Goal: Task Accomplishment & Management: Complete application form

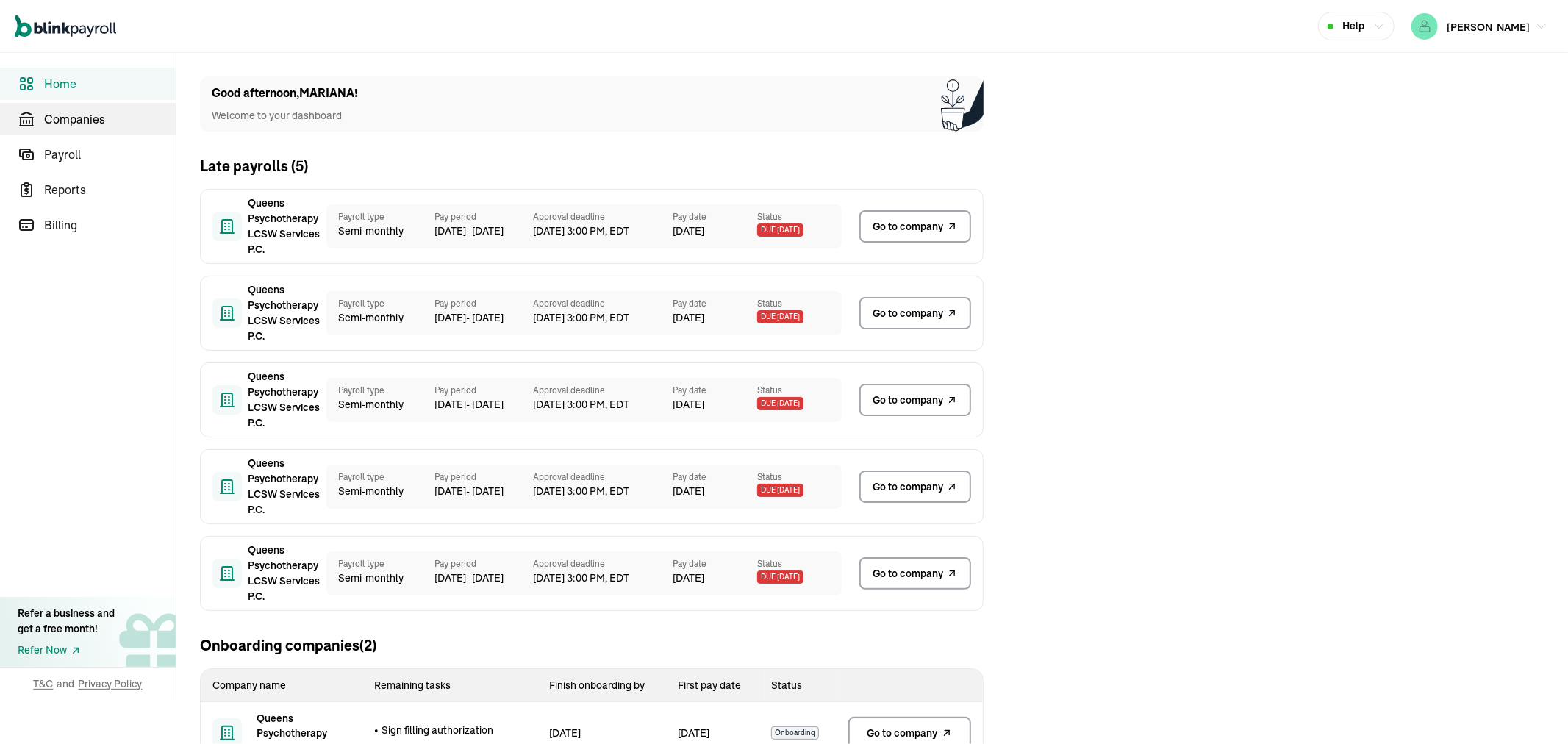
click at [94, 114] on span "Companies" at bounding box center [110, 119] width 132 height 18
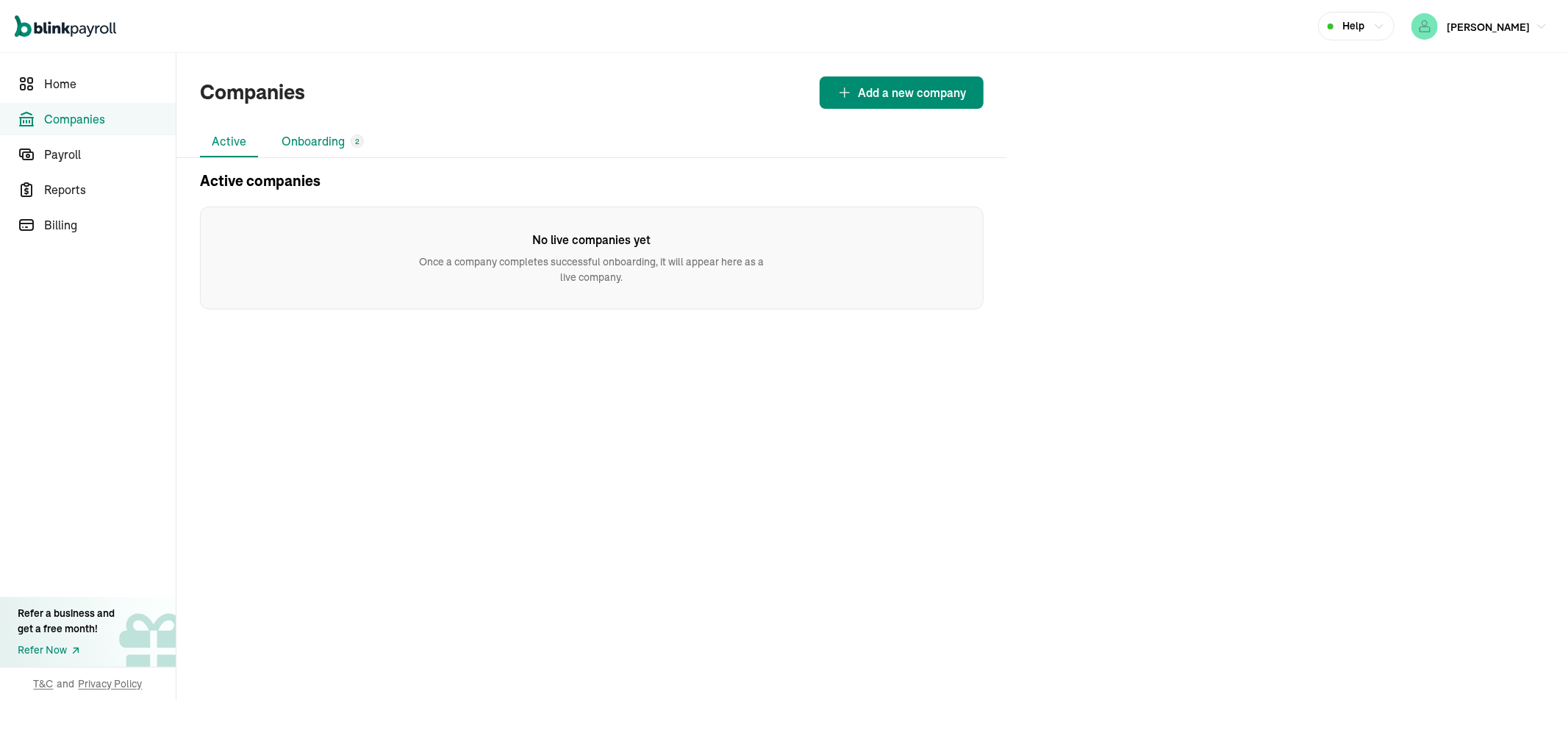
click at [343, 134] on li "Onboarding 2" at bounding box center [323, 142] width 106 height 31
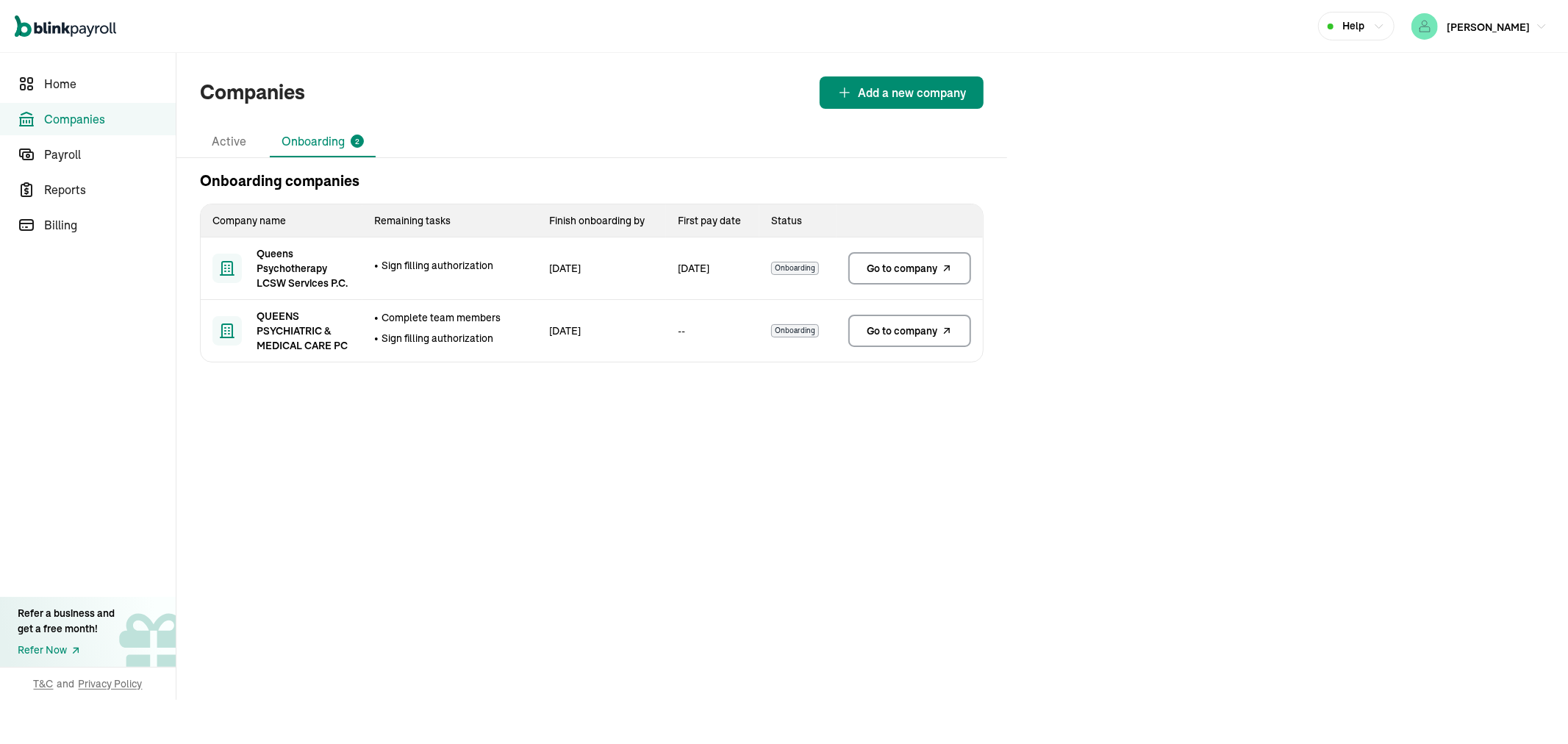
click at [886, 261] on span "Go to company" at bounding box center [903, 268] width 71 height 15
click at [917, 267] on span "Go to company" at bounding box center [903, 268] width 71 height 15
click at [880, 253] on link "Go to company" at bounding box center [910, 268] width 123 height 32
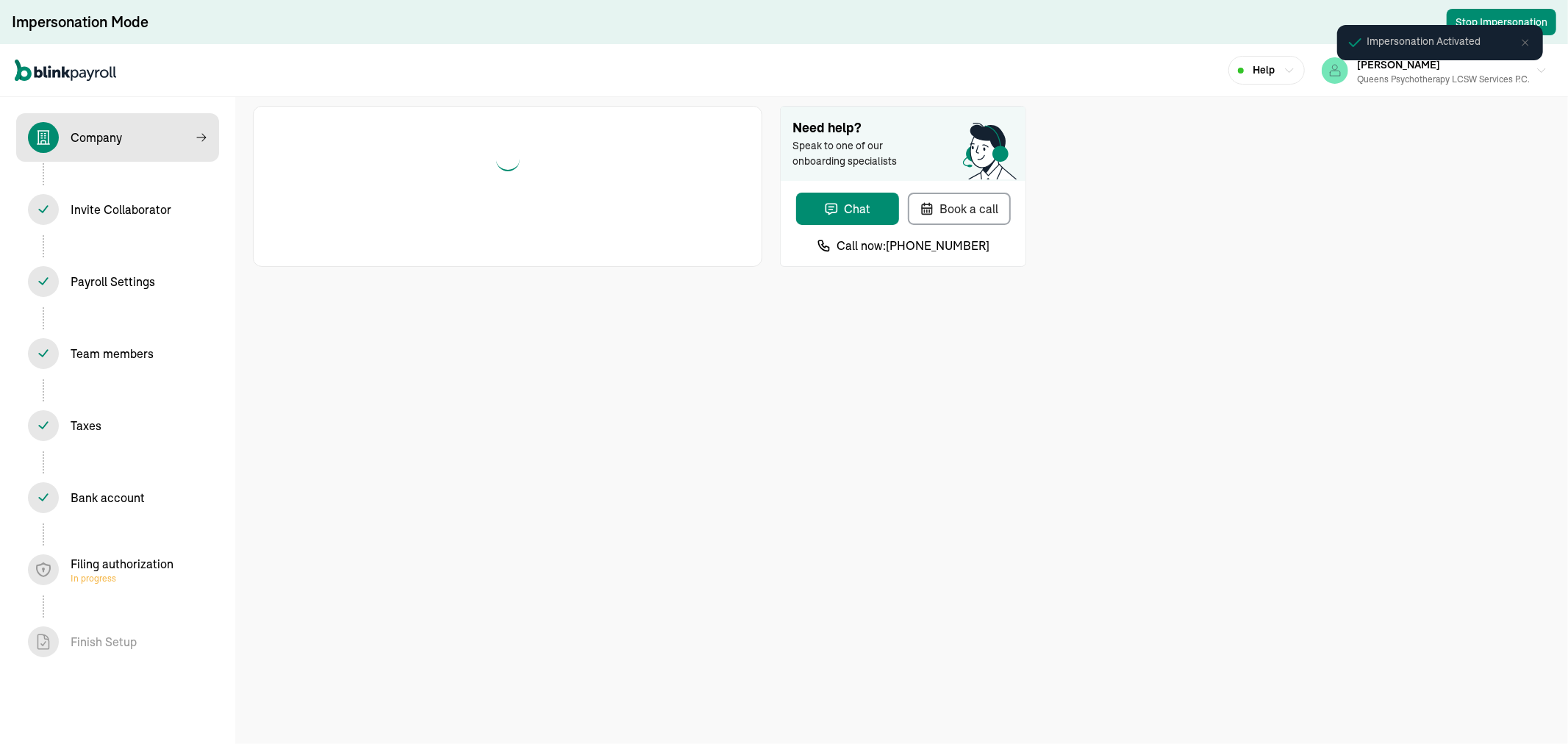
select select "Limited Liability Company (LLC)"
select select "Health Care"
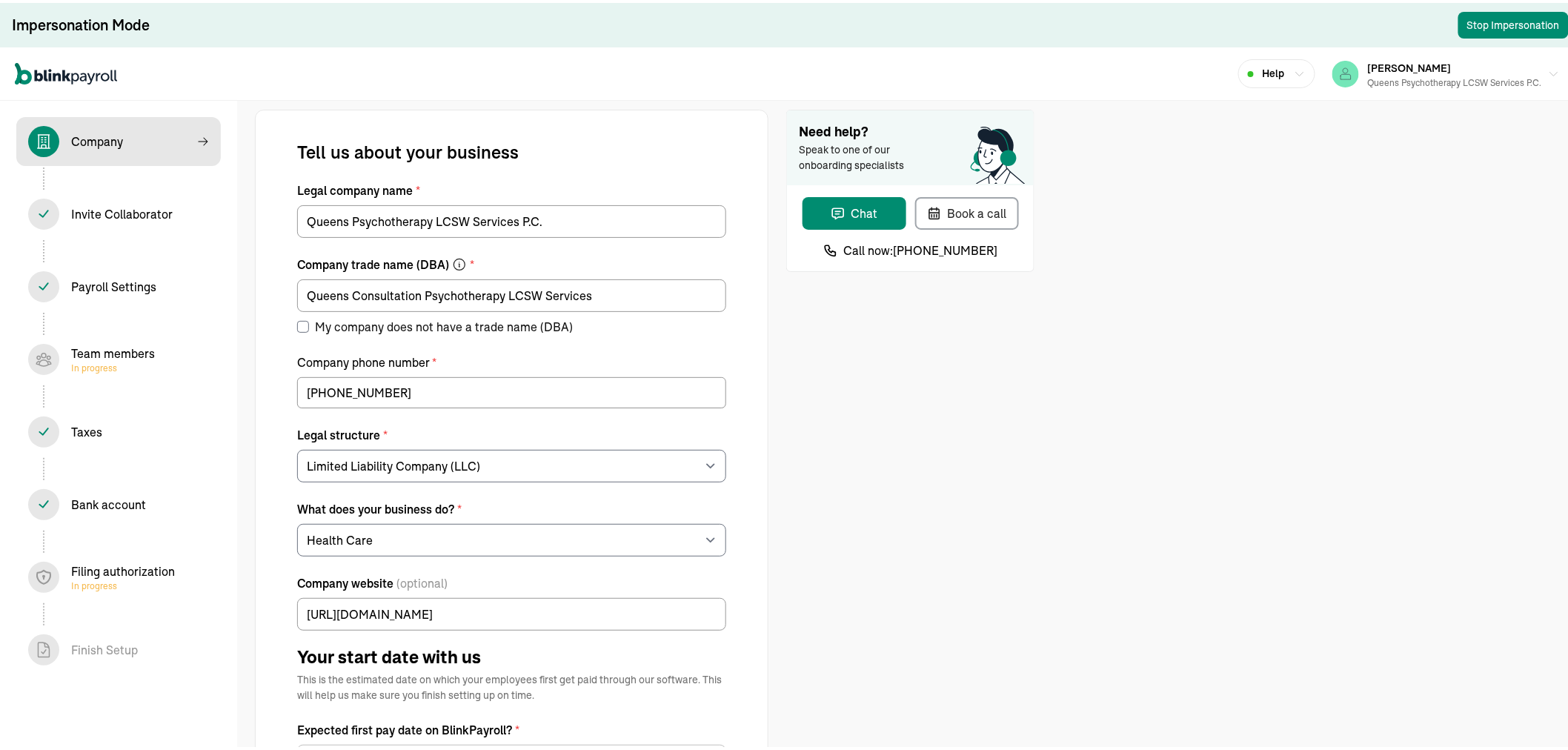
click at [93, 353] on div "Team members In progress" at bounding box center [113, 356] width 84 height 30
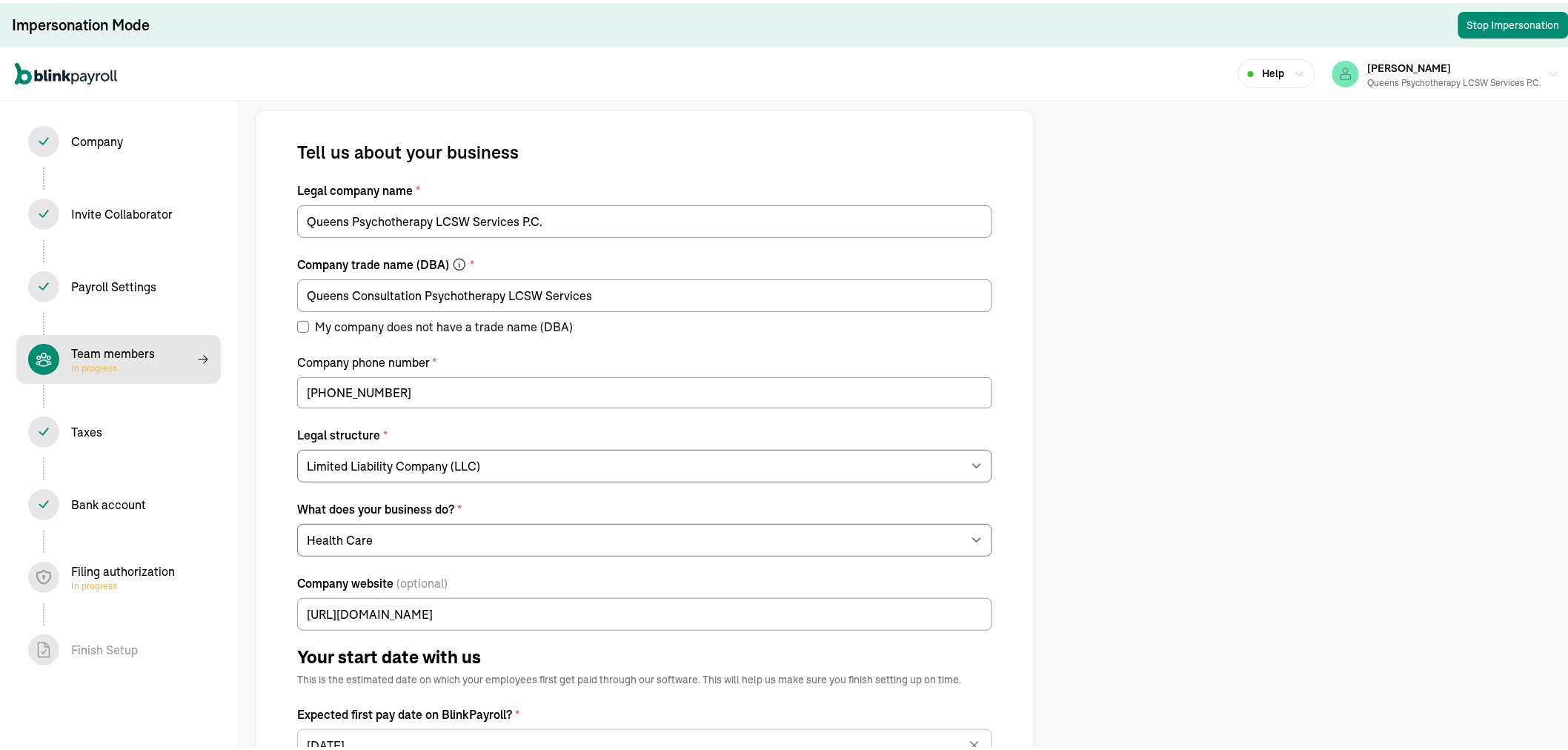
select select "contractor"
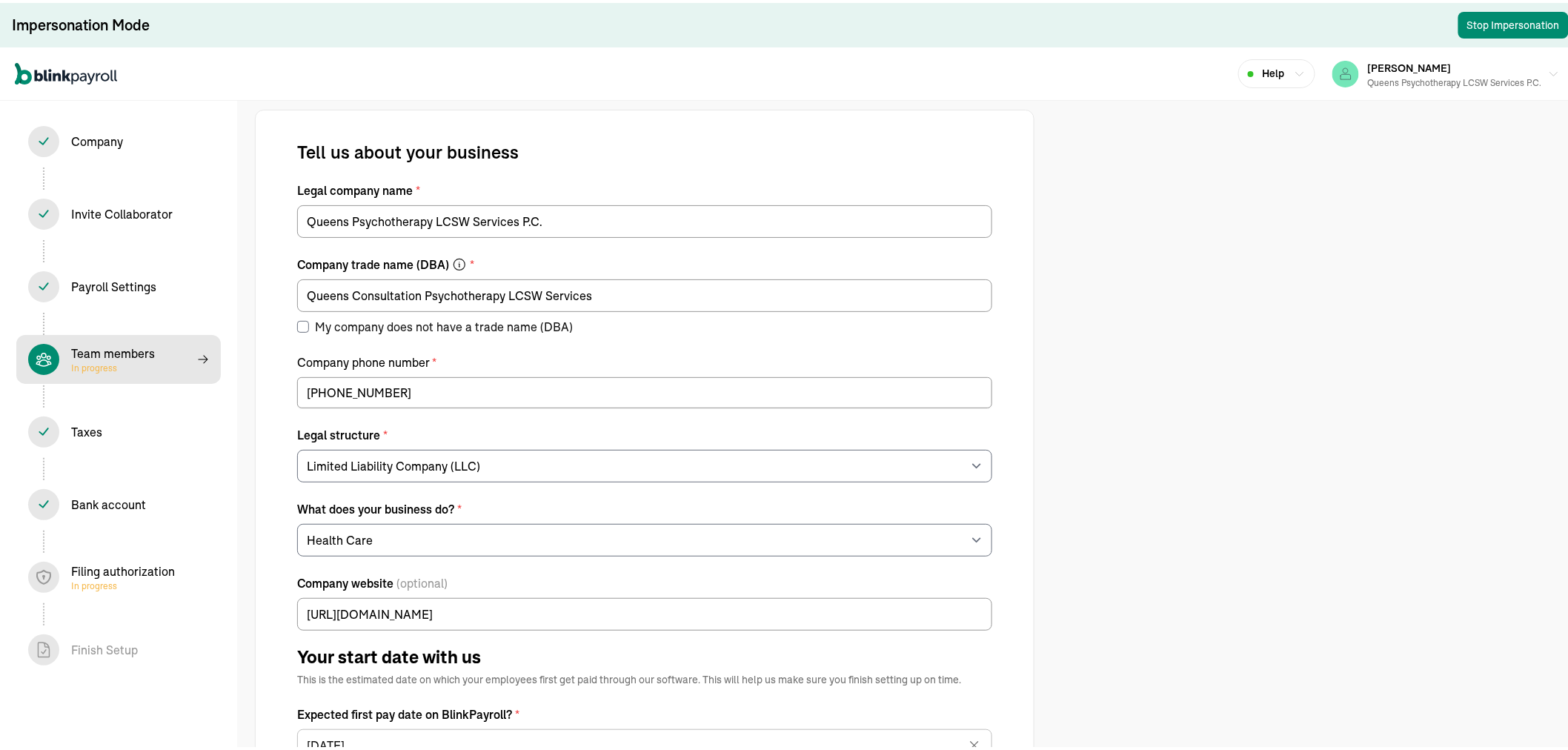
select select "contractor"
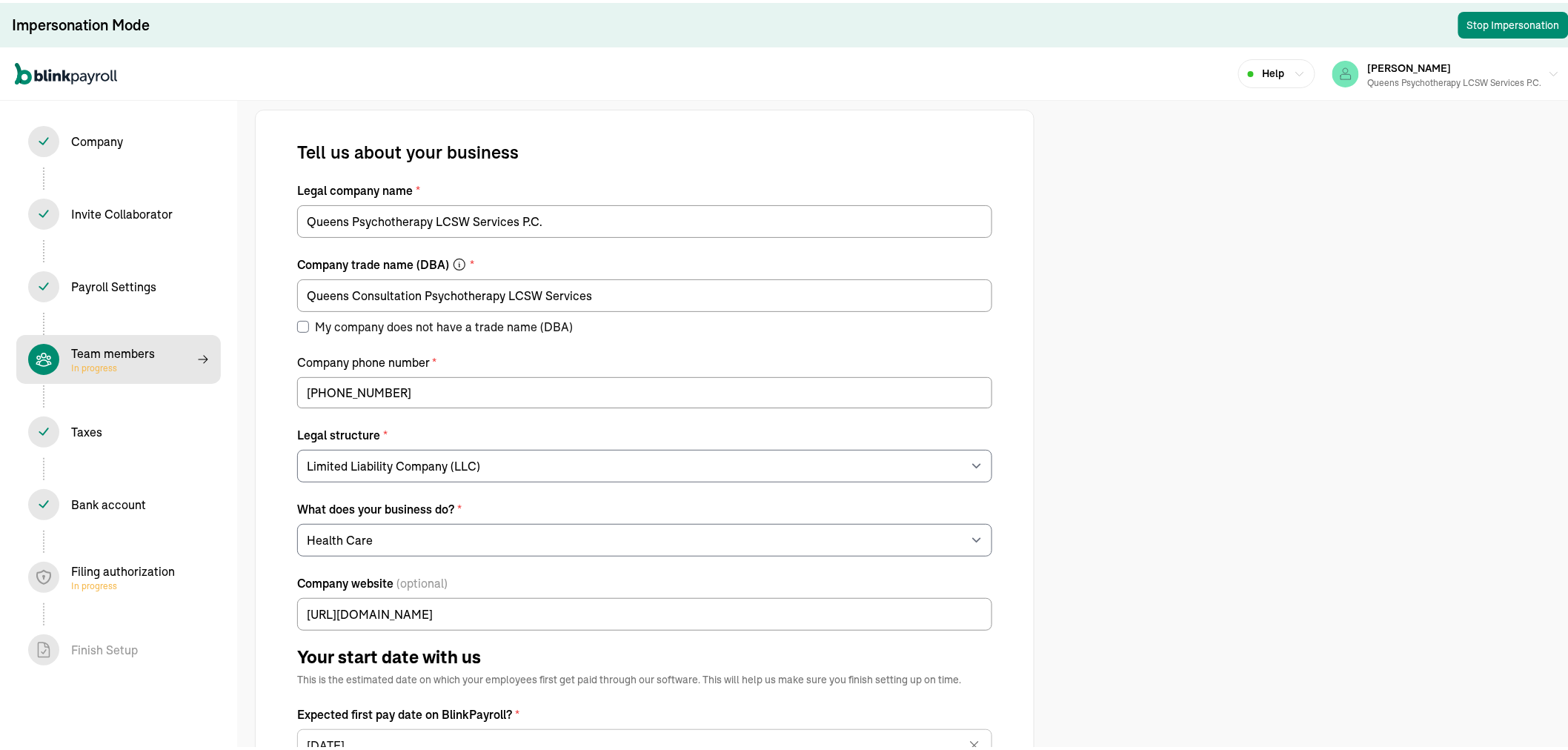
select select "contractor"
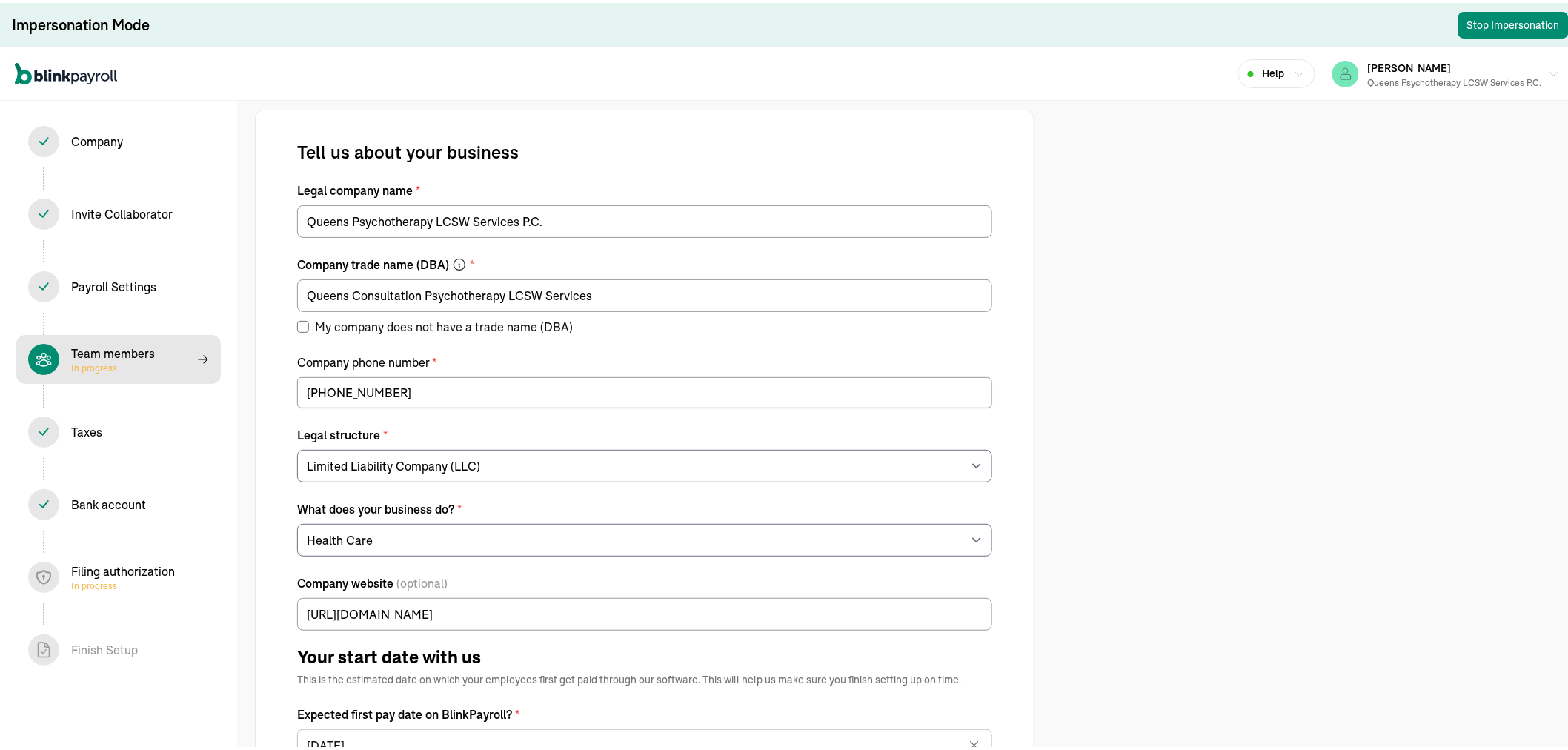
select select "contractor"
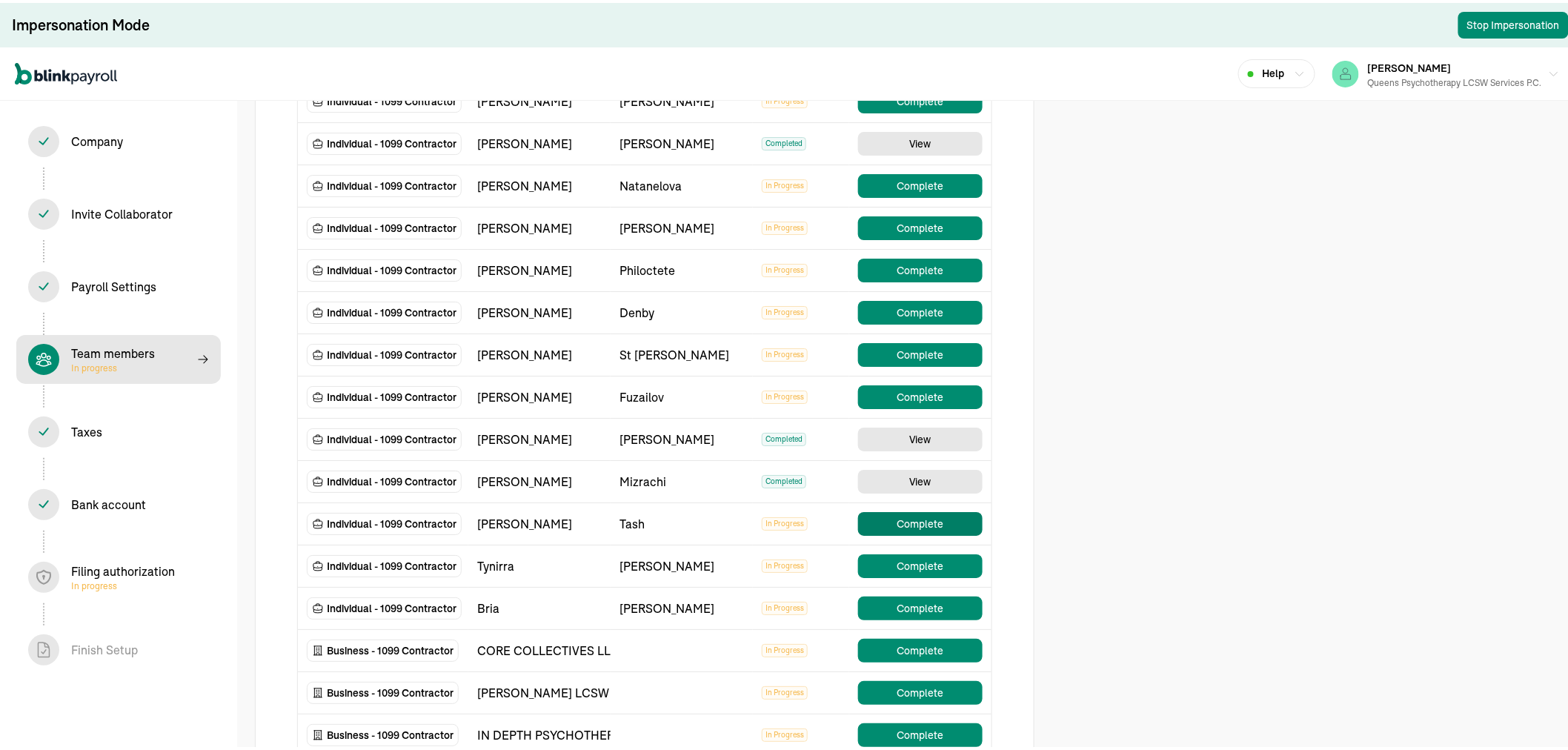
click at [906, 516] on button "Complete" at bounding box center [921, 521] width 125 height 24
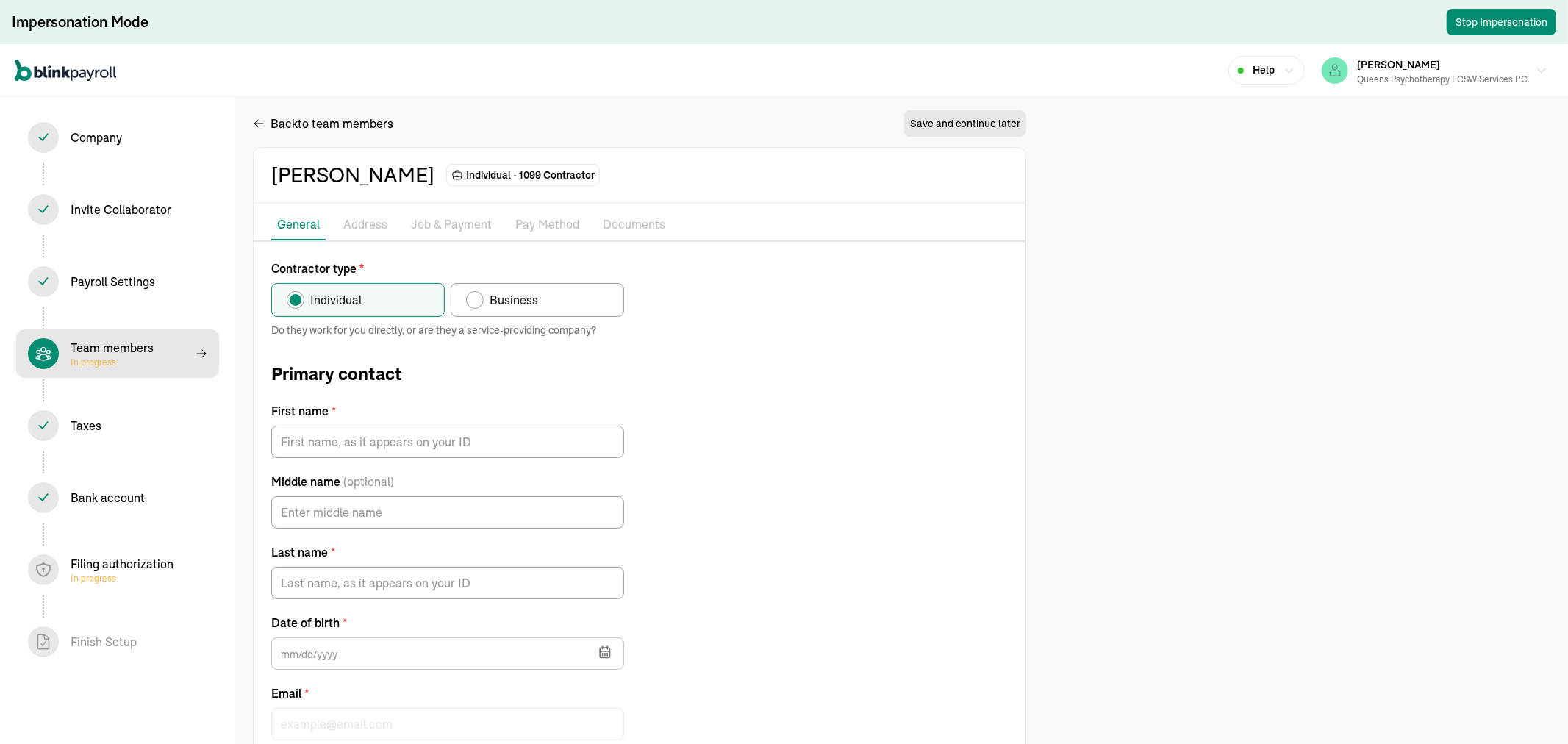
type input "[PERSON_NAME]"
type input "Tash"
type input "smj.pierrelouis@gmail.com"
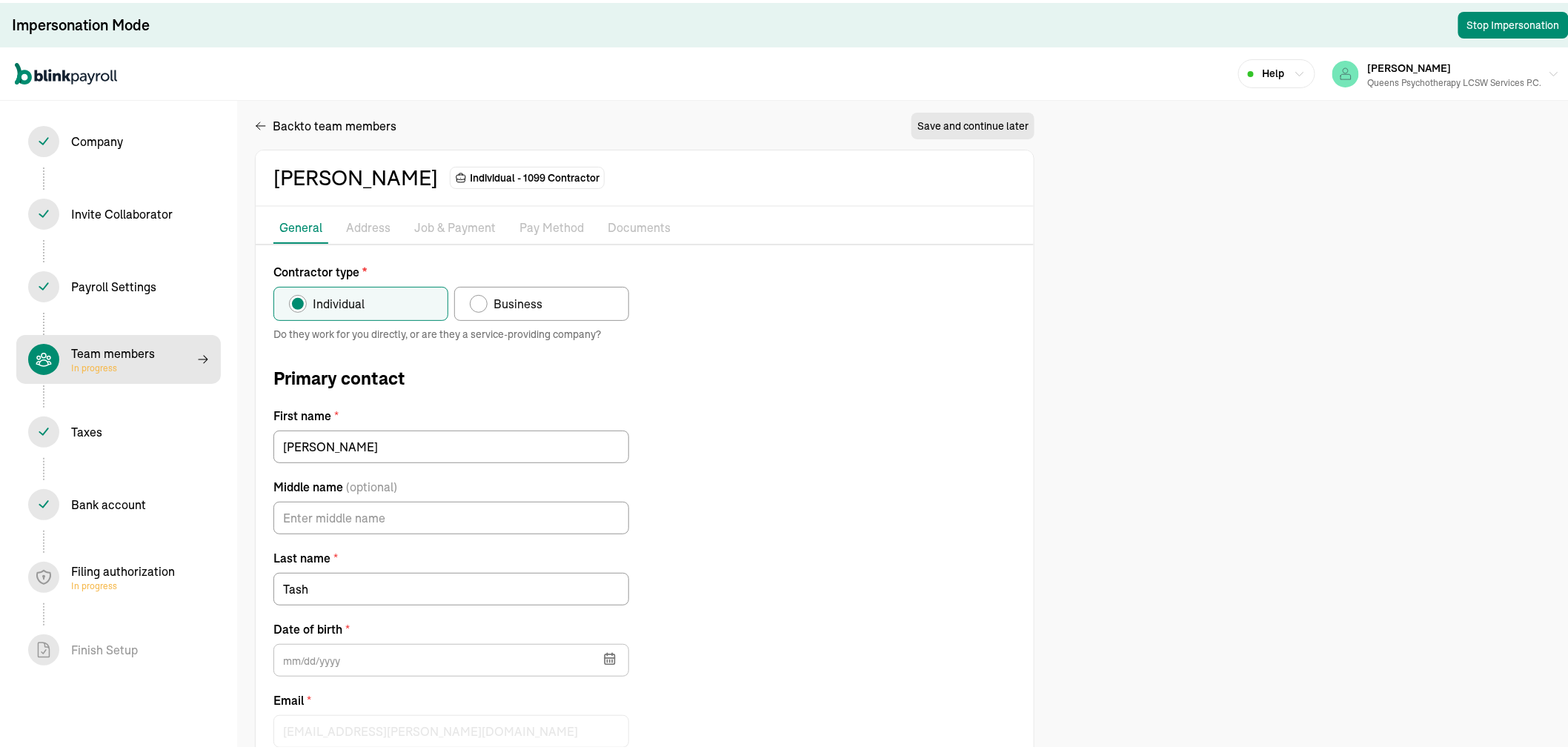
type input "09/05/1988"
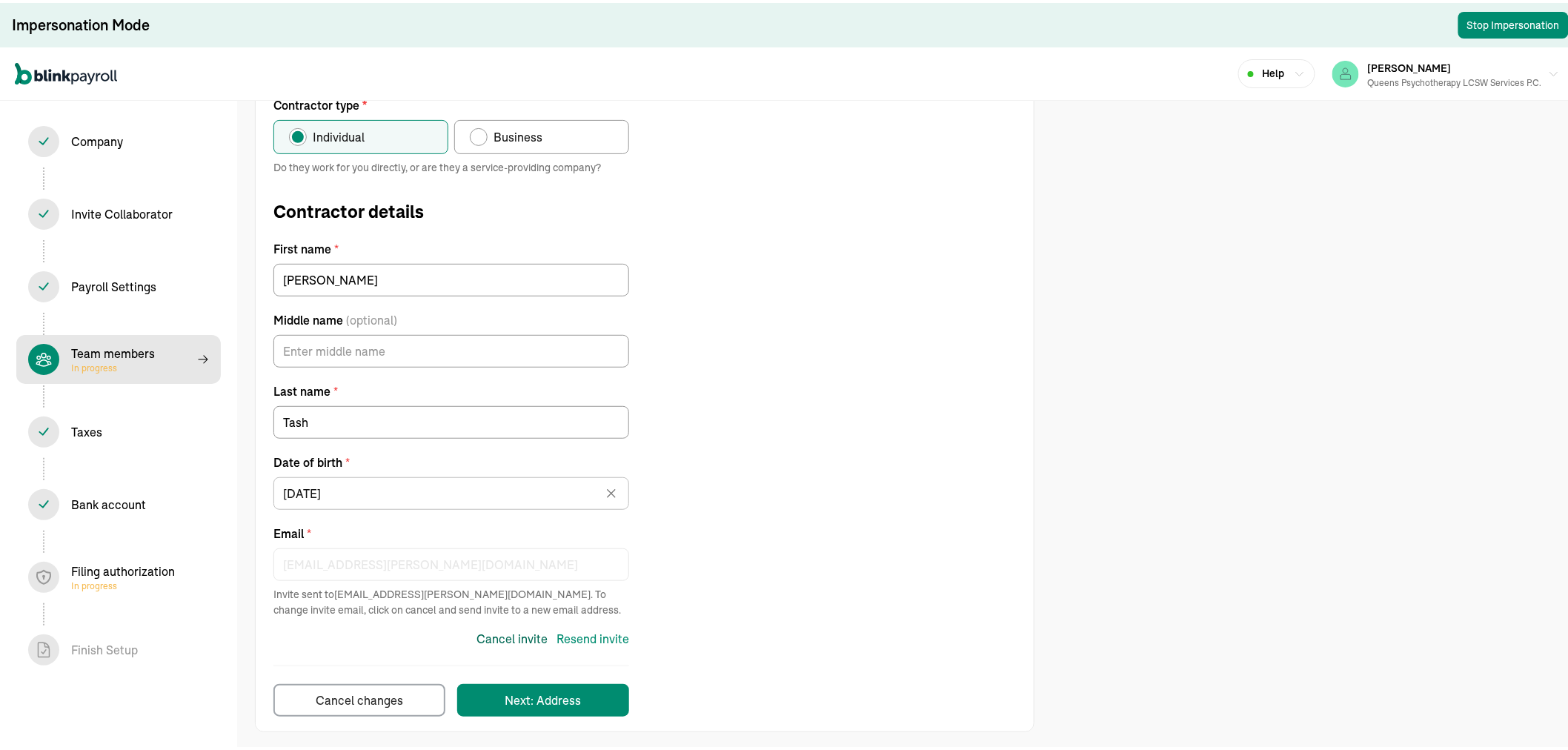
click at [526, 628] on div "Cancel invite" at bounding box center [512, 636] width 71 height 18
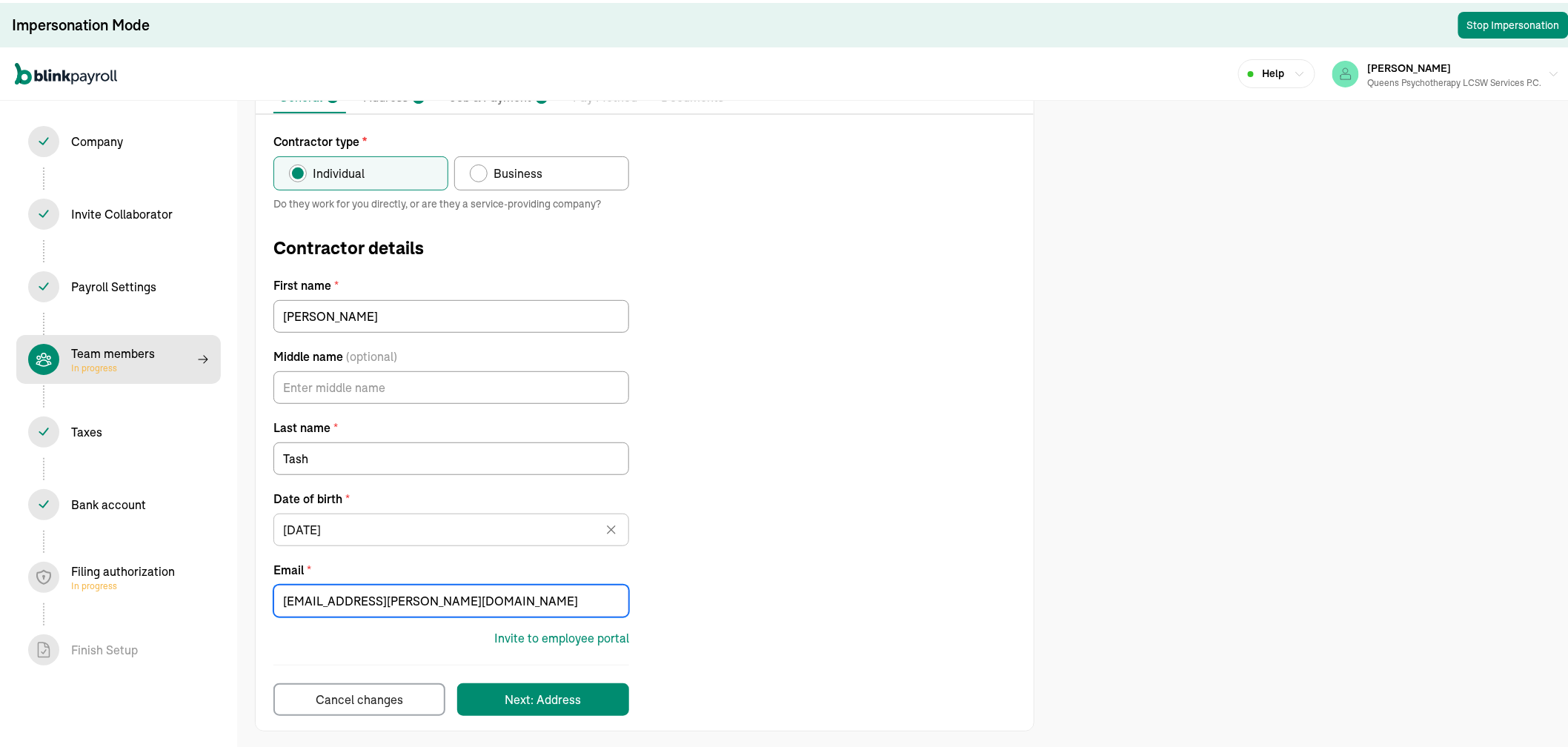
drag, startPoint x: 514, startPoint y: 593, endPoint x: 40, endPoint y: 578, distance: 474.2
click at [40, 578] on section "Impersonation Mode Stop Impersonation Help MARIANA SANTIAGO Queens Psychotherap…" at bounding box center [790, 310] width 1581 height 884
type input "stacytash33@gmail.com"
click at [593, 639] on div "Invite to employee portal" at bounding box center [562, 635] width 135 height 18
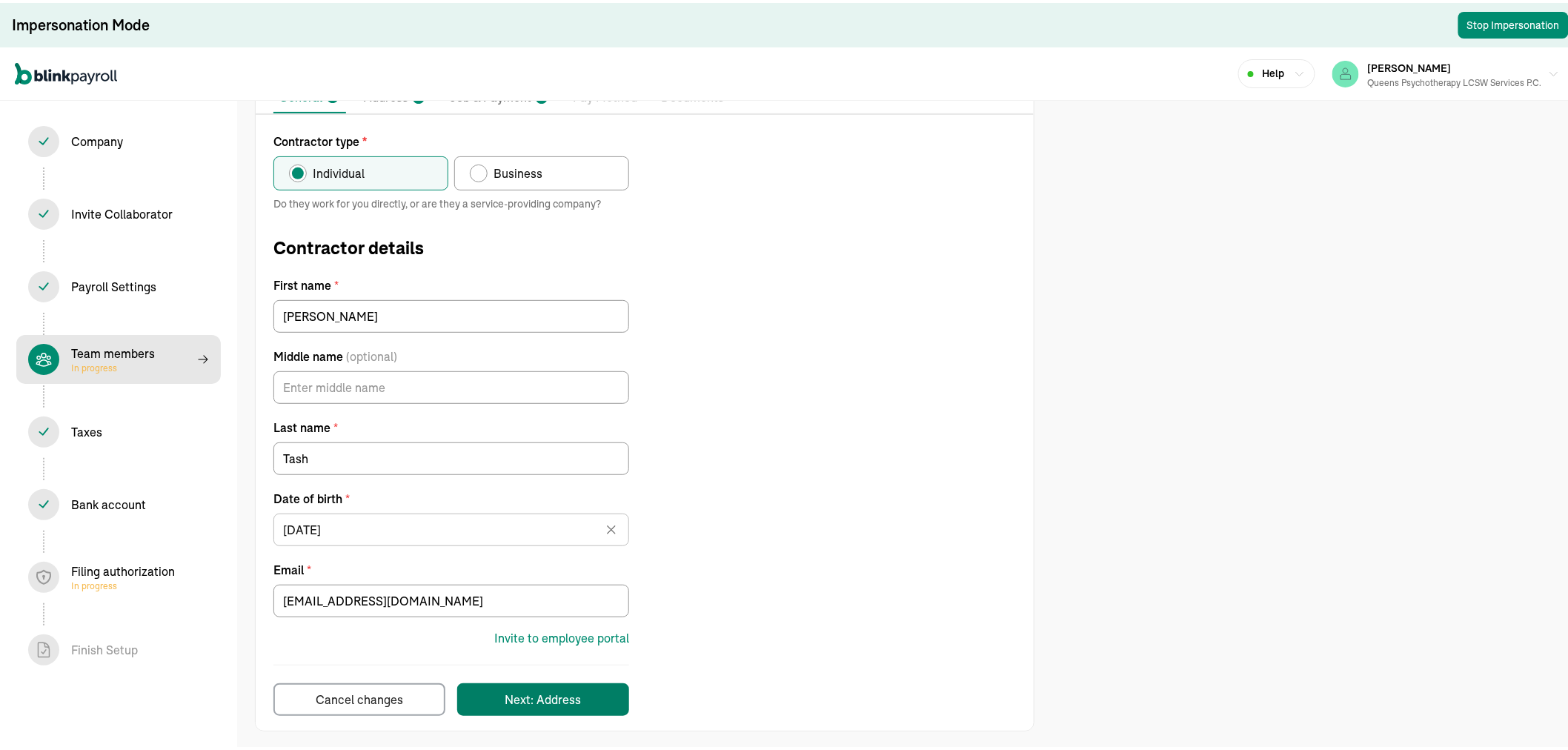
click at [556, 700] on div "Next: Address" at bounding box center [543, 697] width 76 height 18
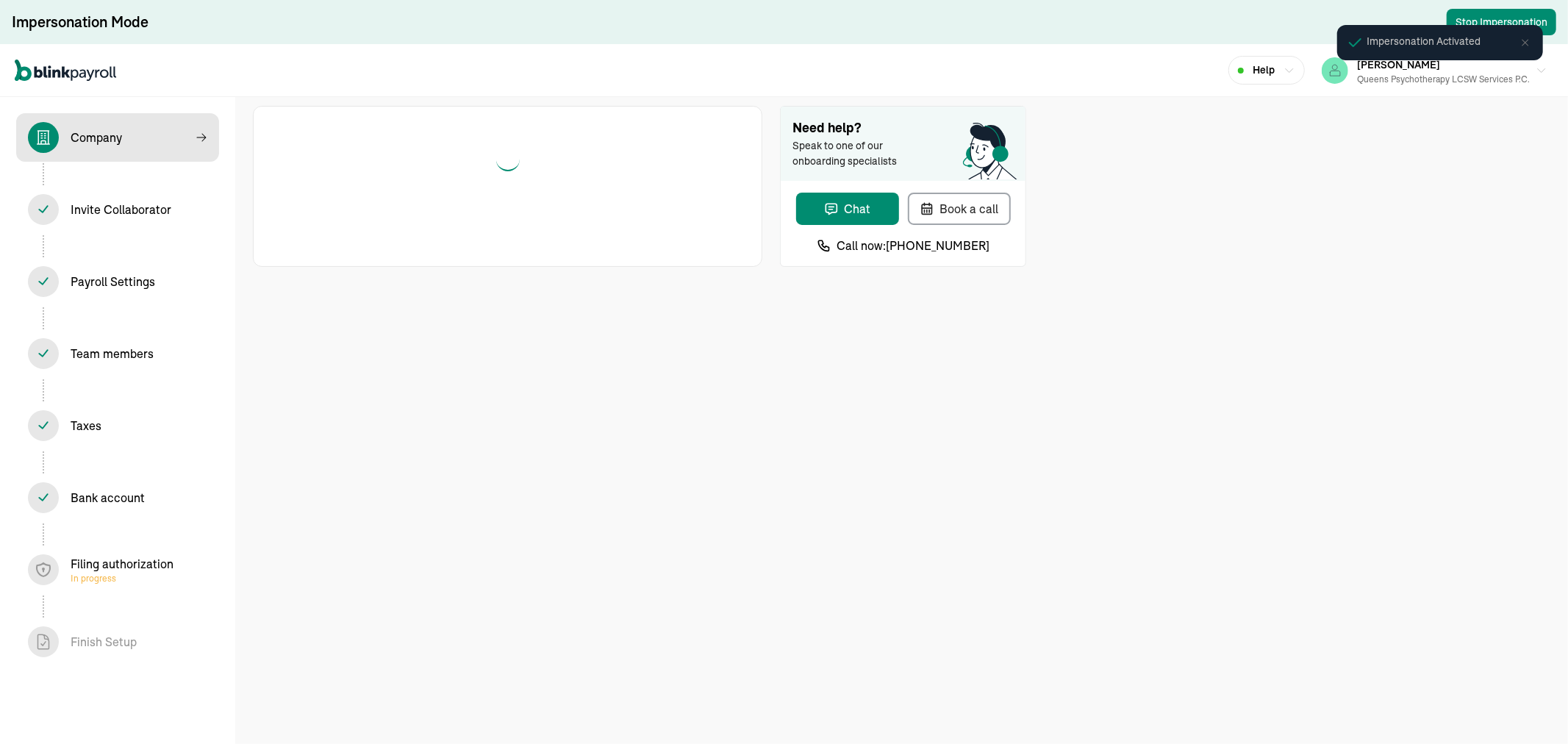
select select "Limited Liability Company (LLC)"
select select "Health Care"
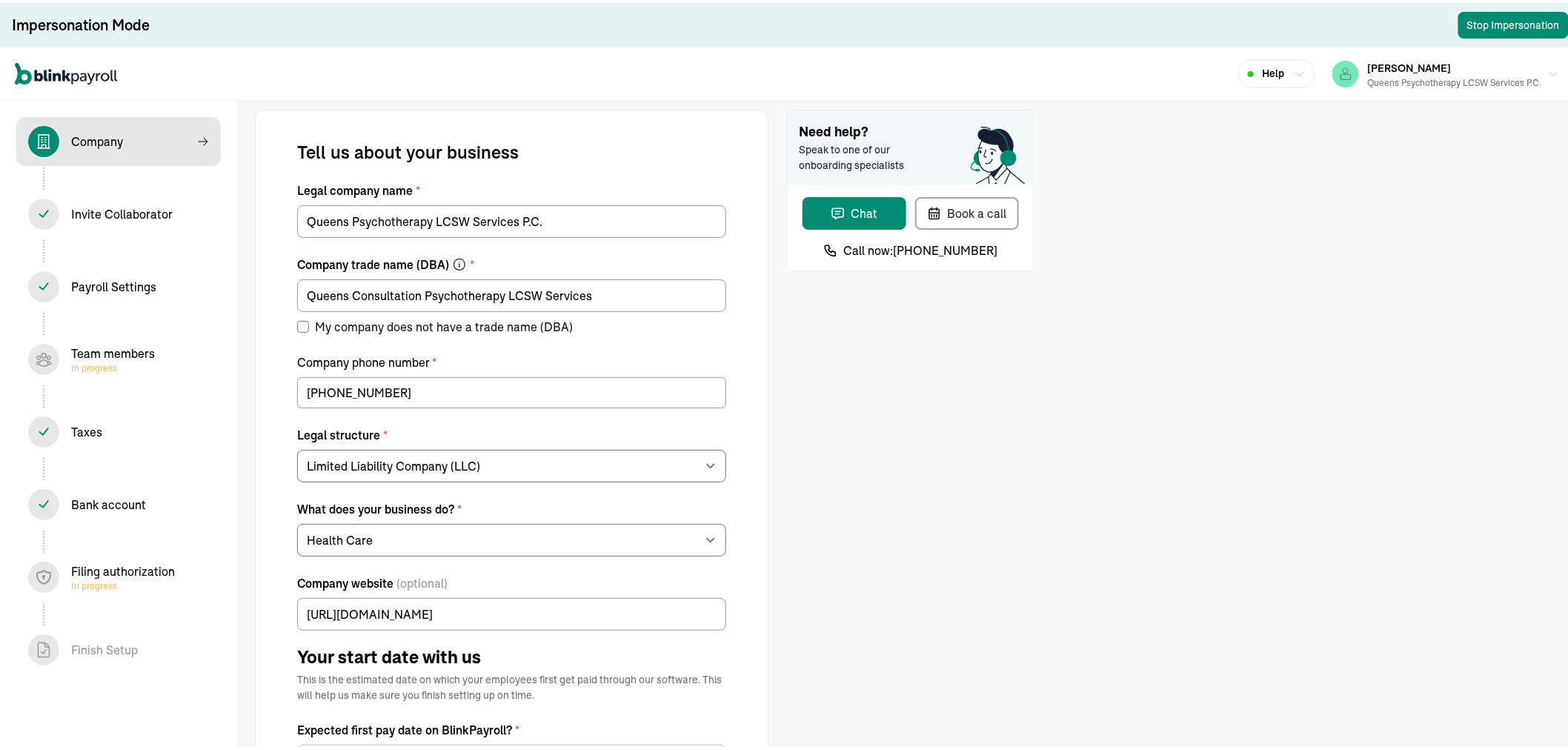
click at [93, 353] on div "Team members In progress" at bounding box center [113, 356] width 84 height 30
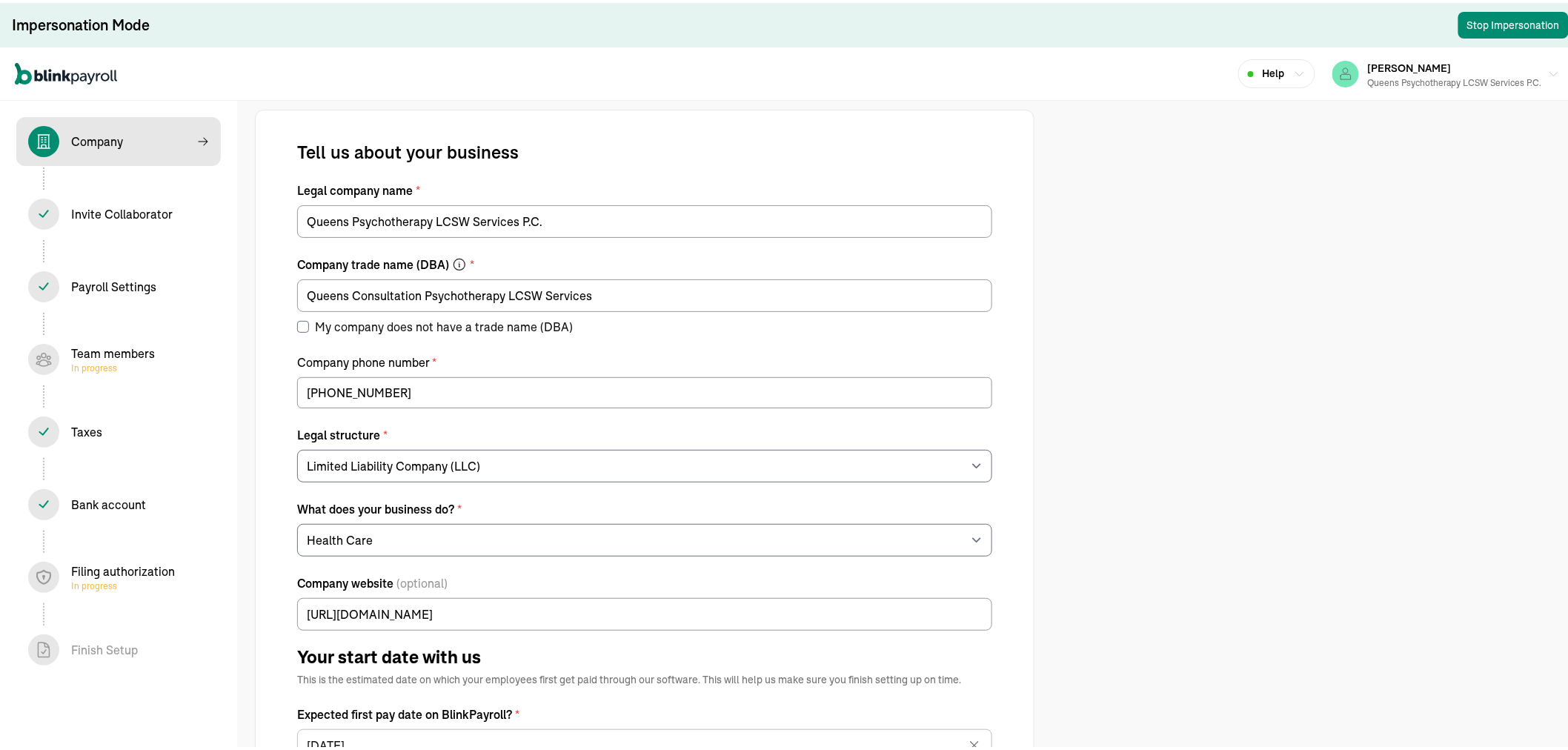
select select "contractor"
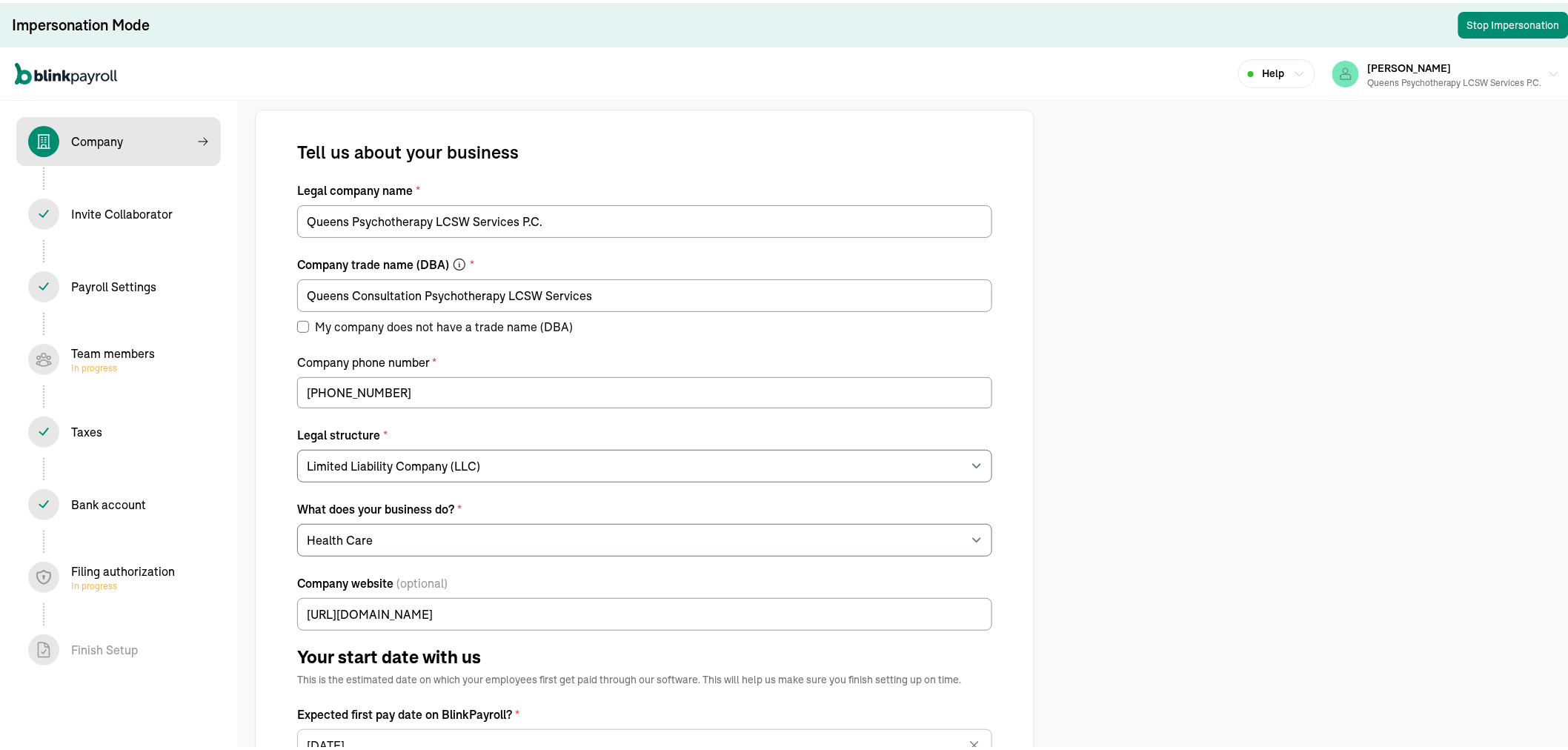
select select "contractor"
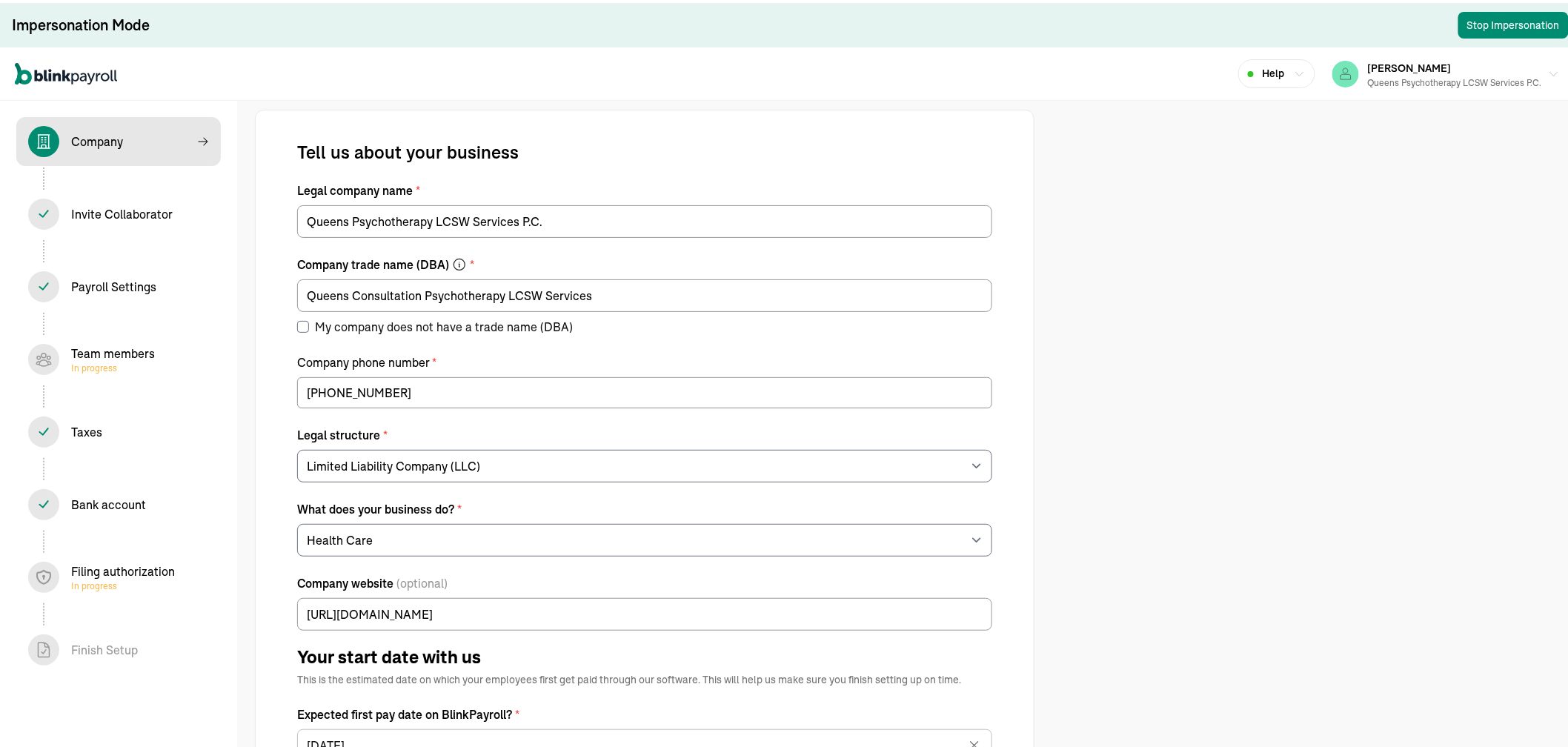
select select "contractor"
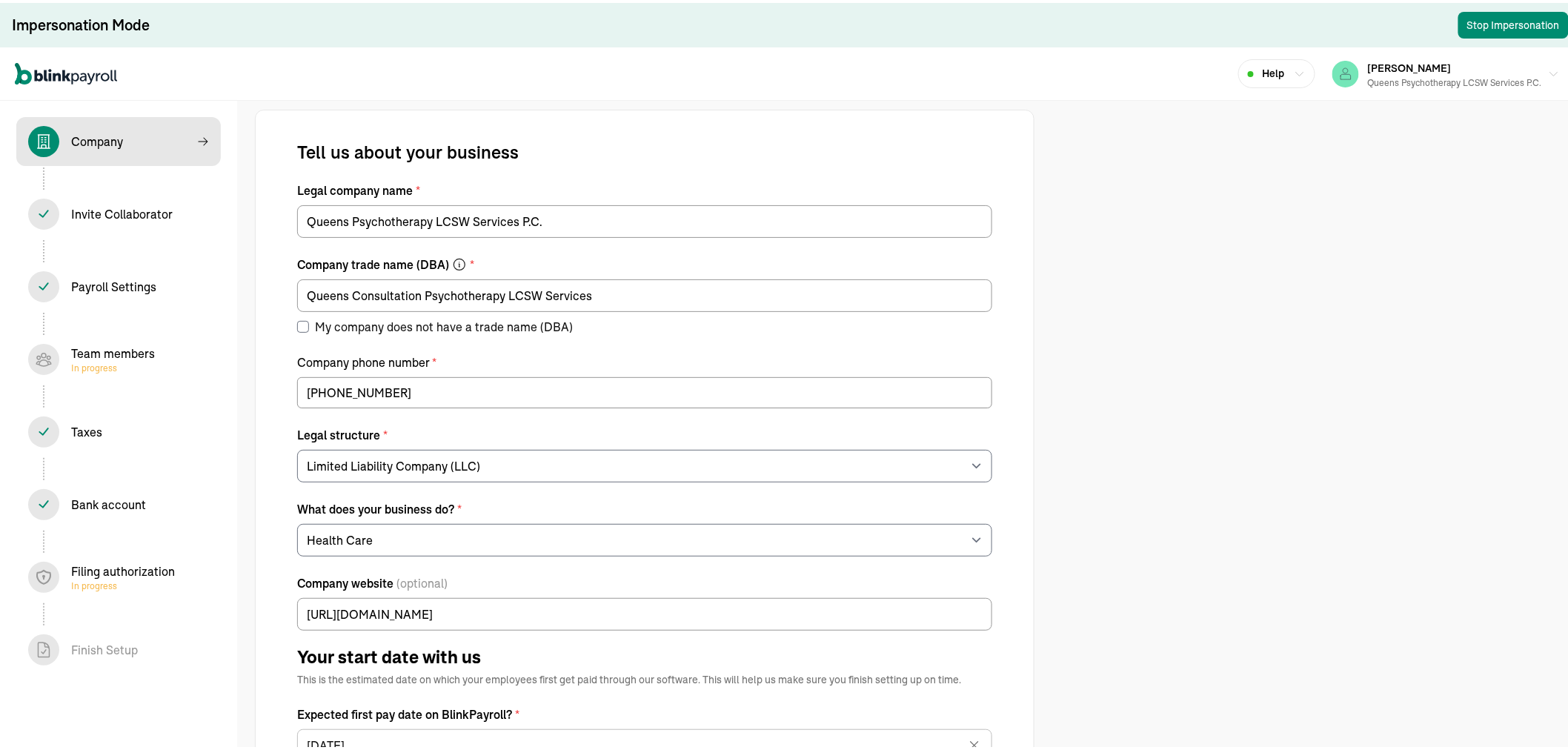
select select "contractor"
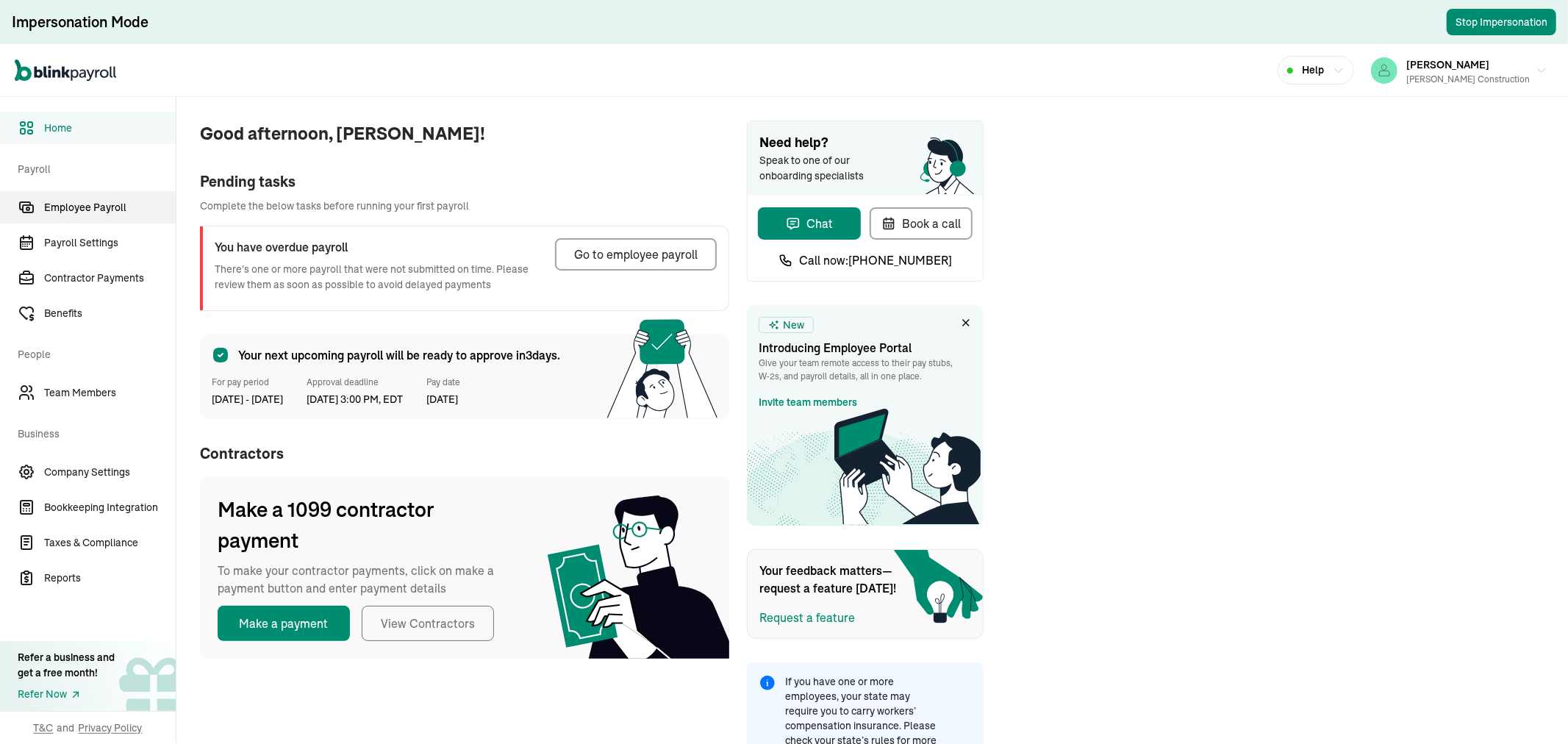
click at [52, 194] on link "Employee Payroll" at bounding box center [88, 207] width 176 height 32
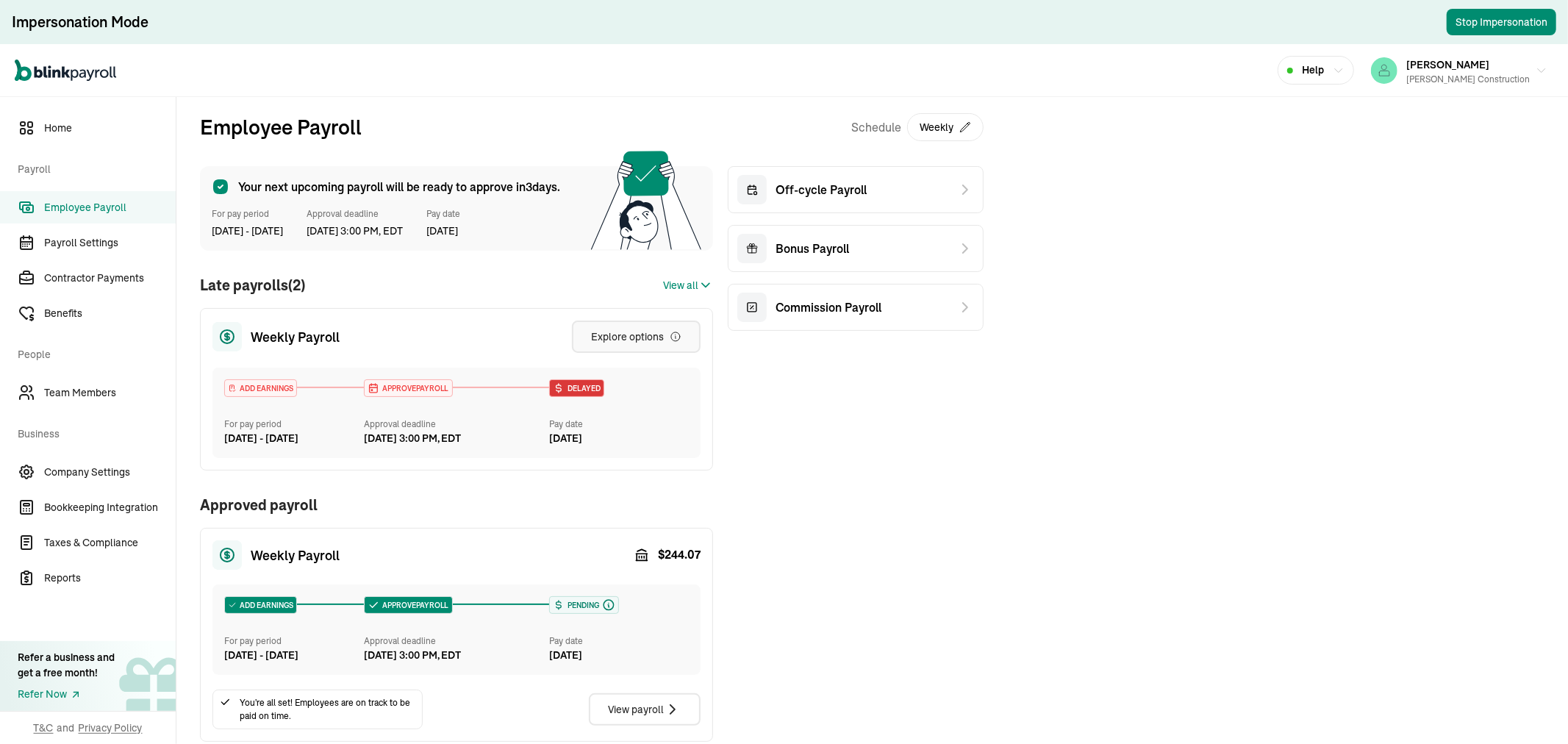
click at [647, 332] on div "Explore options" at bounding box center [636, 337] width 91 height 15
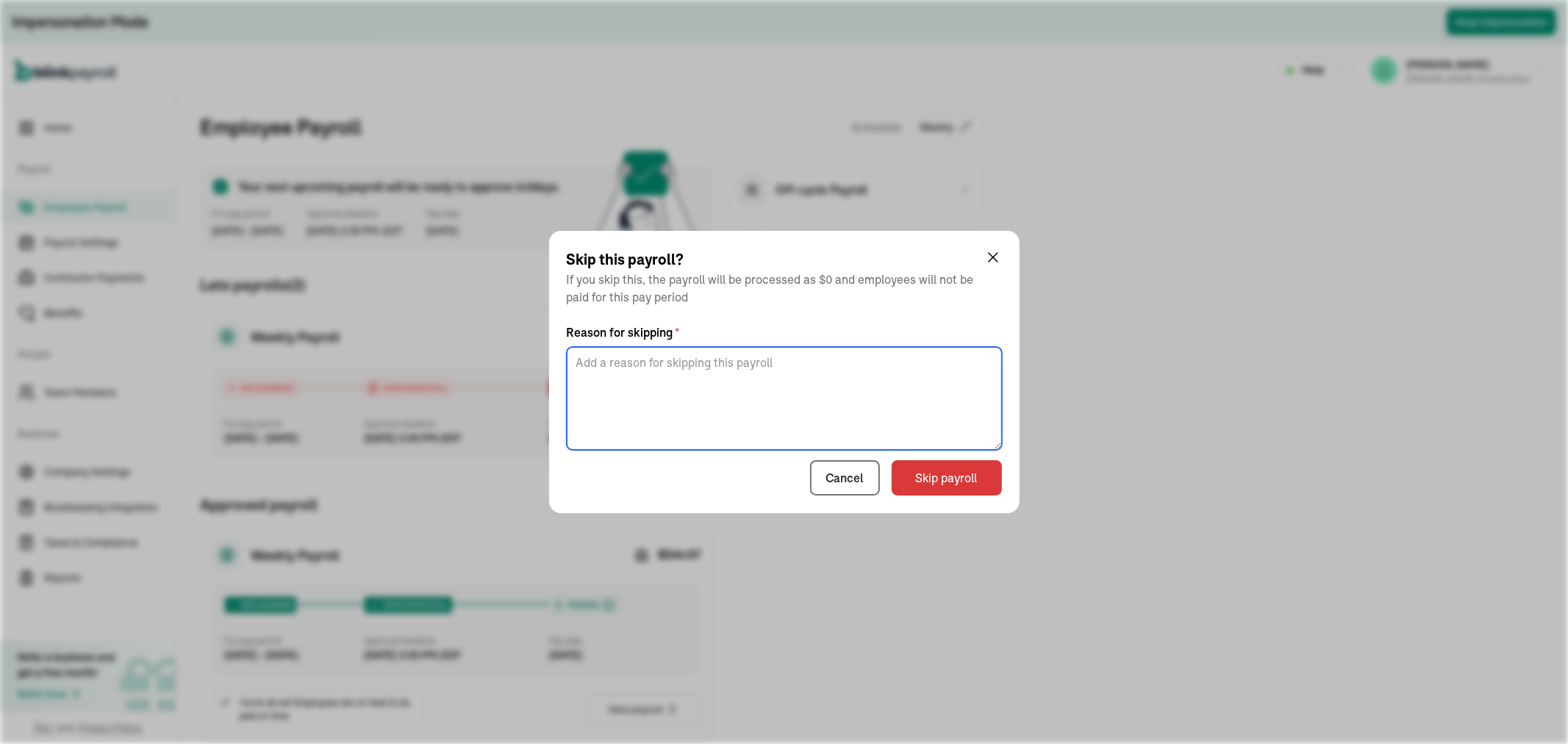
click at [778, 386] on textarea at bounding box center [784, 399] width 435 height 103
type textarea "ran as off cycle"
click at [935, 491] on button "Skip payroll" at bounding box center [947, 478] width 110 height 35
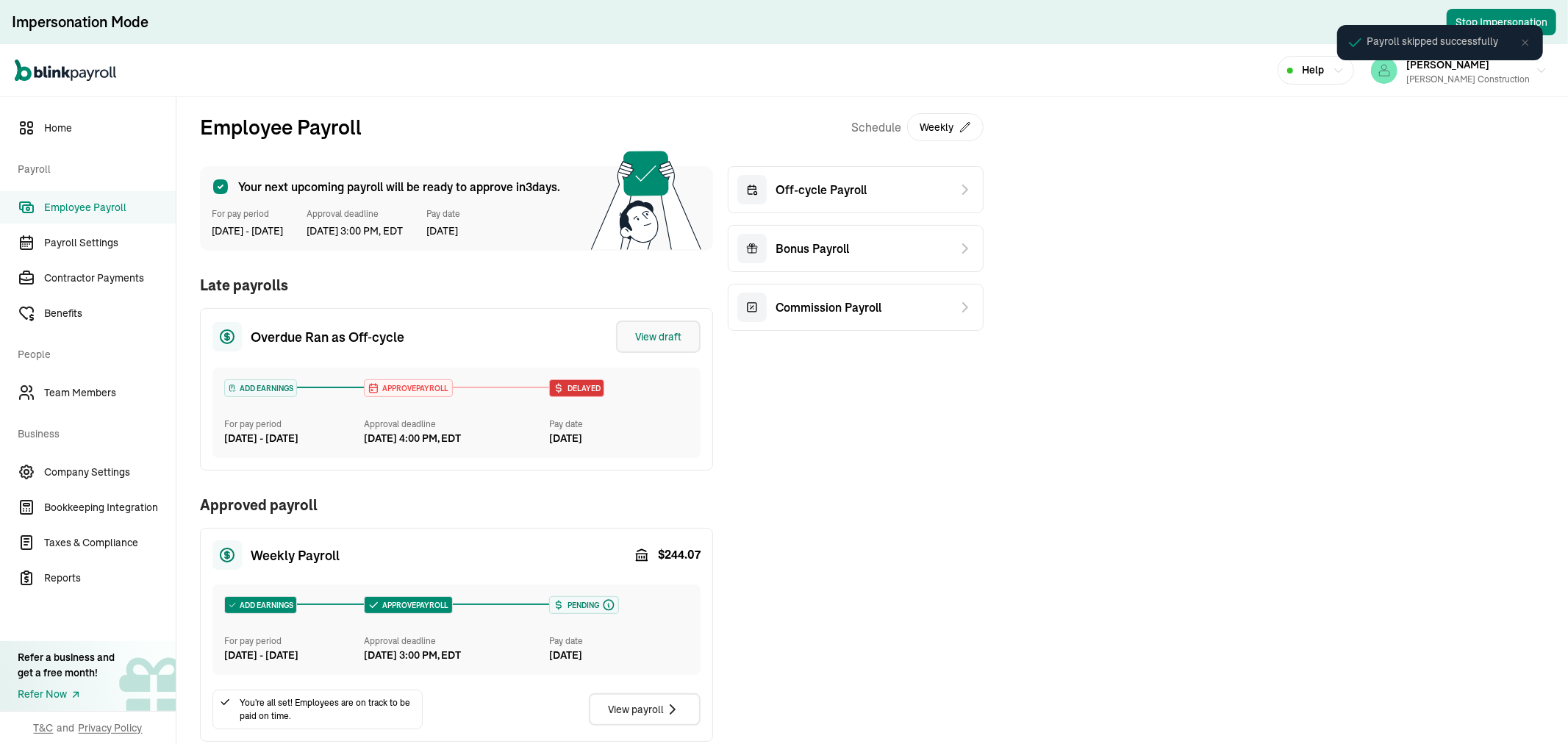
click at [679, 333] on div "View draft" at bounding box center [658, 337] width 46 height 15
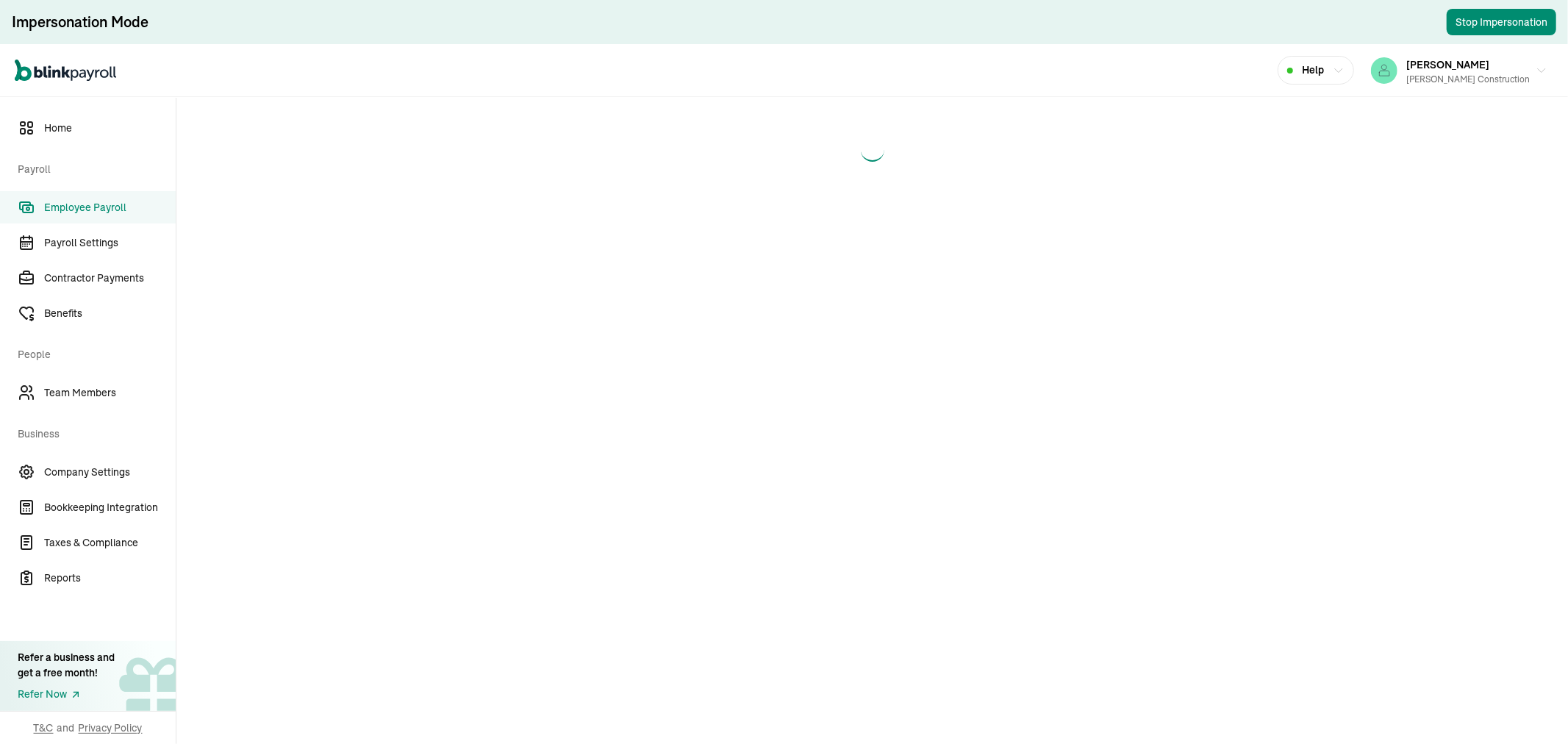
select select "manual"
select select "direct_deposit"
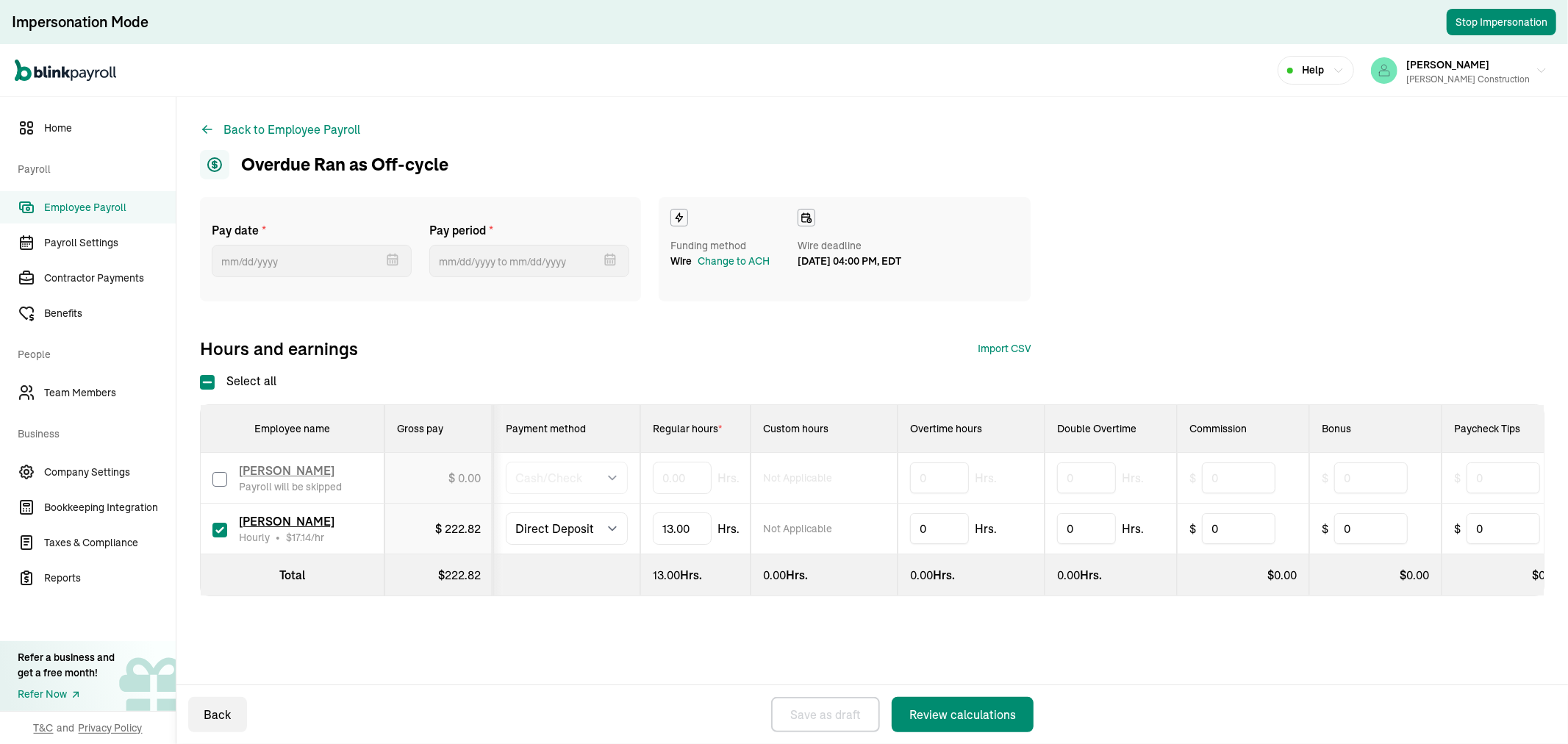
type input "09/09/2025"
type input "08/16/2025 ~ 08/22/2025"
click at [96, 206] on span "Employee Payroll" at bounding box center [110, 207] width 132 height 15
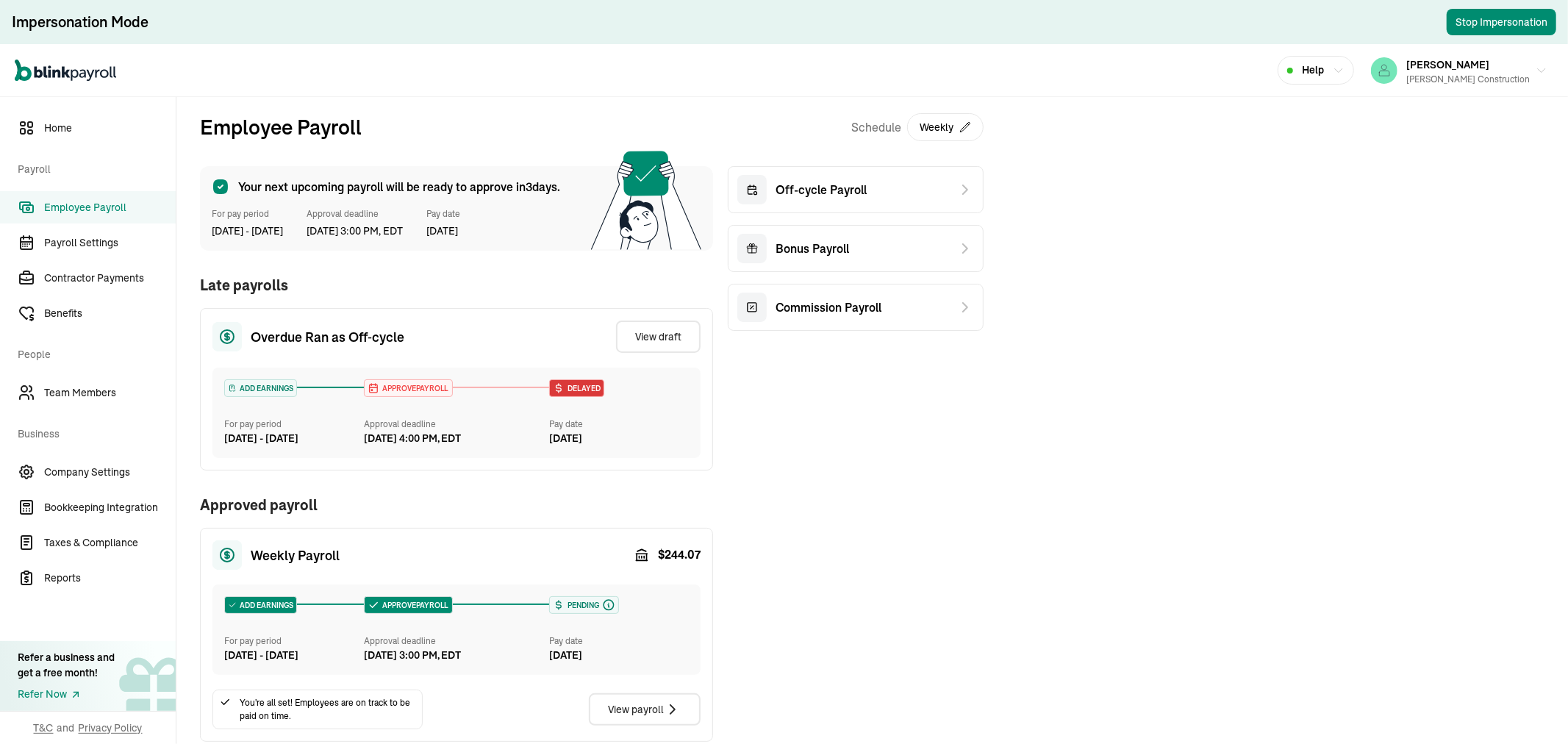
click at [432, 350] on div "Overdue Ran as Off‑cycle View draft" at bounding box center [456, 337] width 488 height 32
click at [573, 396] on div "Delayed" at bounding box center [577, 388] width 54 height 16
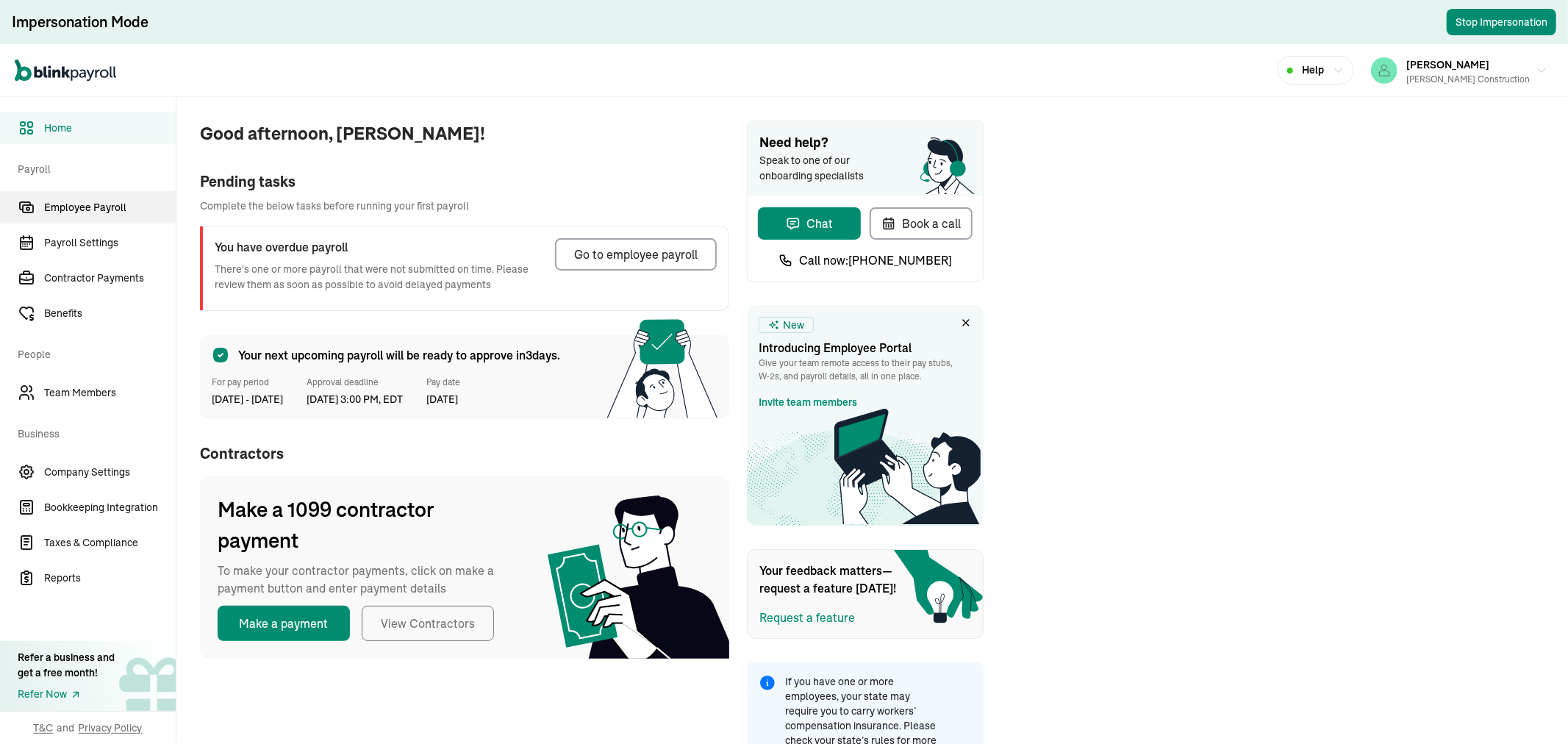
click at [52, 194] on link "Employee Payroll" at bounding box center [88, 207] width 176 height 32
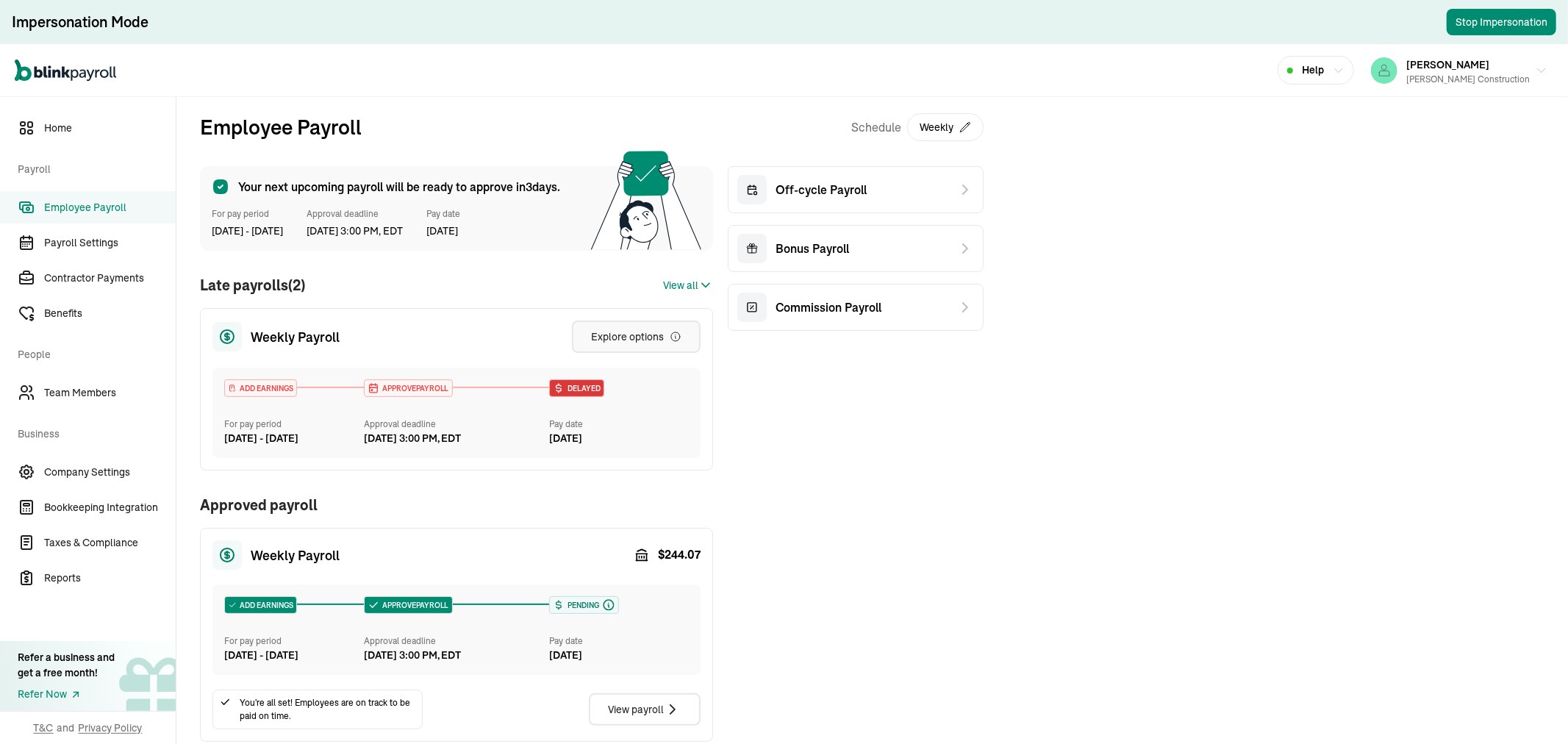
click at [647, 332] on div "Explore options" at bounding box center [636, 337] width 91 height 15
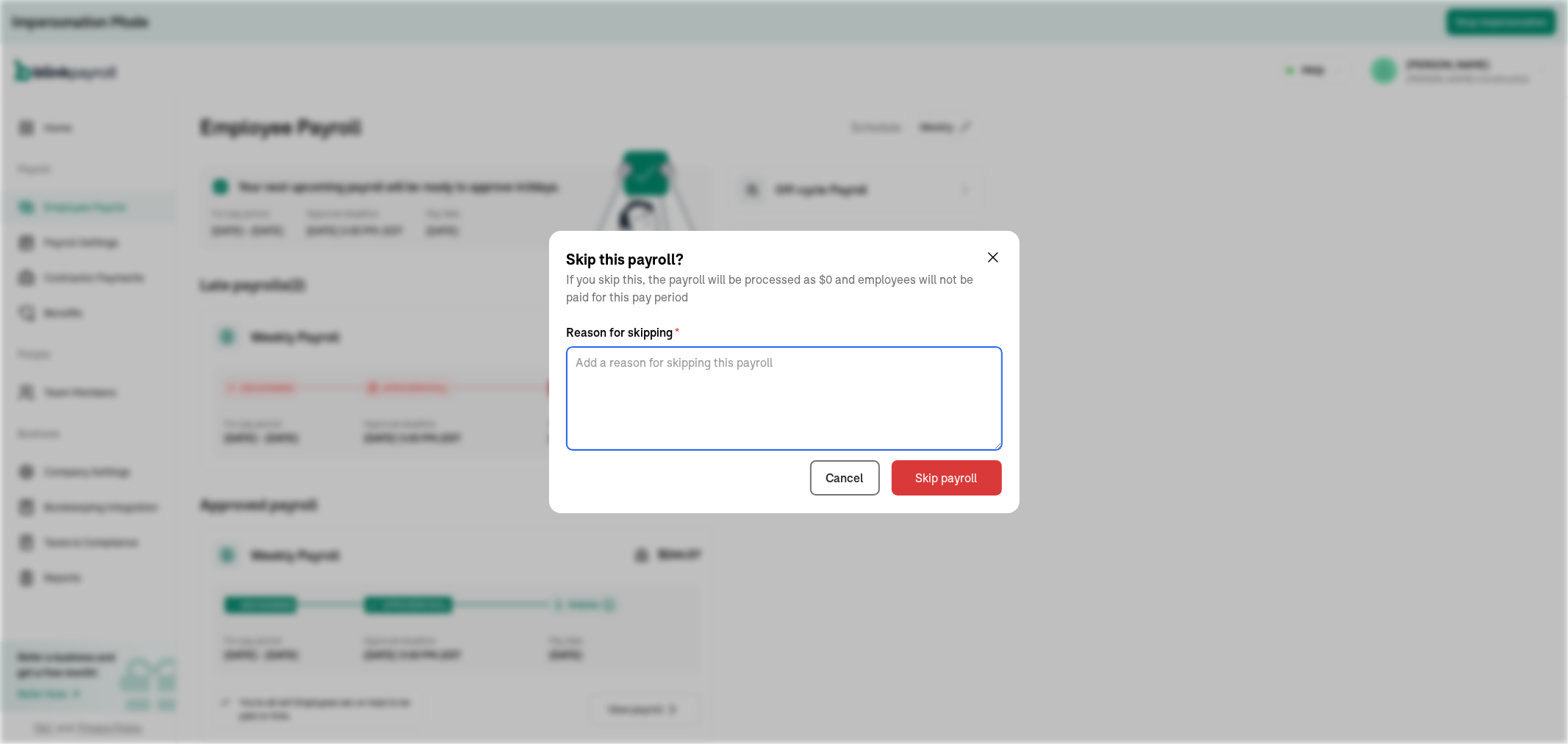
click at [778, 386] on textarea at bounding box center [784, 399] width 435 height 103
type textarea "ran as off cycle"
click at [935, 491] on button "Skip payroll" at bounding box center [947, 478] width 110 height 35
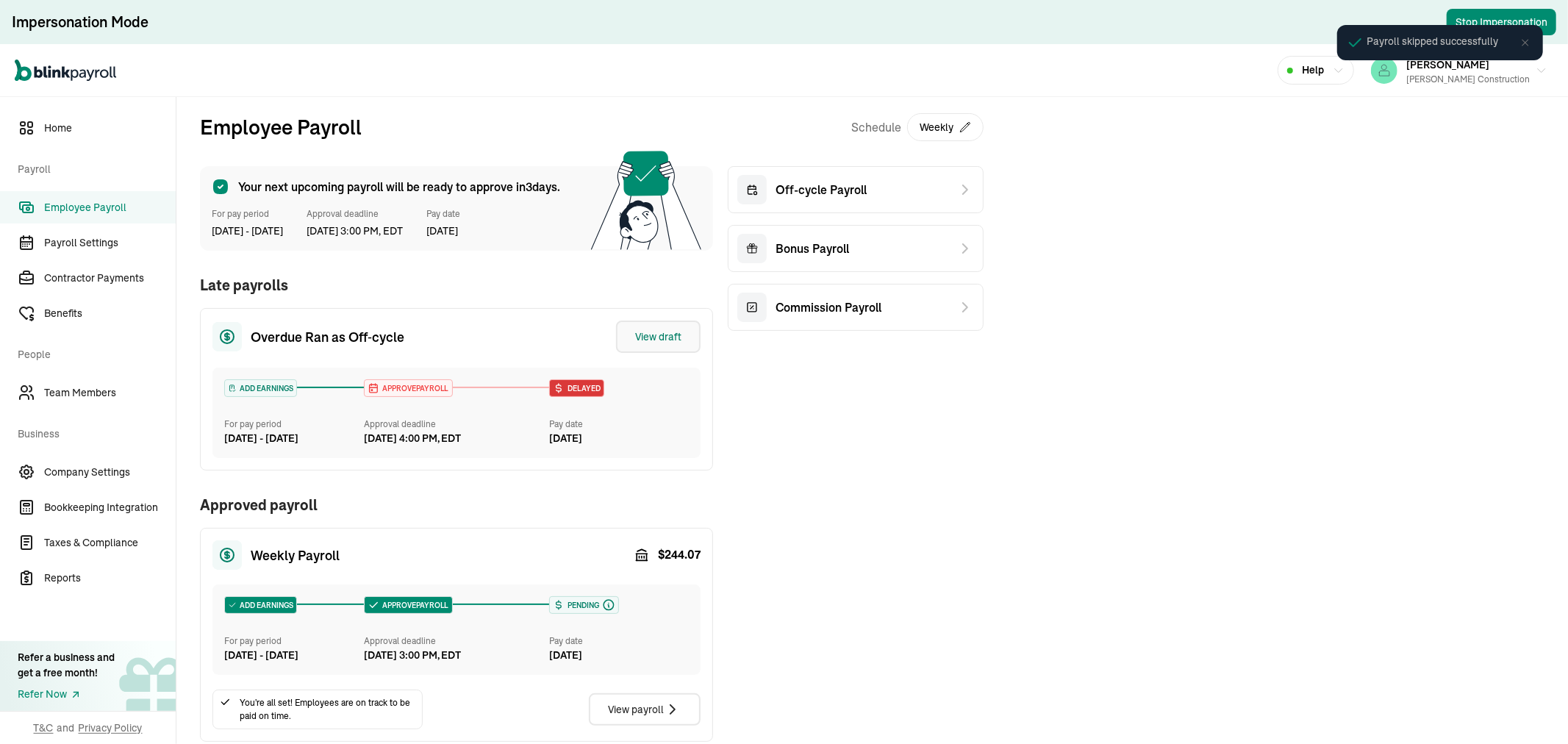
click at [679, 333] on div "View draft" at bounding box center [658, 337] width 46 height 15
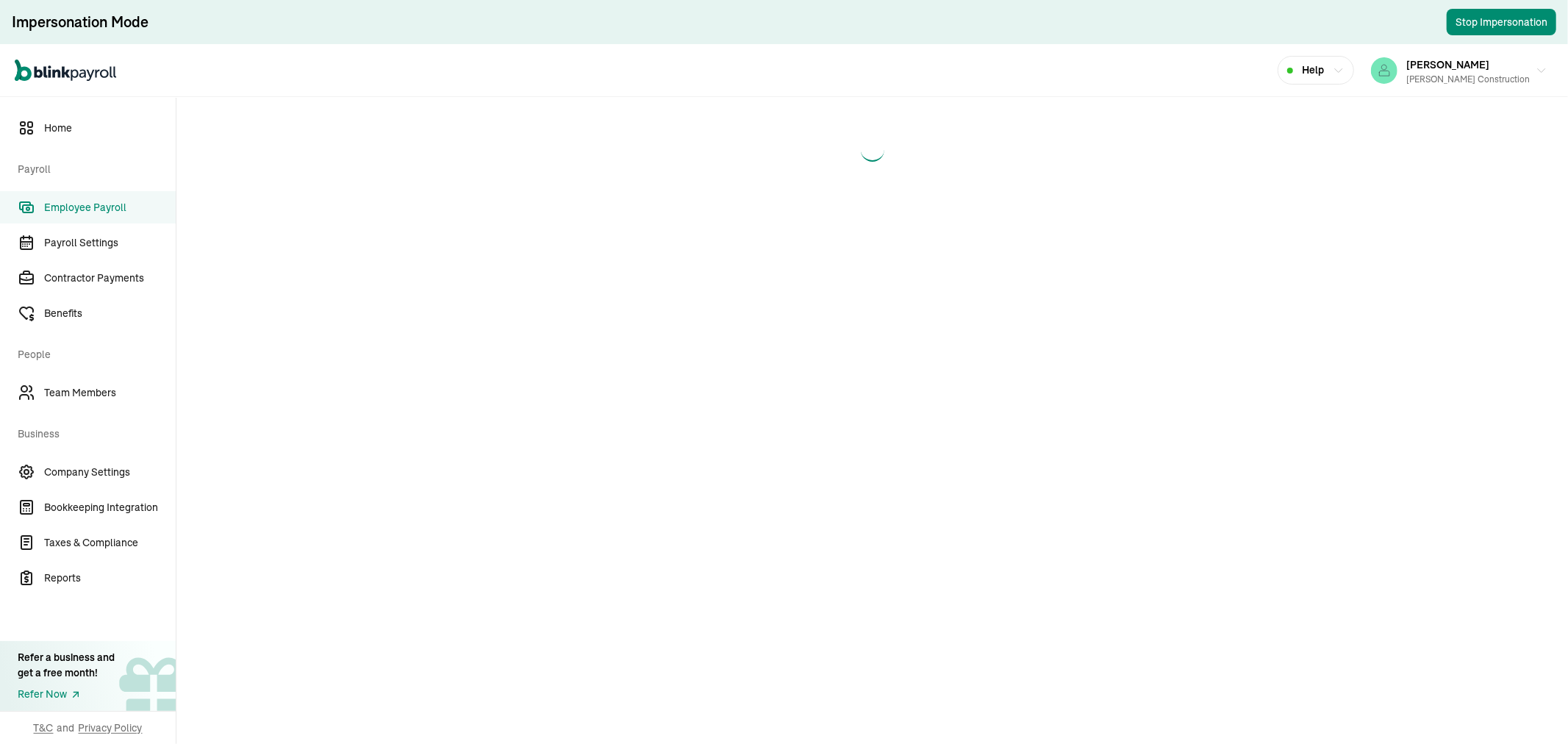
select select "manual"
select select "direct_deposit"
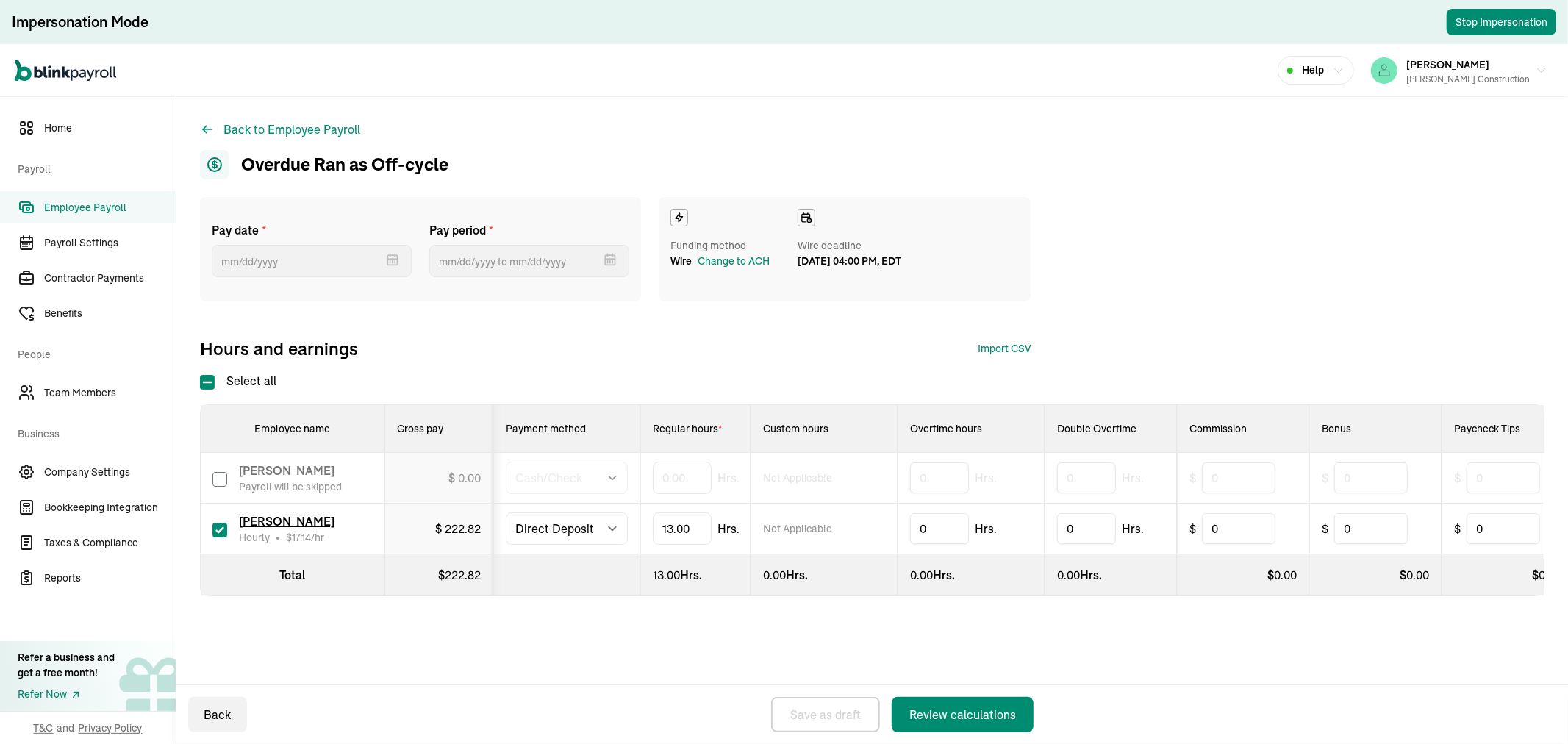
type input "09/09/2025"
type input "08/16/2025 ~ 08/22/2025"
click at [96, 206] on span "Employee Payroll" at bounding box center [110, 207] width 132 height 15
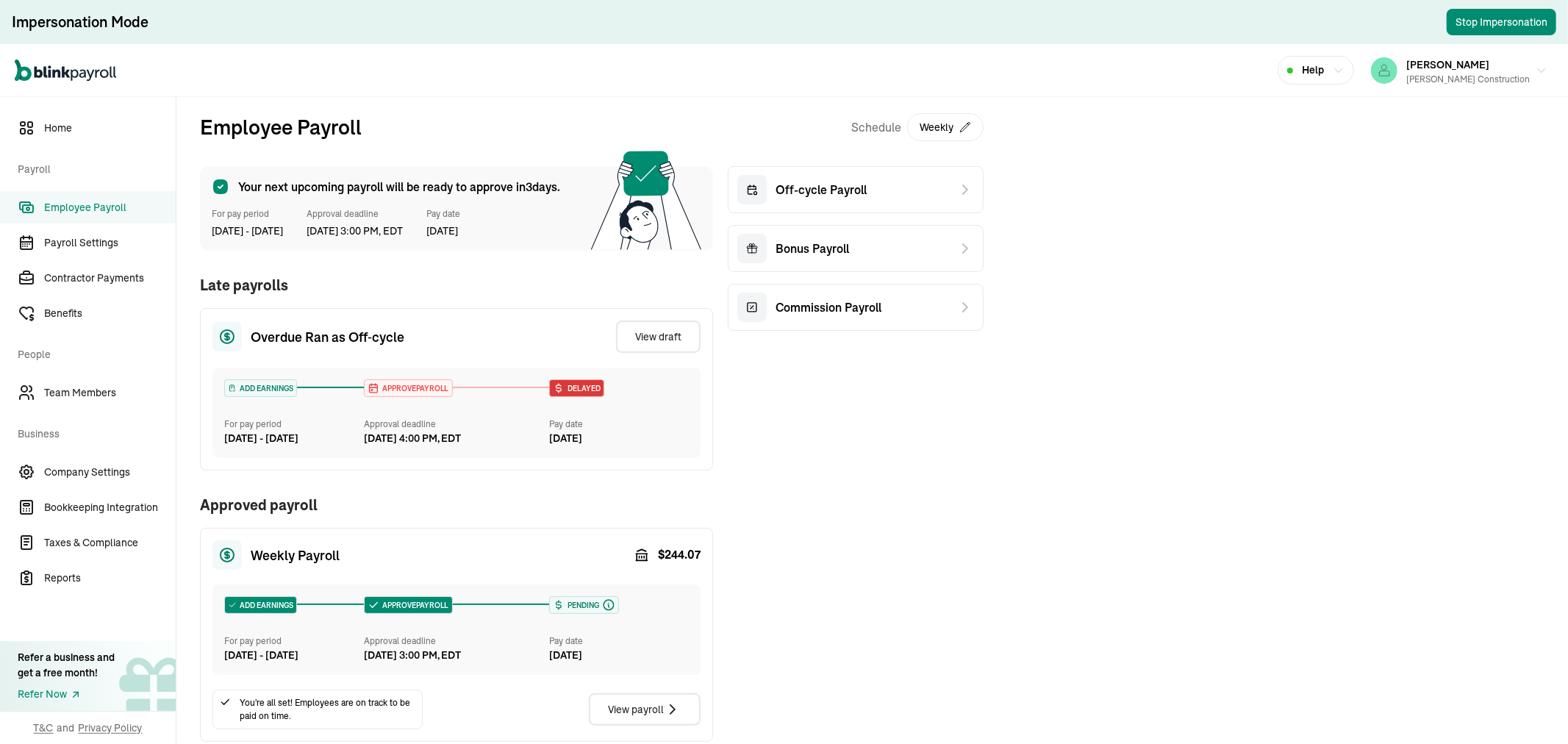
click at [432, 350] on div "Overdue Ran as Off‑cycle View draft" at bounding box center [456, 337] width 488 height 32
click at [573, 396] on div "Delayed" at bounding box center [577, 388] width 54 height 16
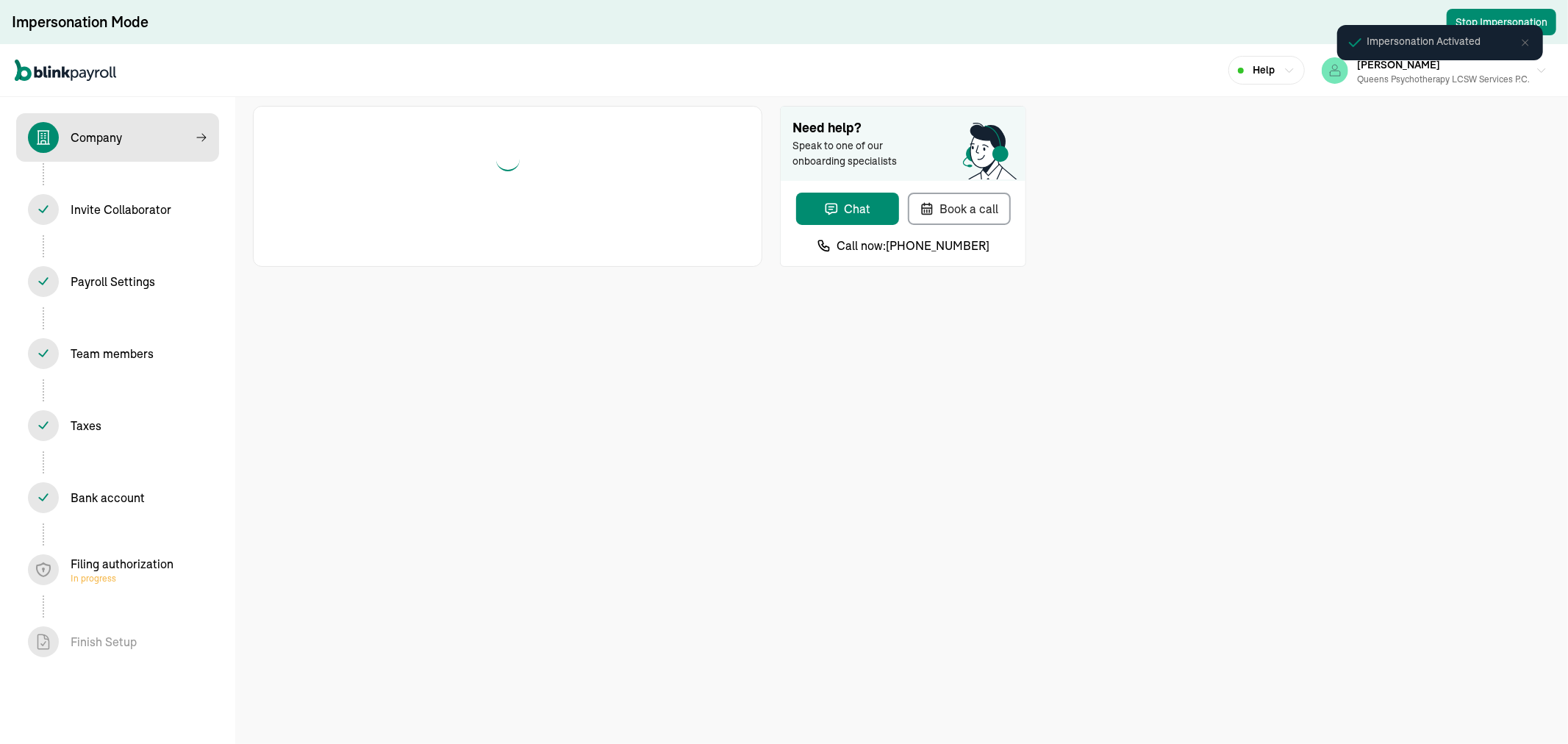
select select "Limited Liability Company (LLC)"
select select "Health Care"
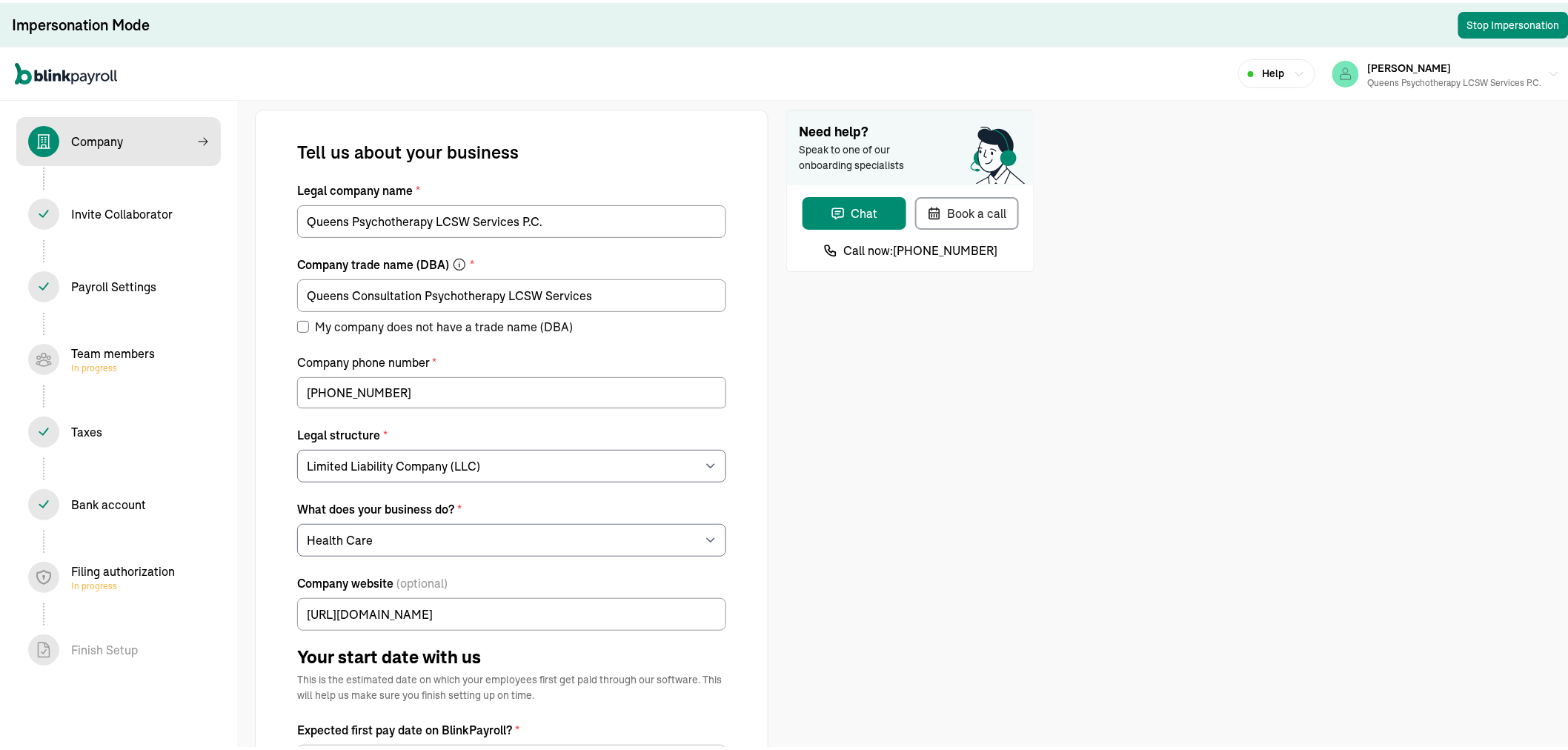
click at [136, 345] on div "Team members In progress" at bounding box center [113, 356] width 84 height 30
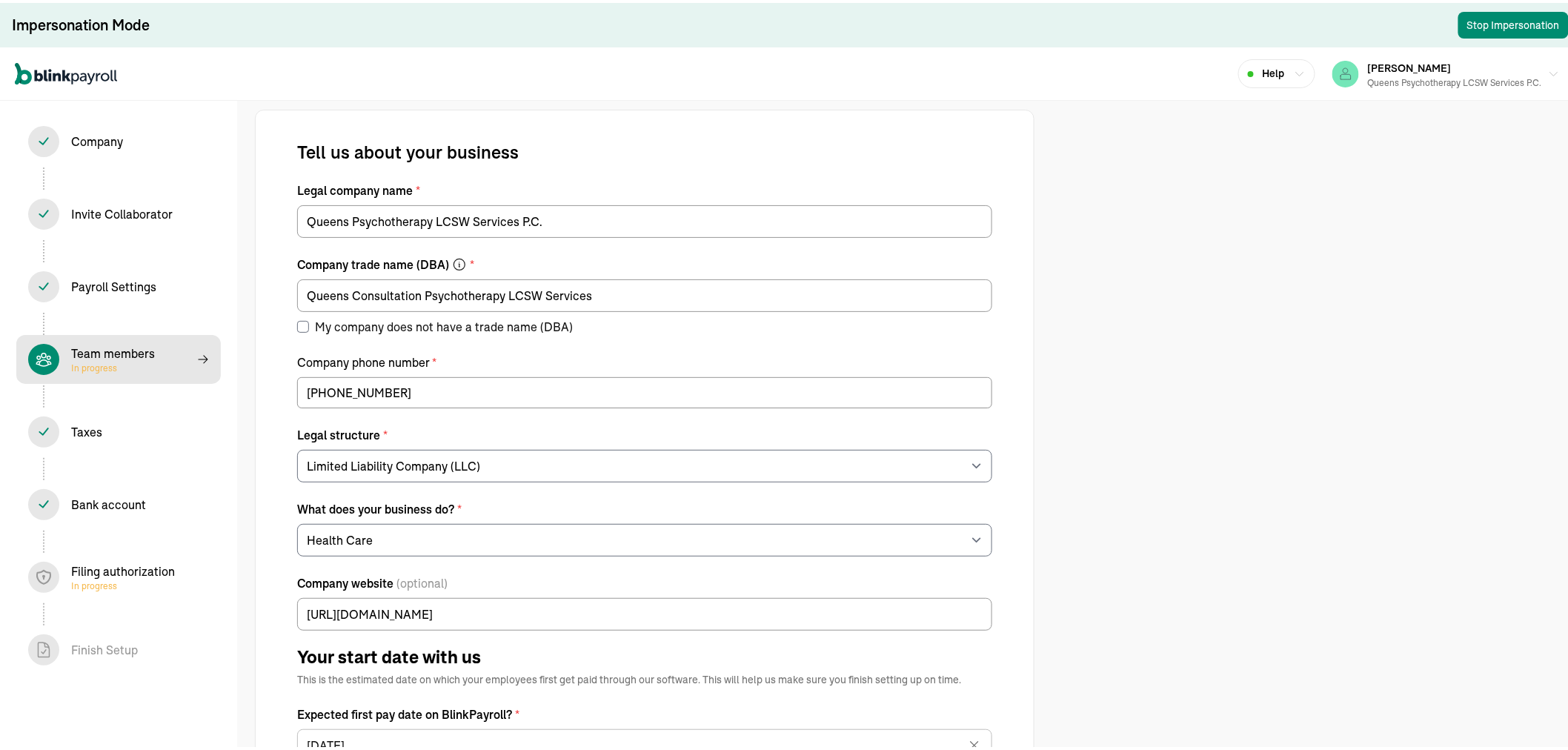
select select "contractor"
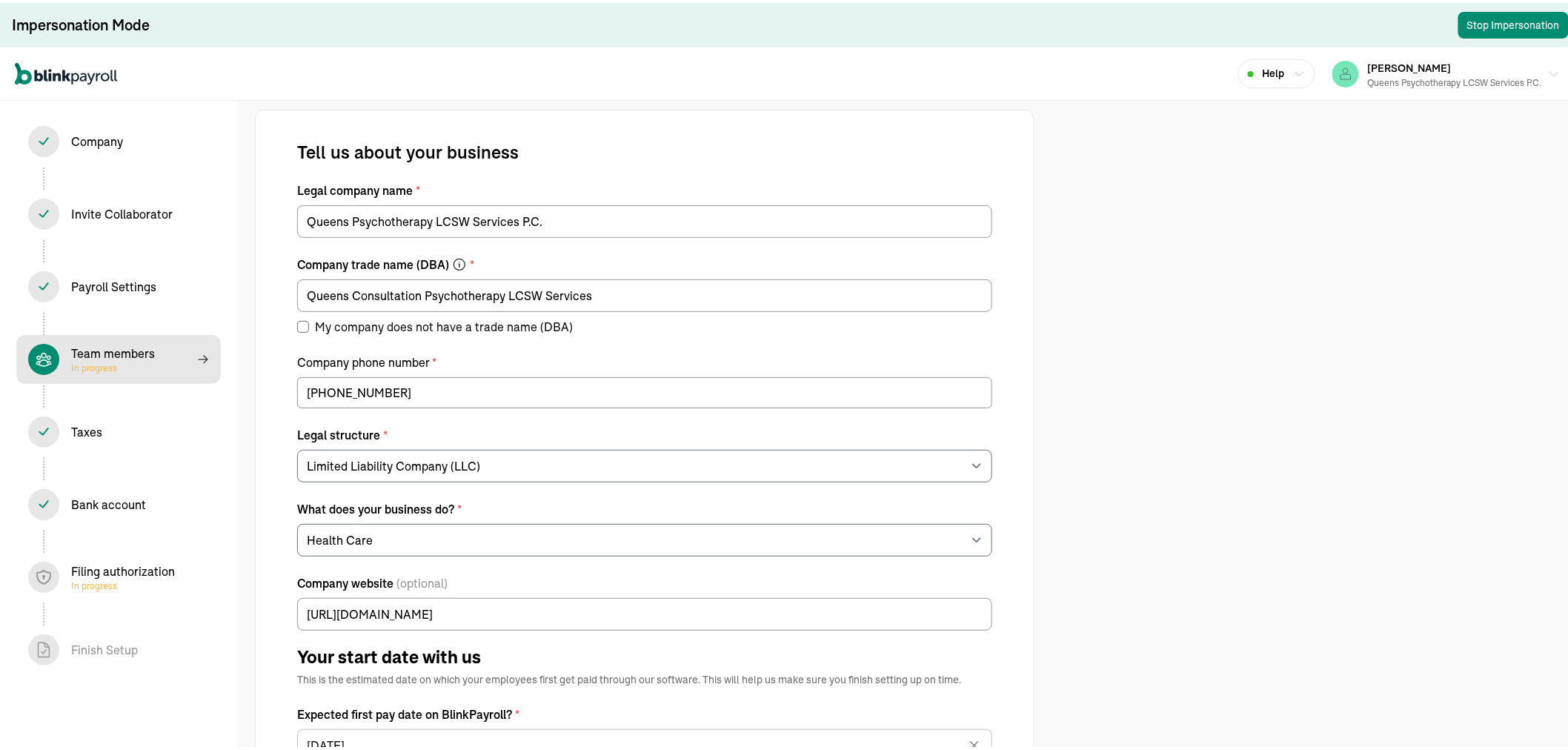
select select "contractor"
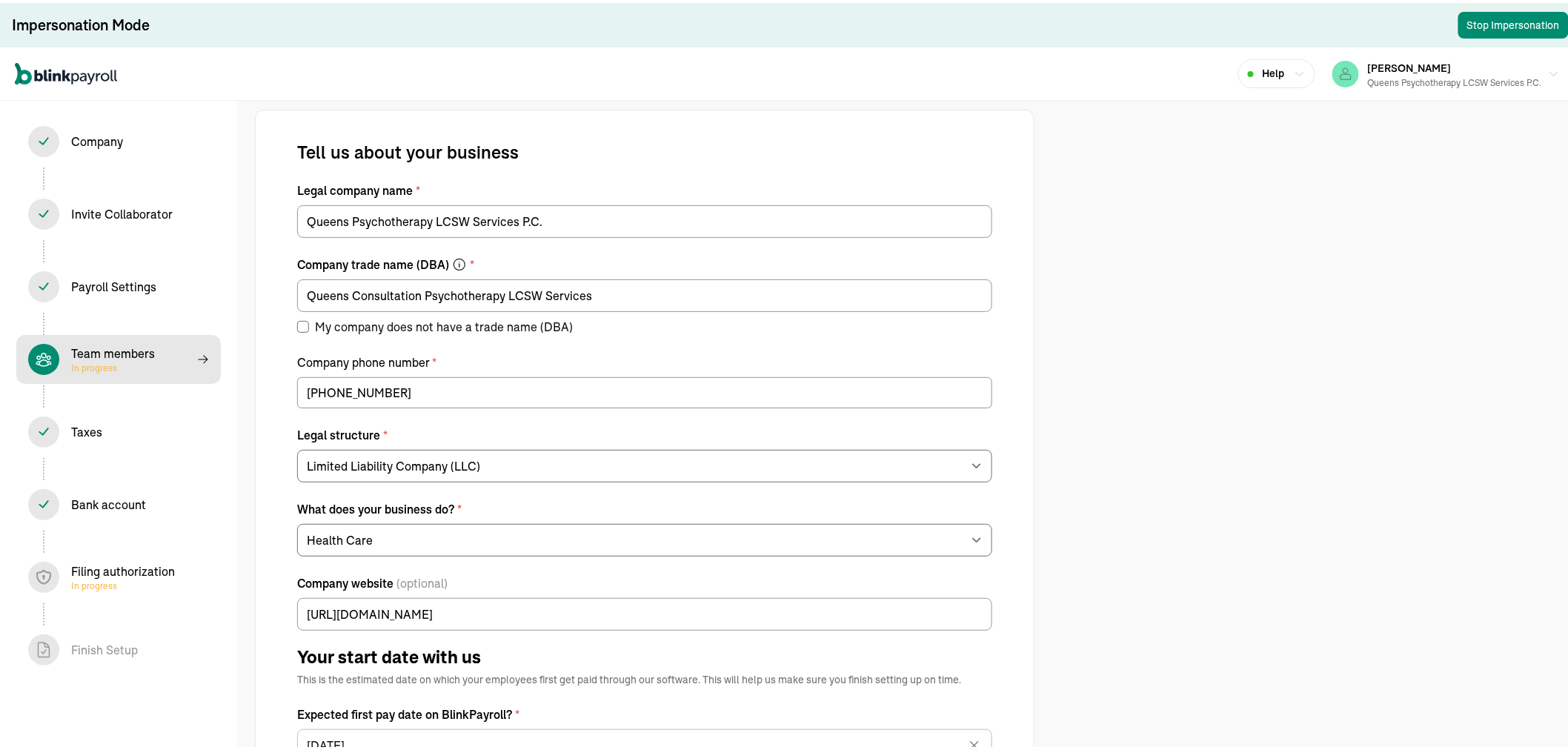
select select "contractor"
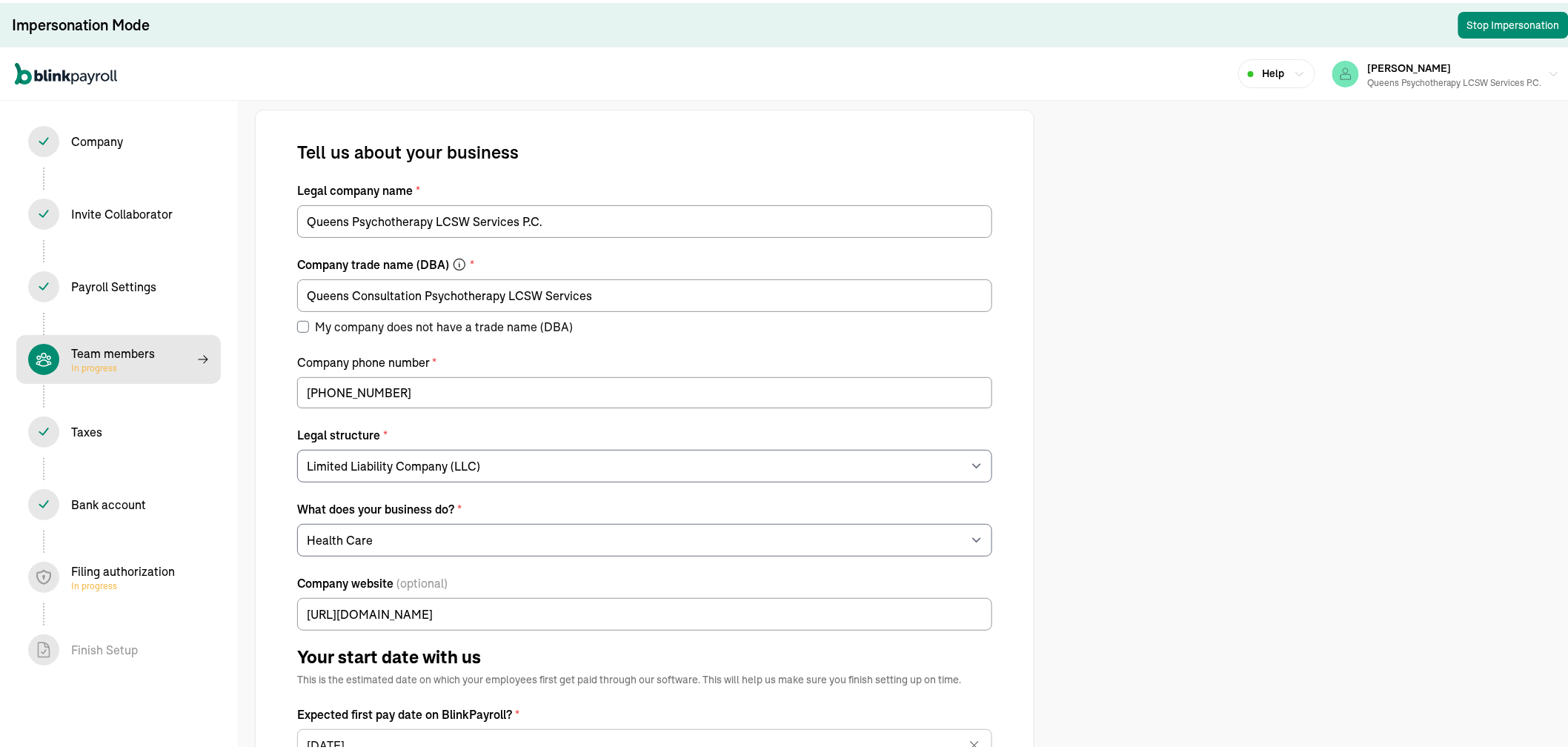
select select "contractor"
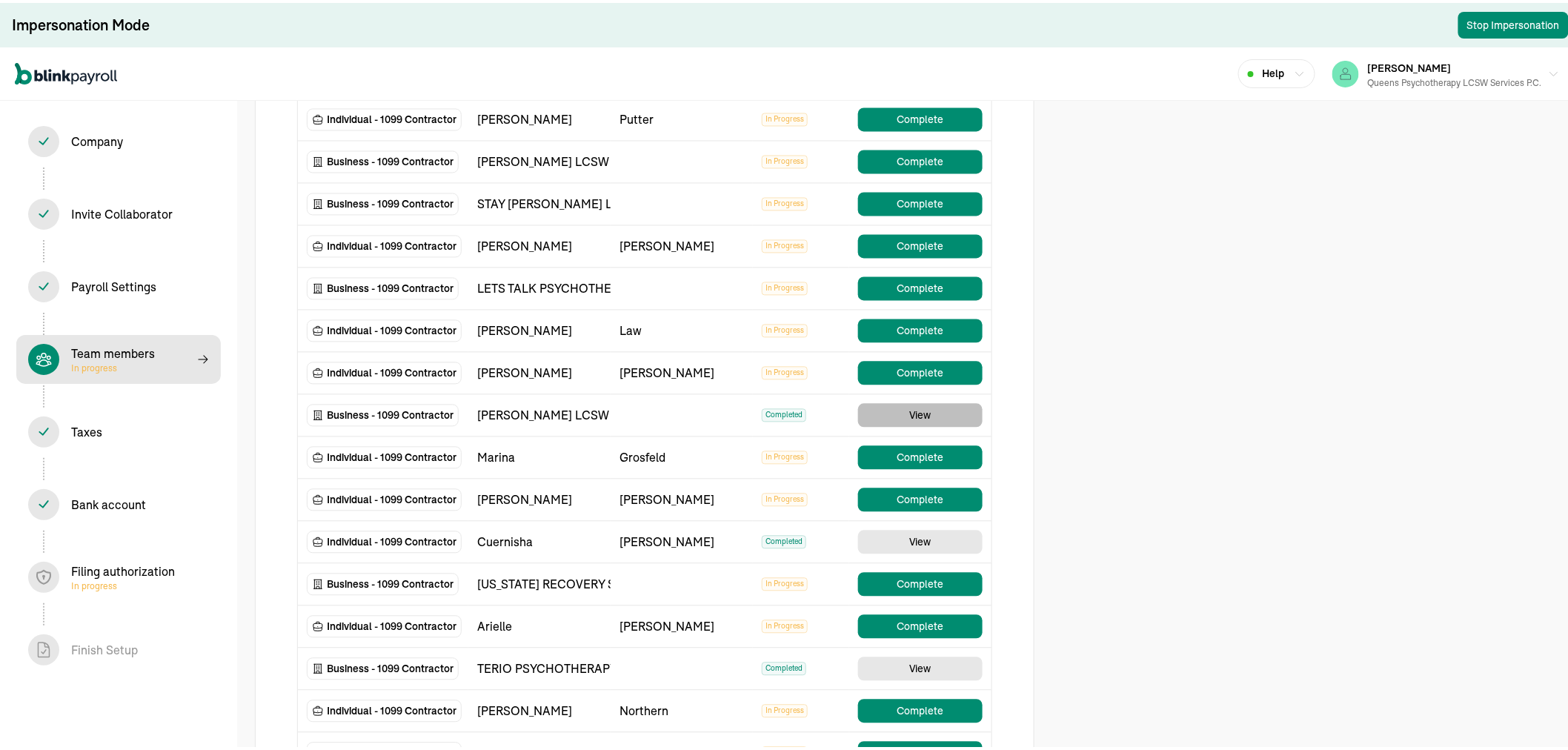
click at [875, 411] on button "View" at bounding box center [921, 413] width 125 height 24
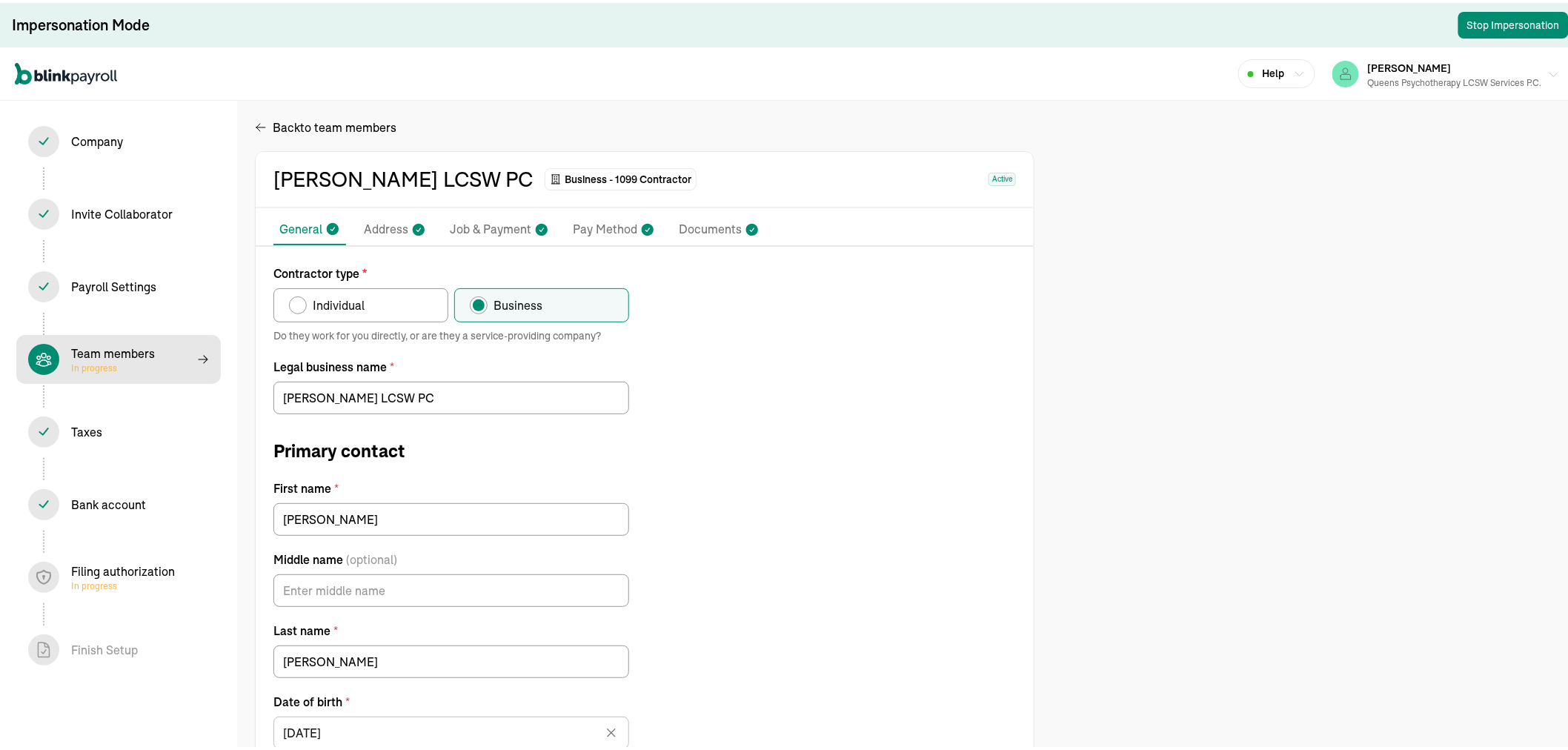
click at [1411, 76] on div "Queens Psychotherapy LCSW Services P.C." at bounding box center [1454, 80] width 174 height 13
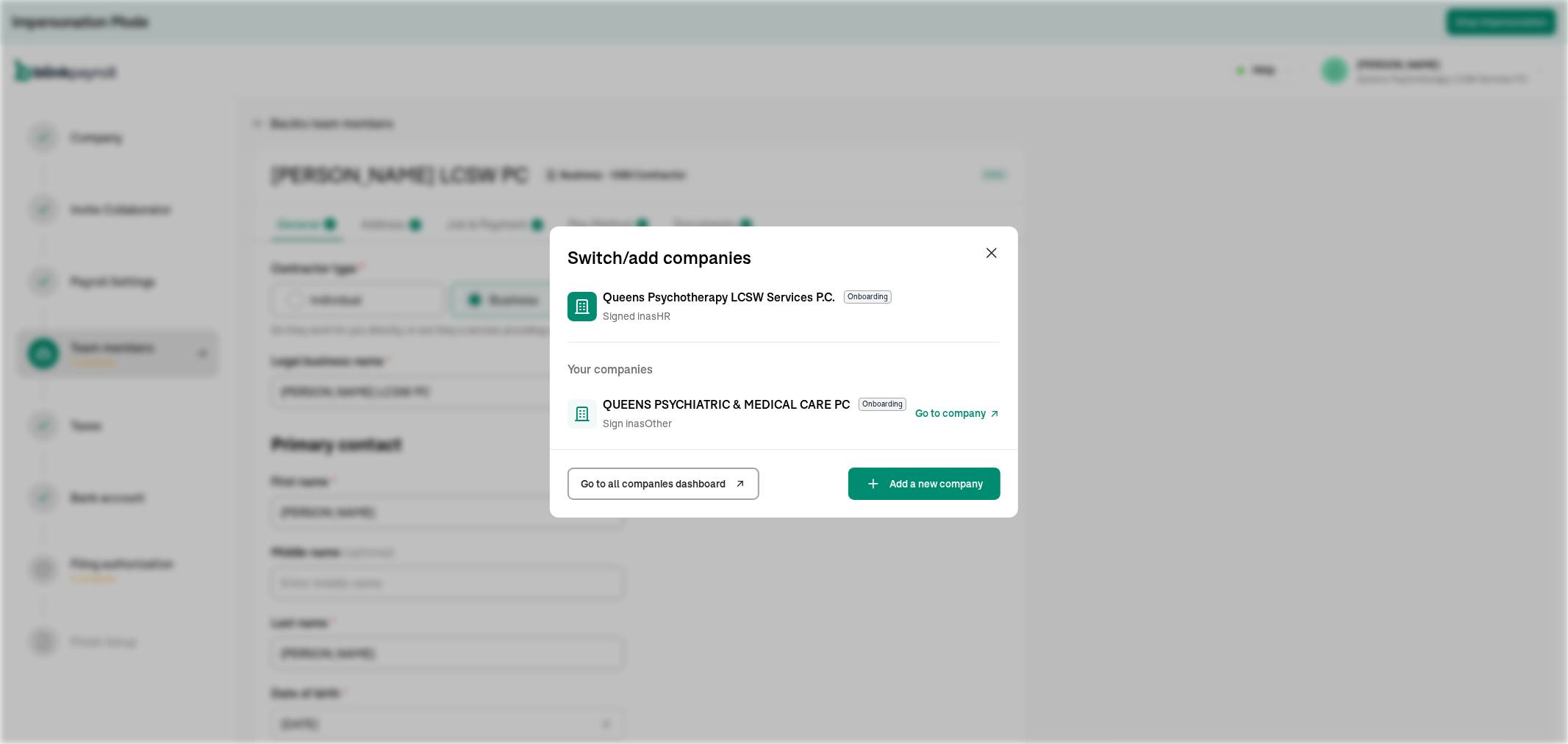
click at [943, 417] on span "Go to company" at bounding box center [951, 413] width 71 height 15
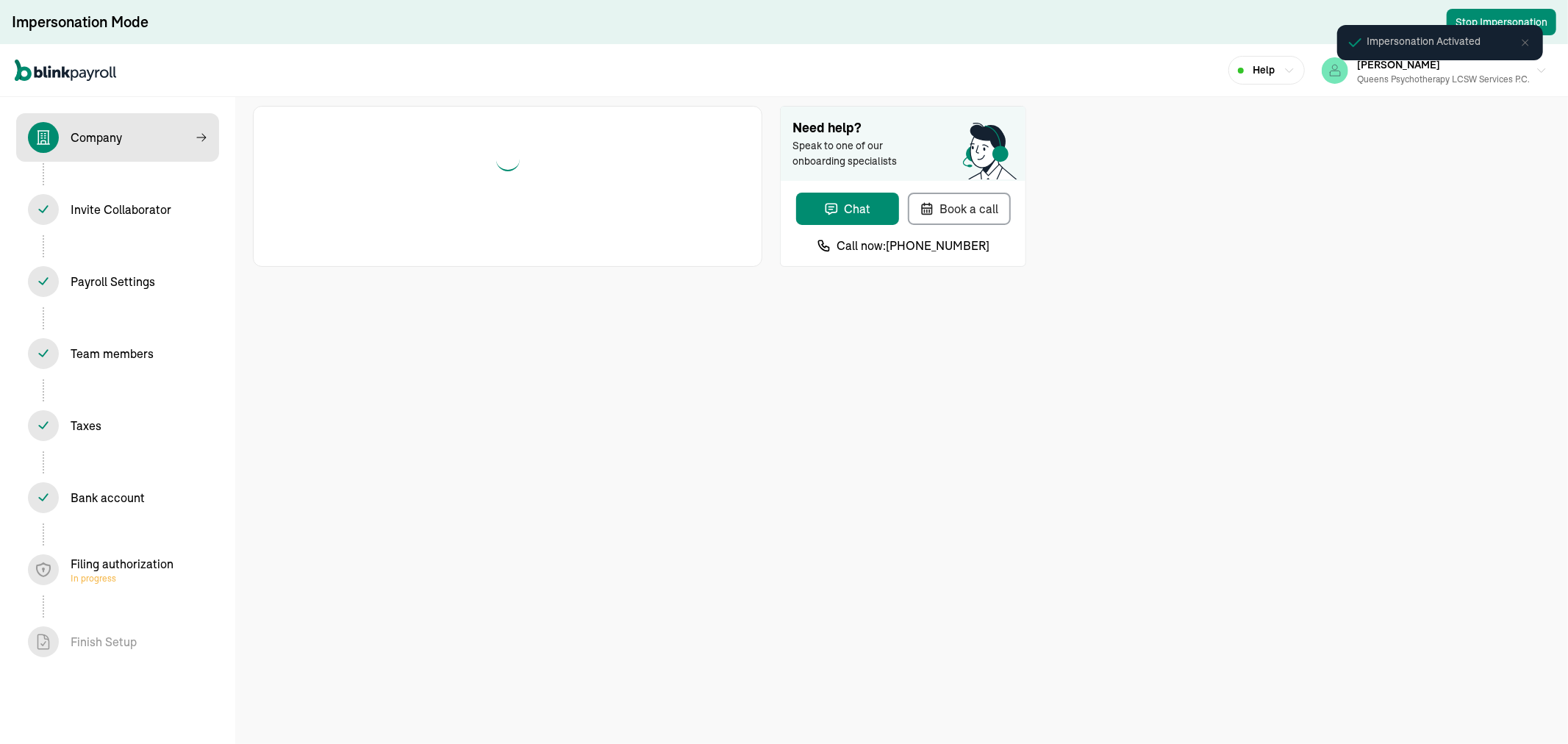
select select "Limited Liability Company (LLC)"
select select "Health Care"
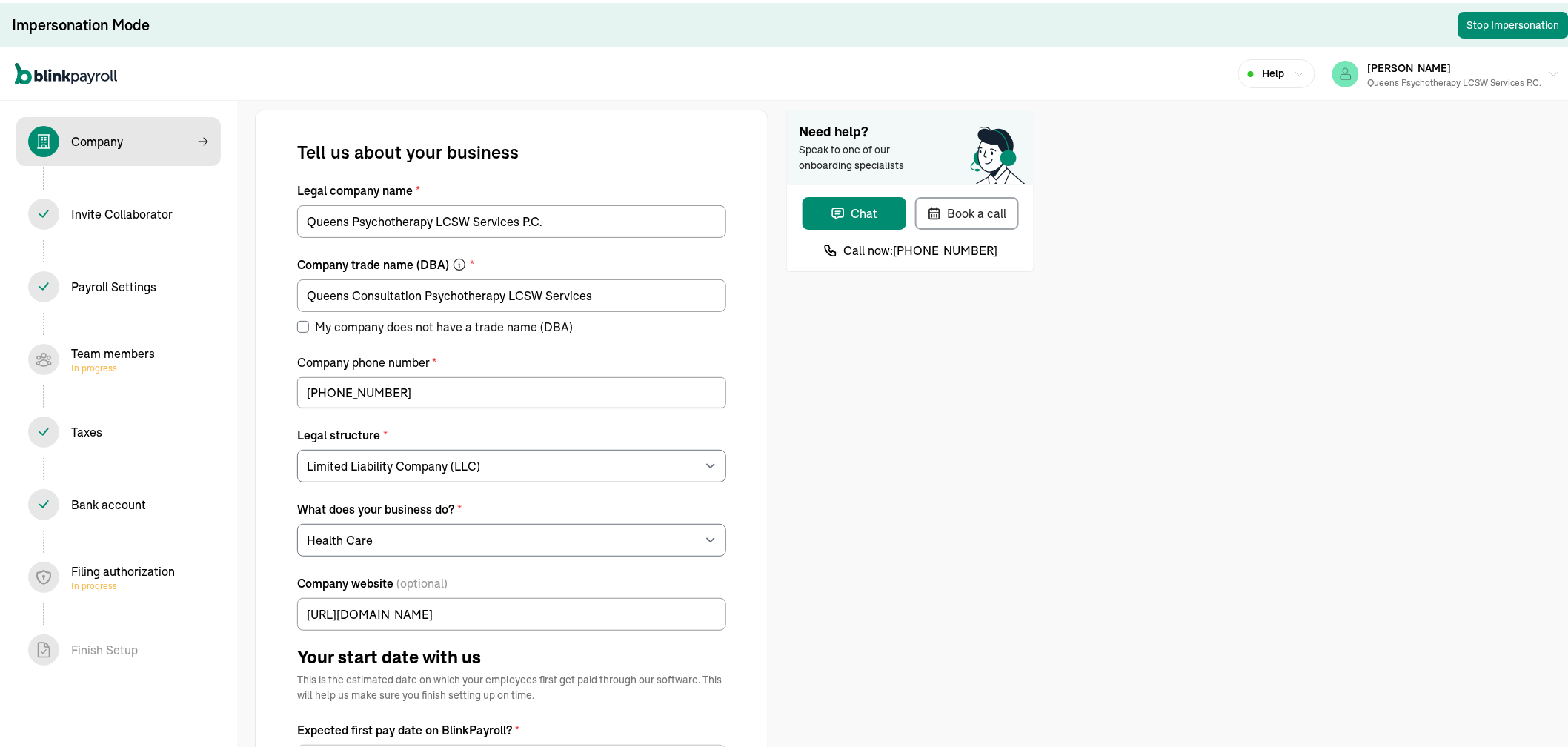
click at [136, 345] on div "Team members In progress" at bounding box center [113, 356] width 84 height 30
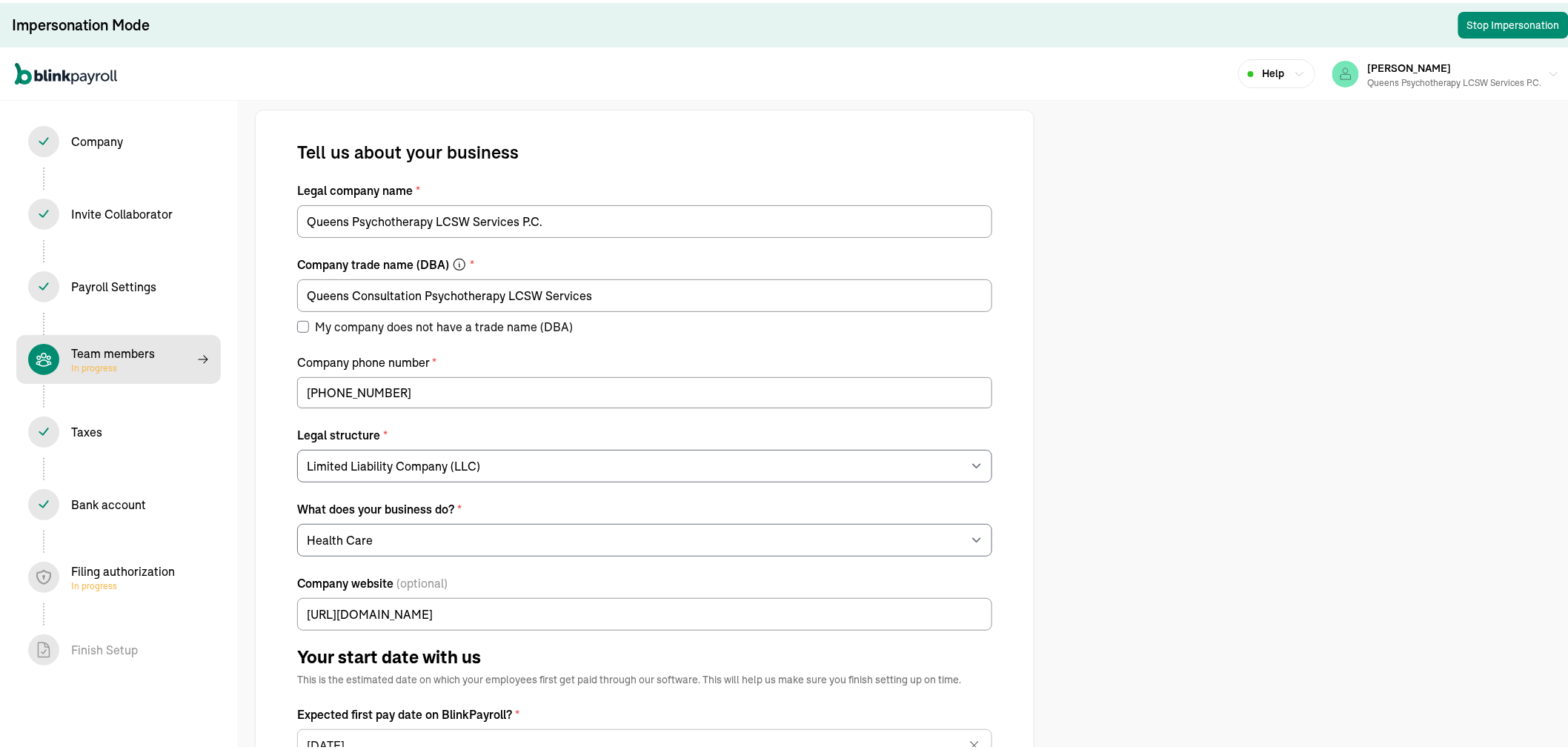
select select "contractor"
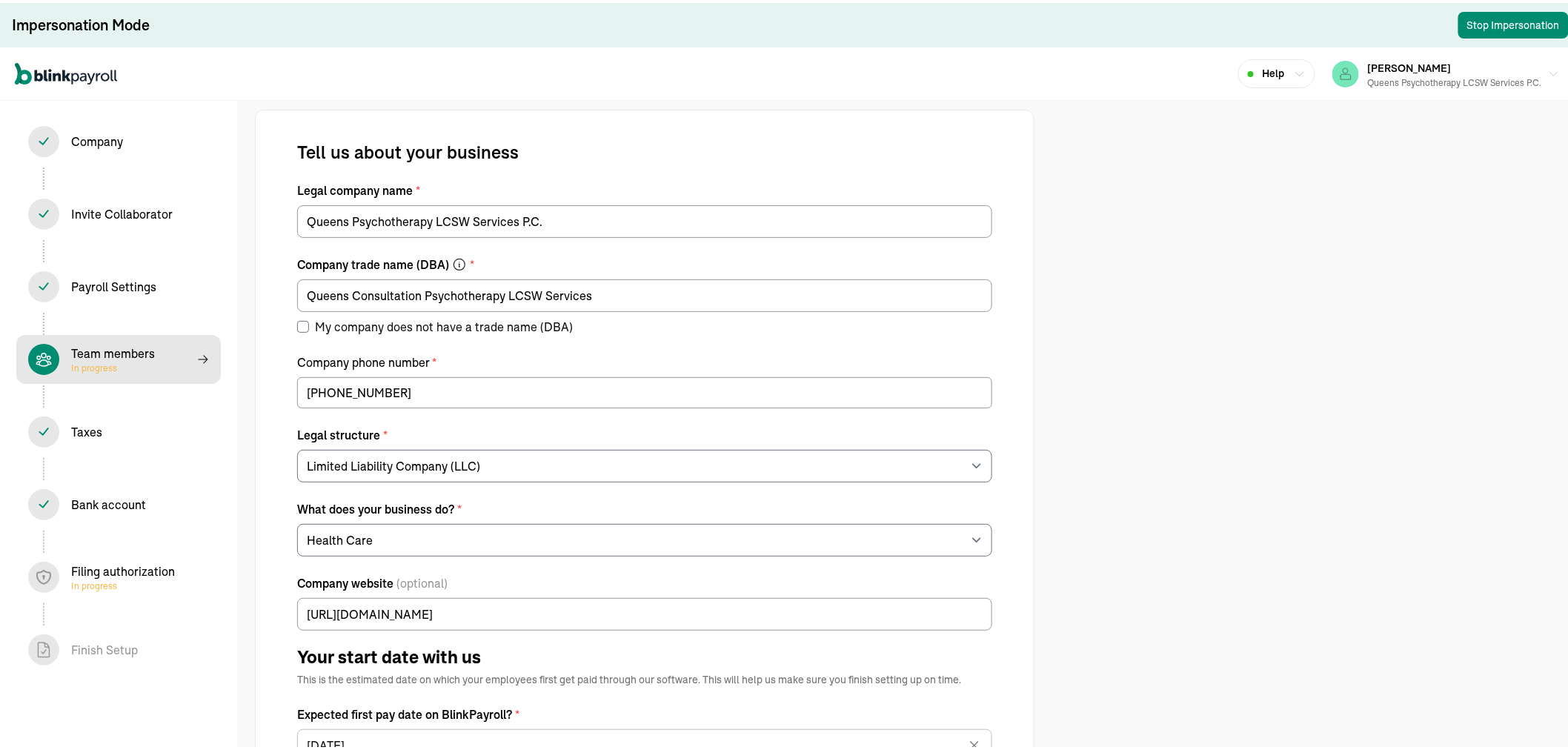
select select "contractor"
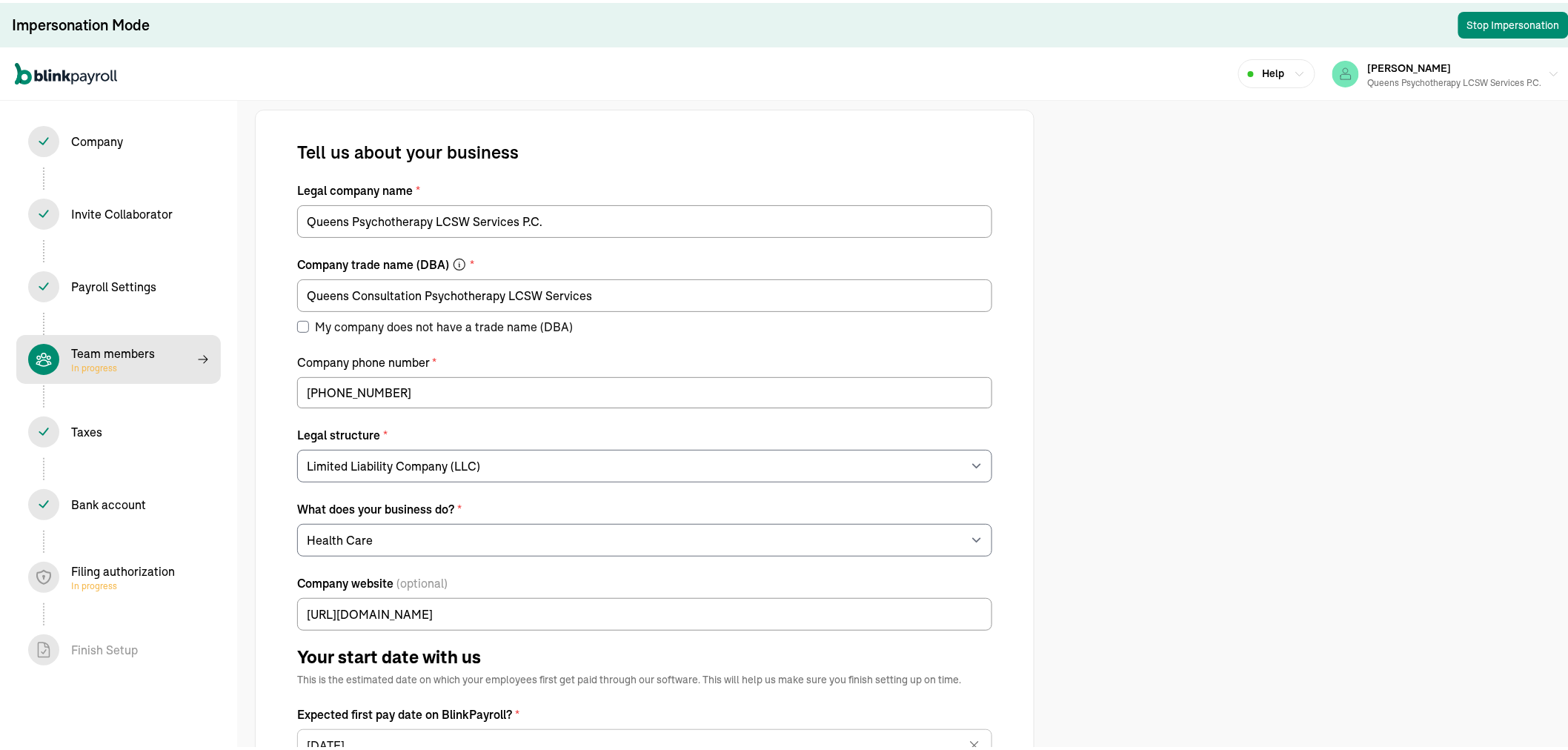
select select "contractor"
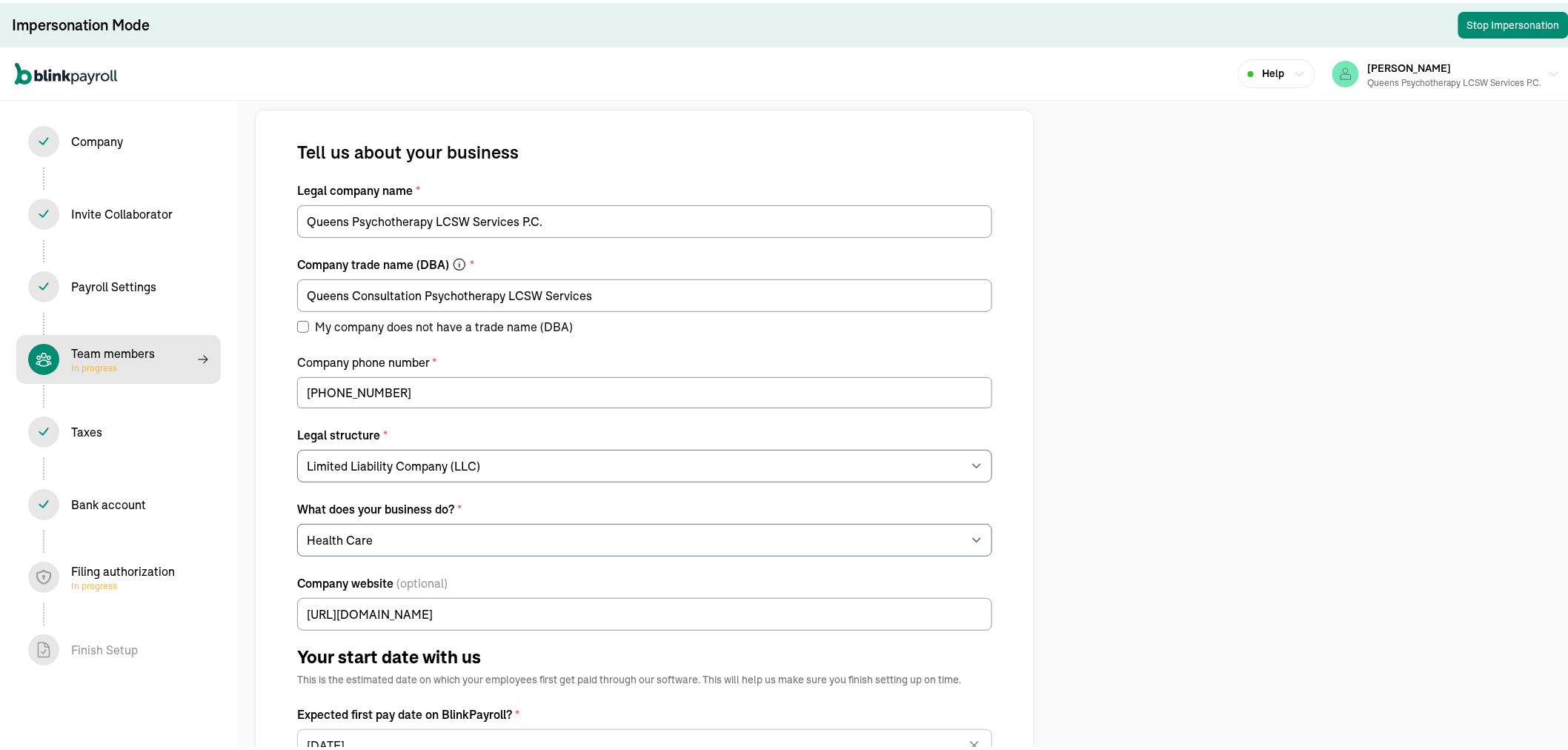
select select "contractor"
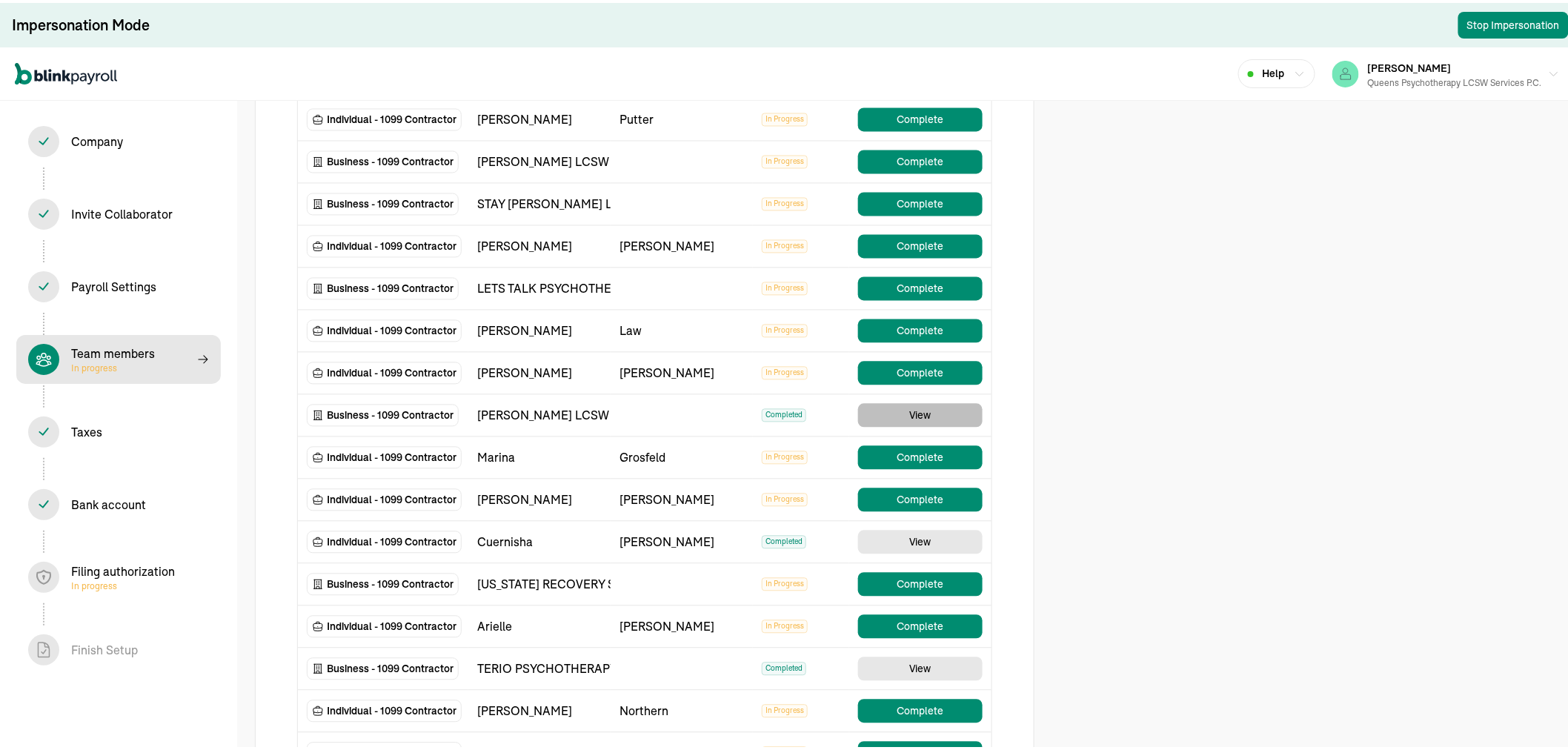
click at [875, 411] on button "View" at bounding box center [921, 413] width 125 height 24
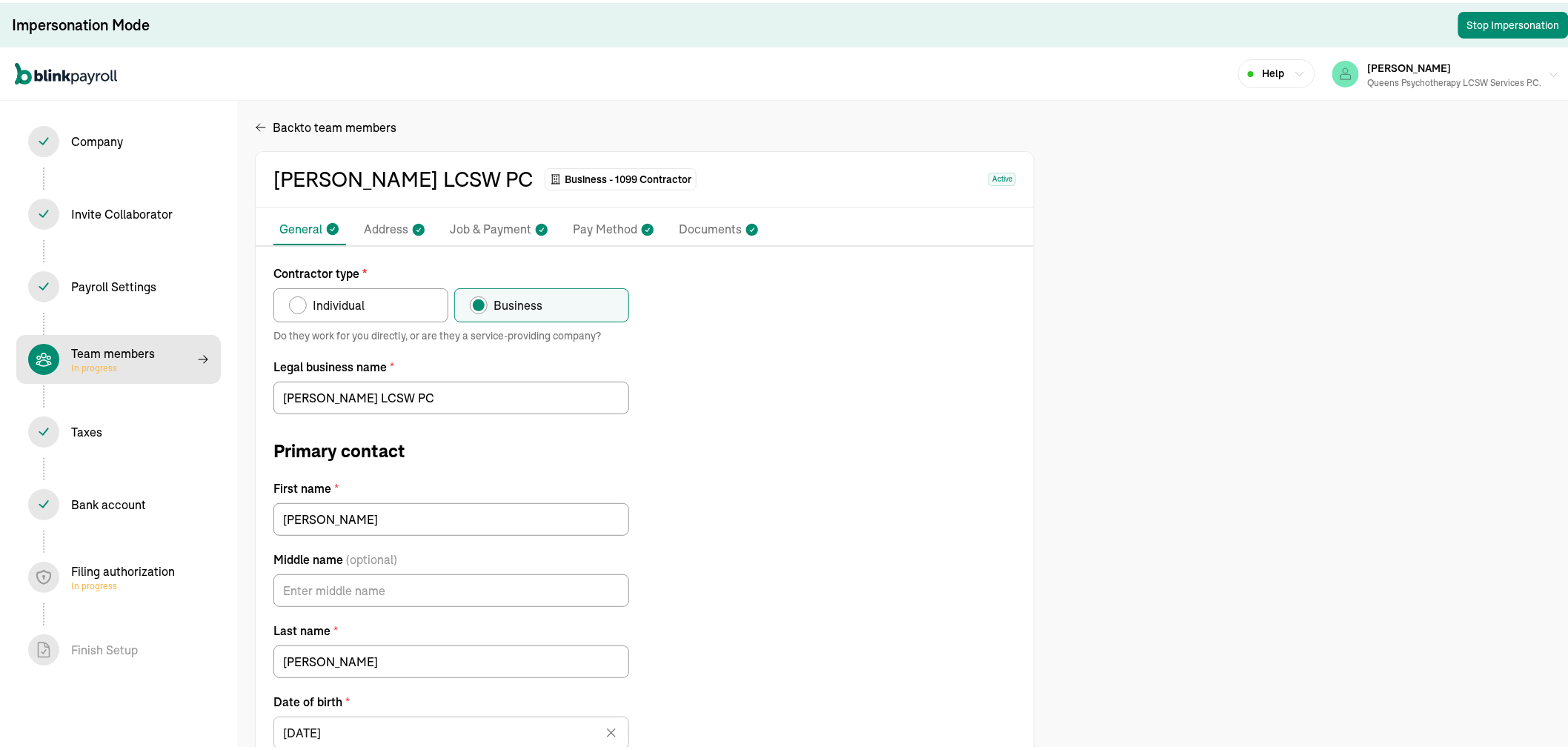
click at [1411, 76] on div "Queens Psychotherapy LCSW Services P.C." at bounding box center [1454, 80] width 174 height 13
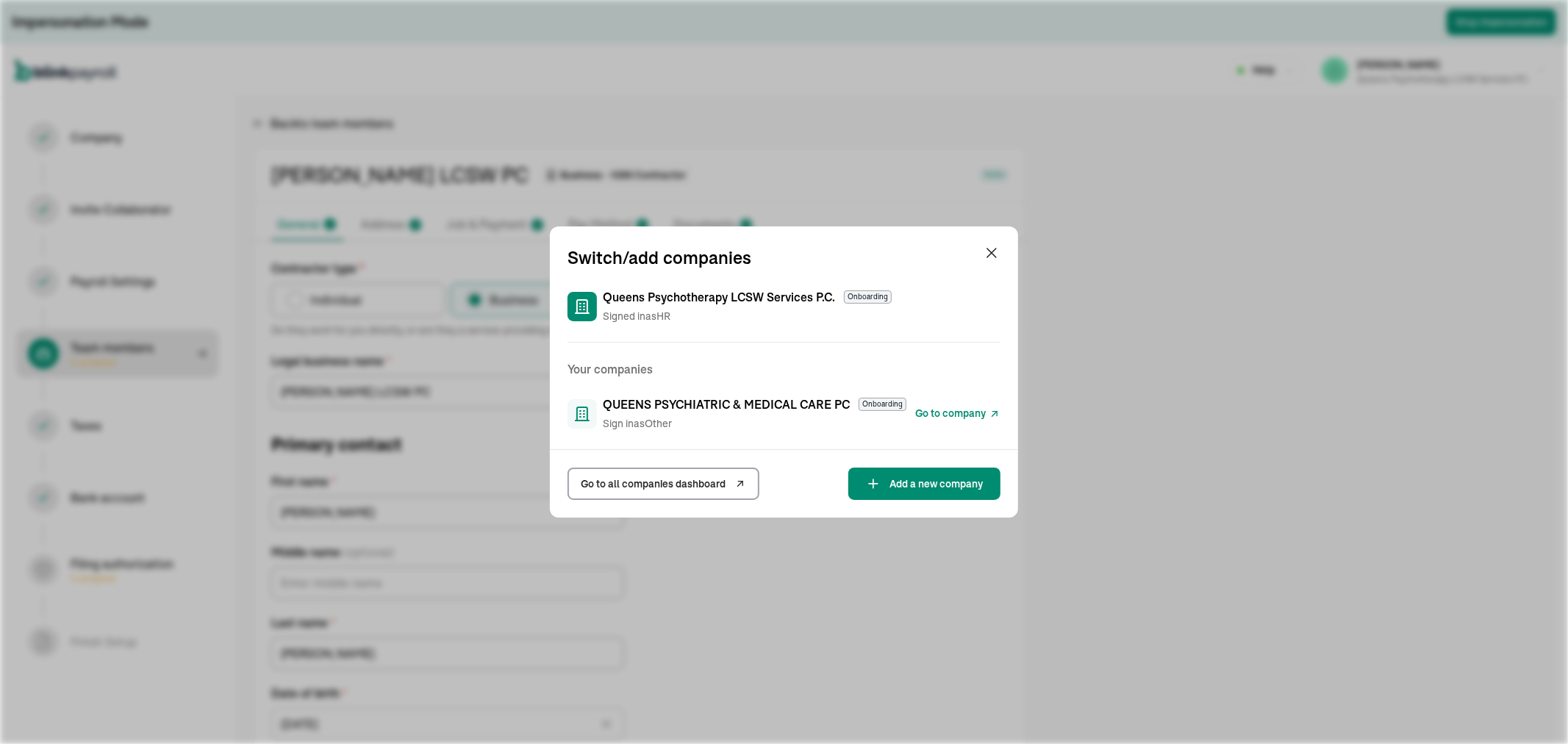
click at [943, 417] on span "Go to company" at bounding box center [951, 413] width 71 height 15
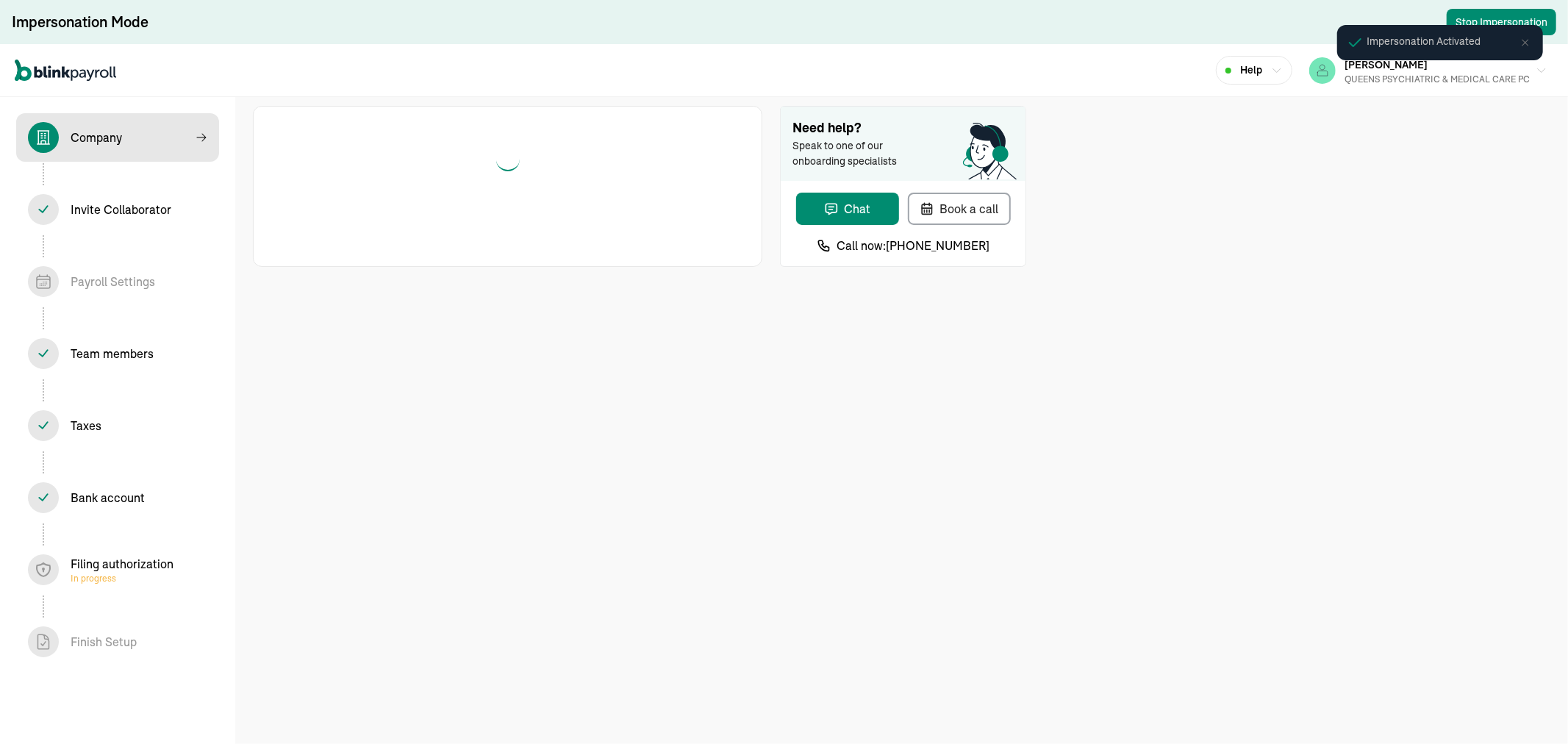
select select "S-Corporation"
select select "Health Care"
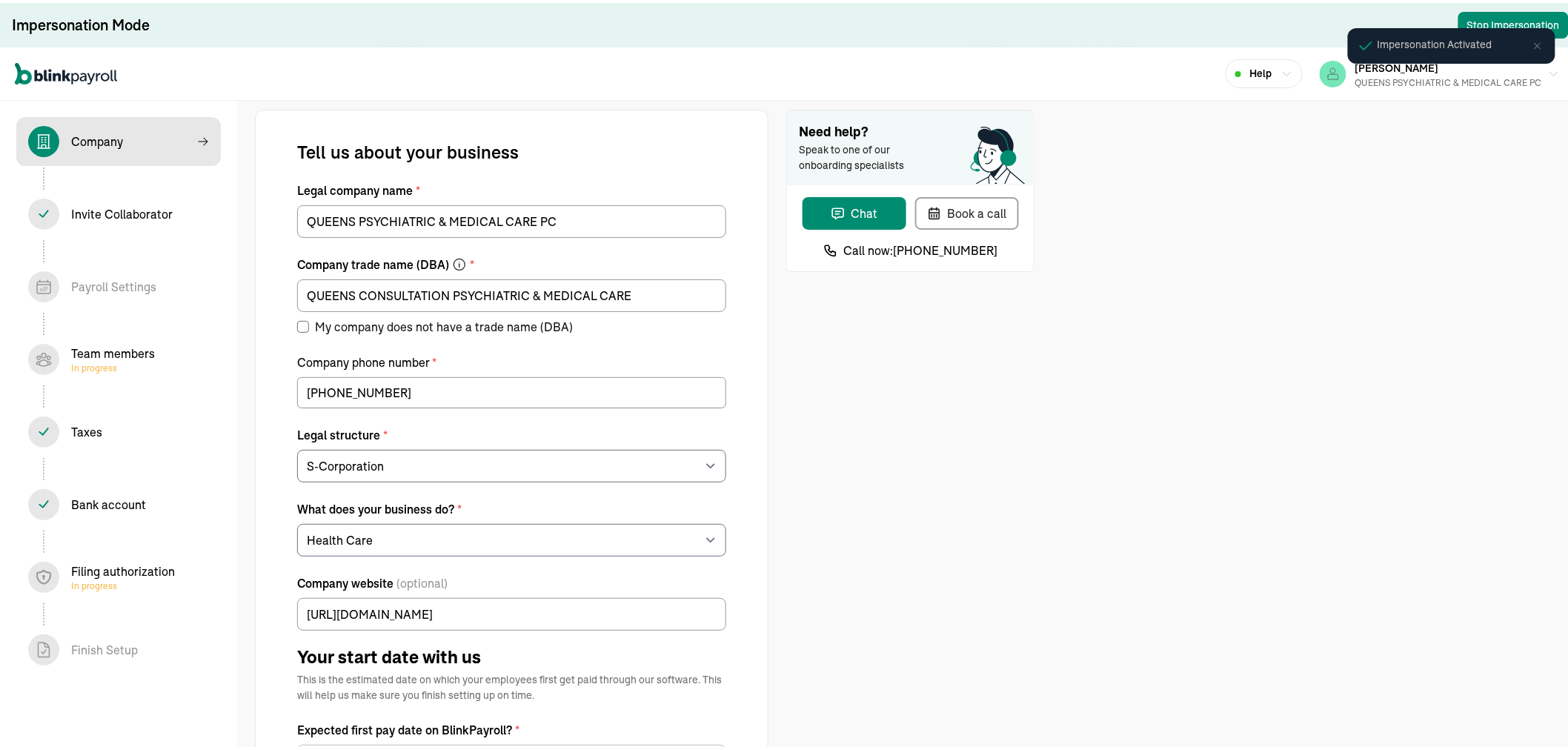
click at [126, 352] on div "Team members In progress" at bounding box center [113, 356] width 84 height 30
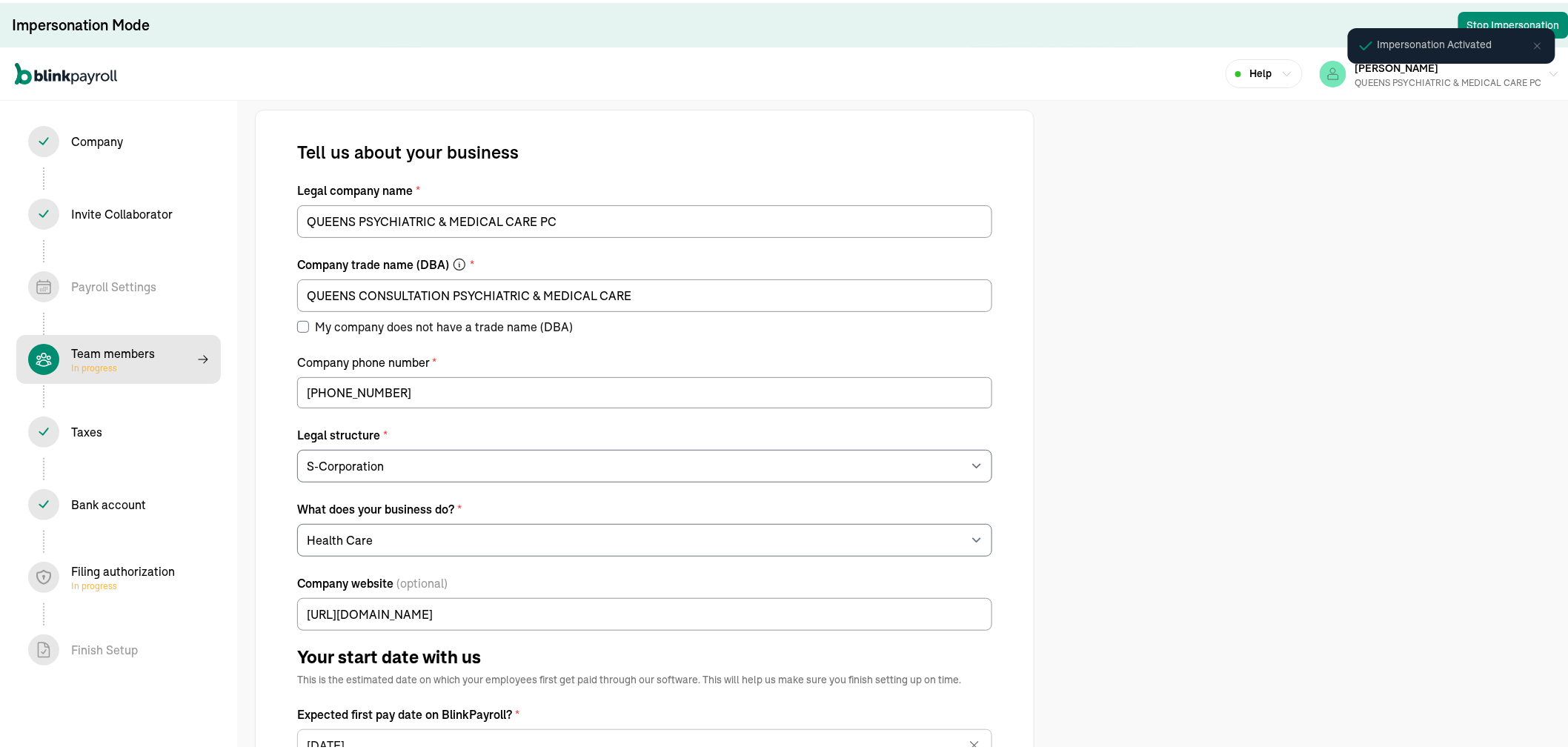
select select "contractor"
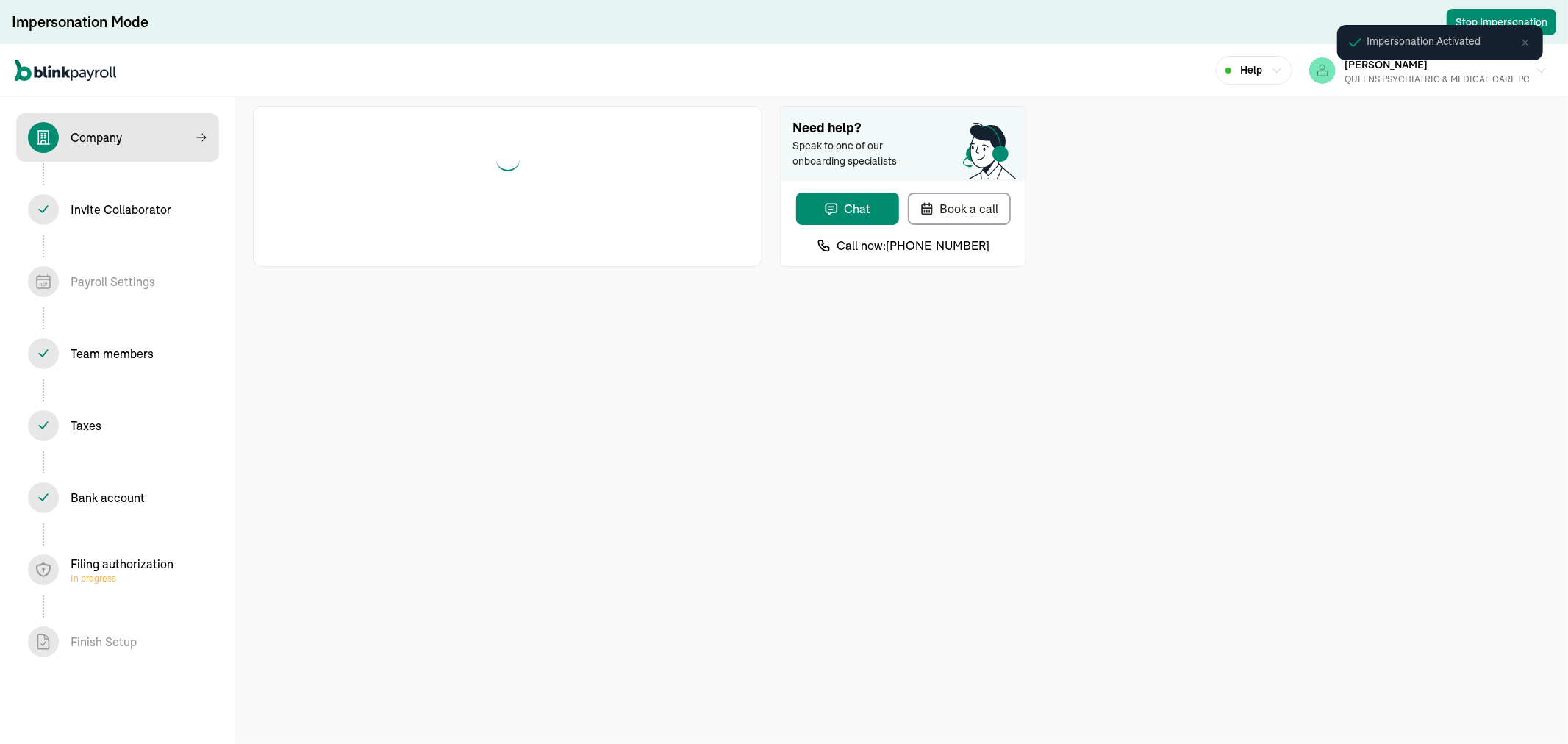
select select "S-Corporation"
select select "Health Care"
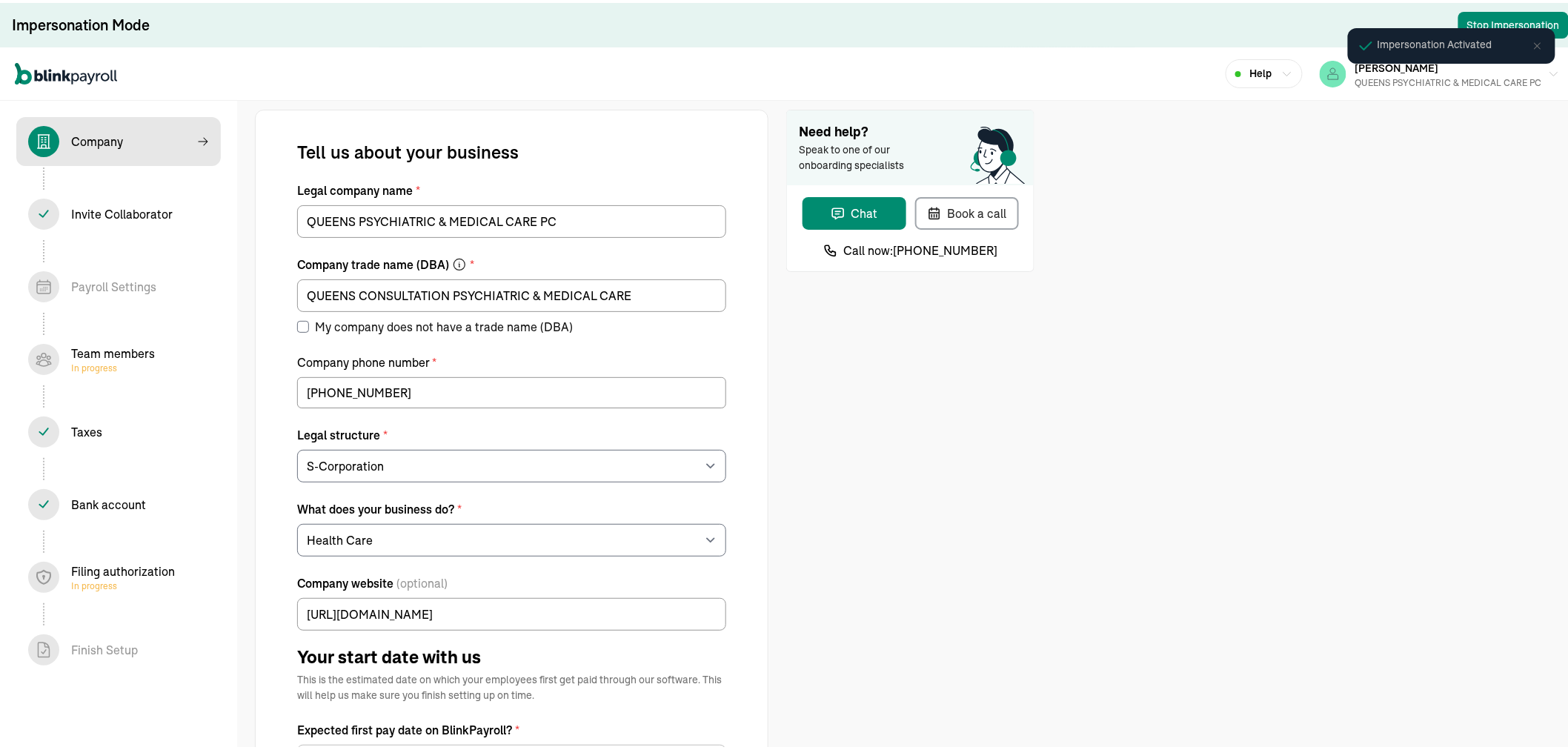
click at [126, 352] on div "Team members In progress" at bounding box center [113, 356] width 84 height 30
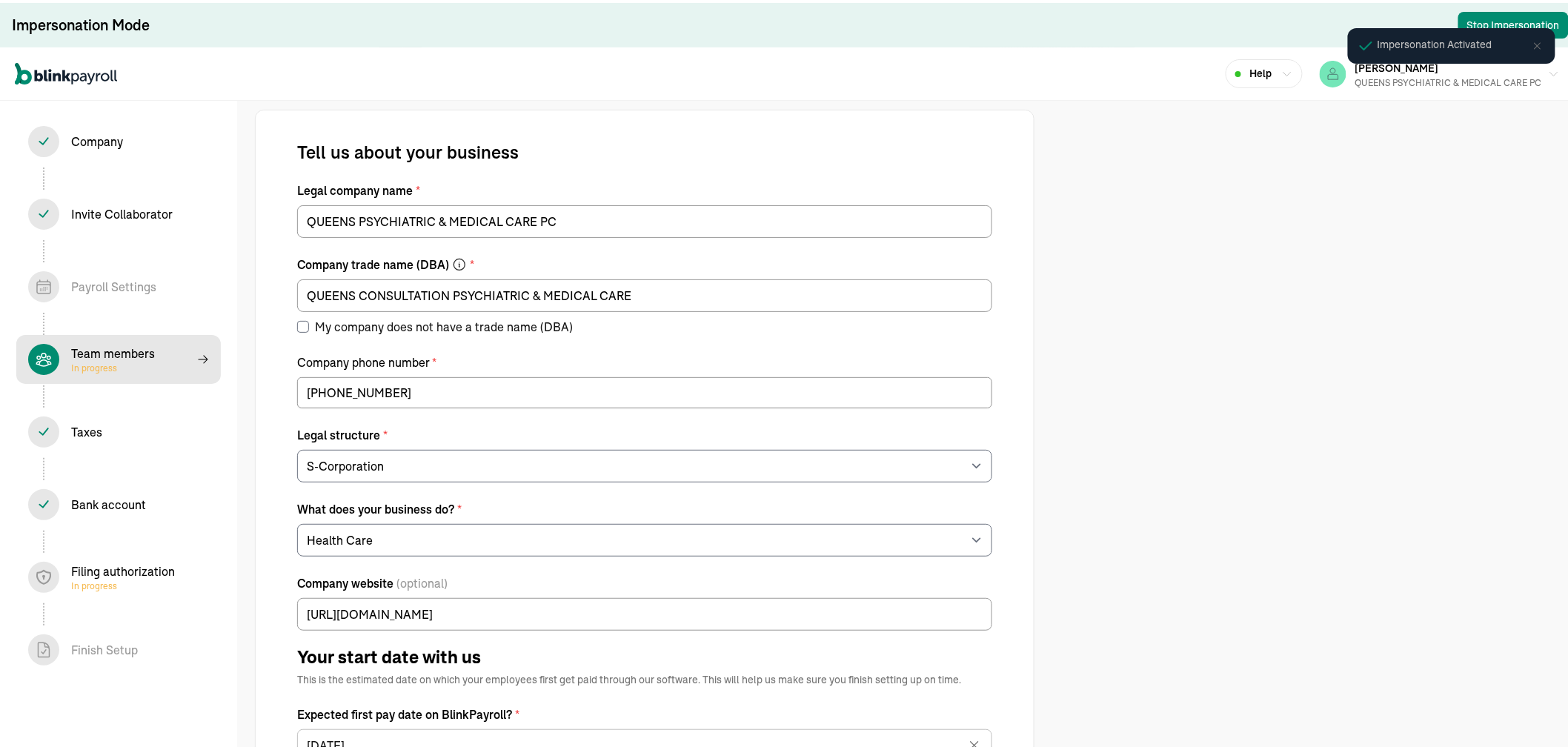
select select "contractor"
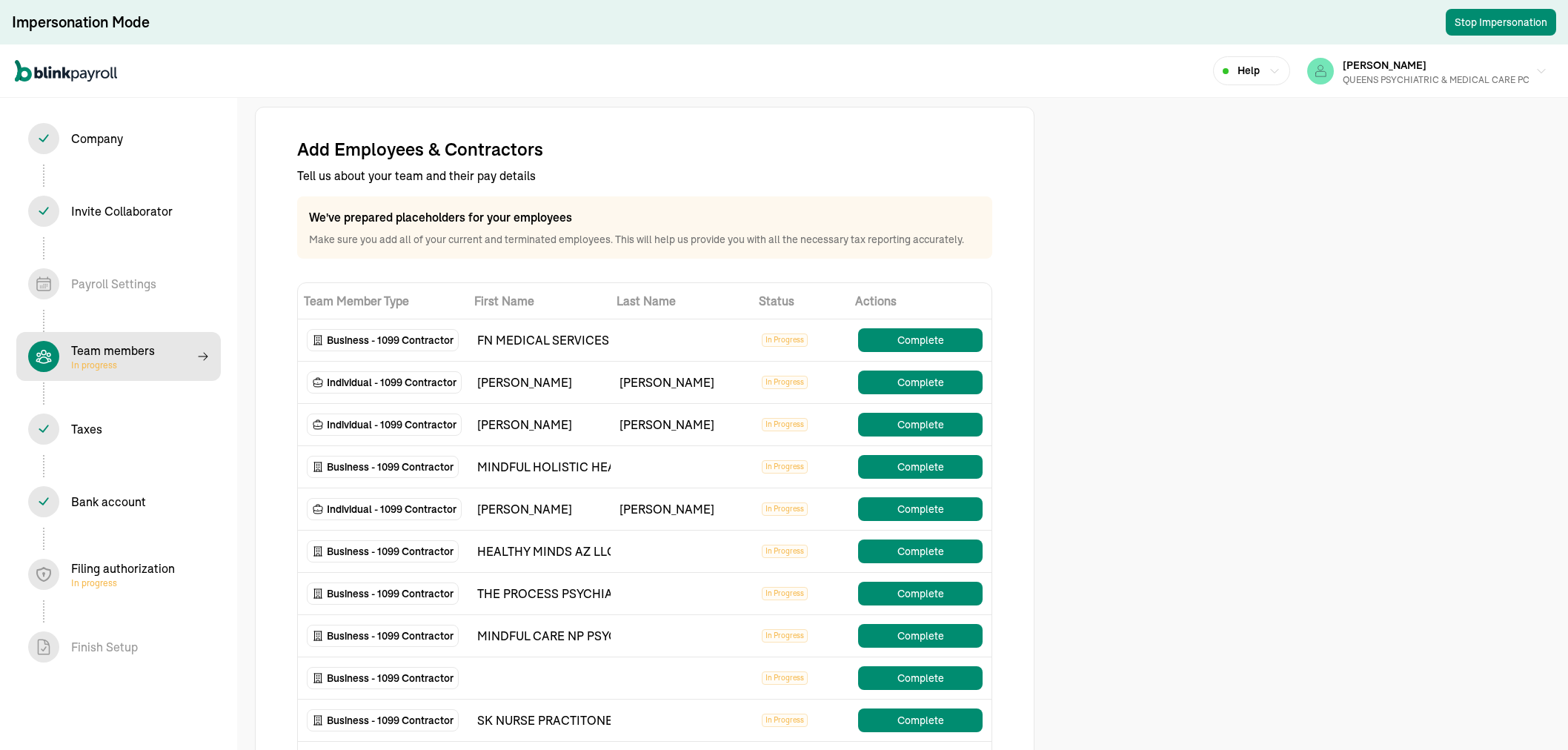
select select "contractor"
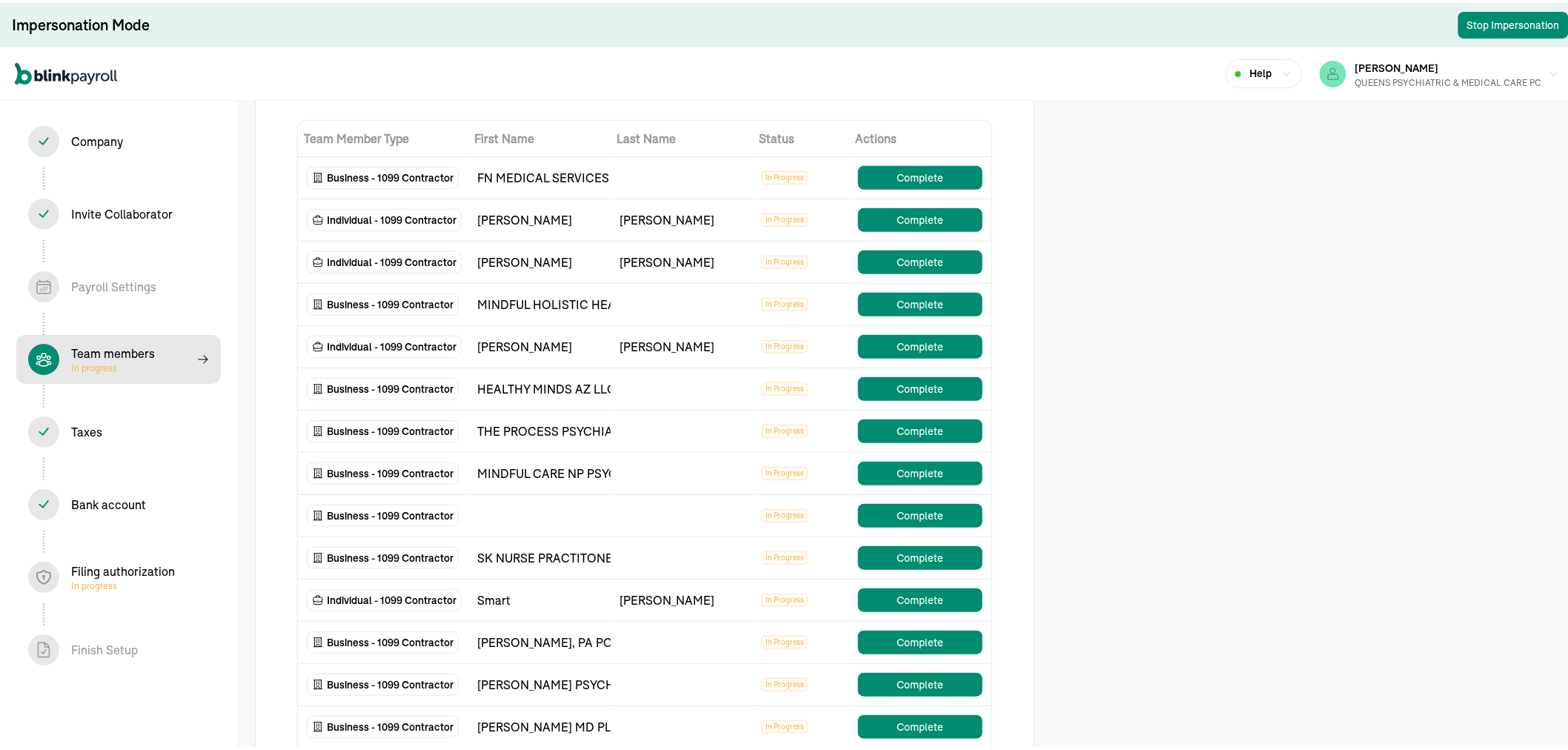
scroll to position [165, 0]
click at [881, 509] on button "Complete" at bounding box center [921, 514] width 125 height 24
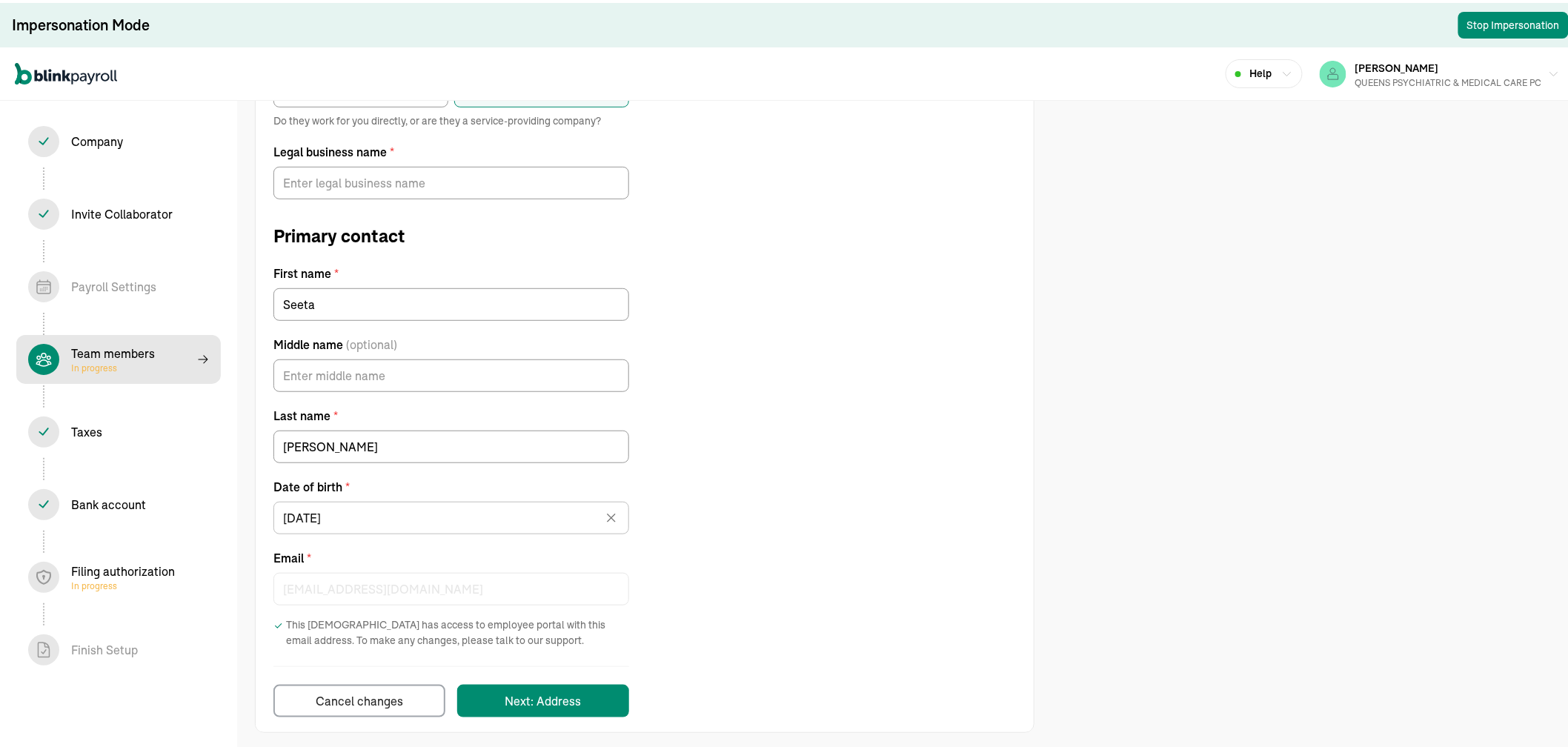
scroll to position [207, 0]
click at [130, 356] on div "Team members In progress" at bounding box center [113, 356] width 84 height 30
select select "contractor"
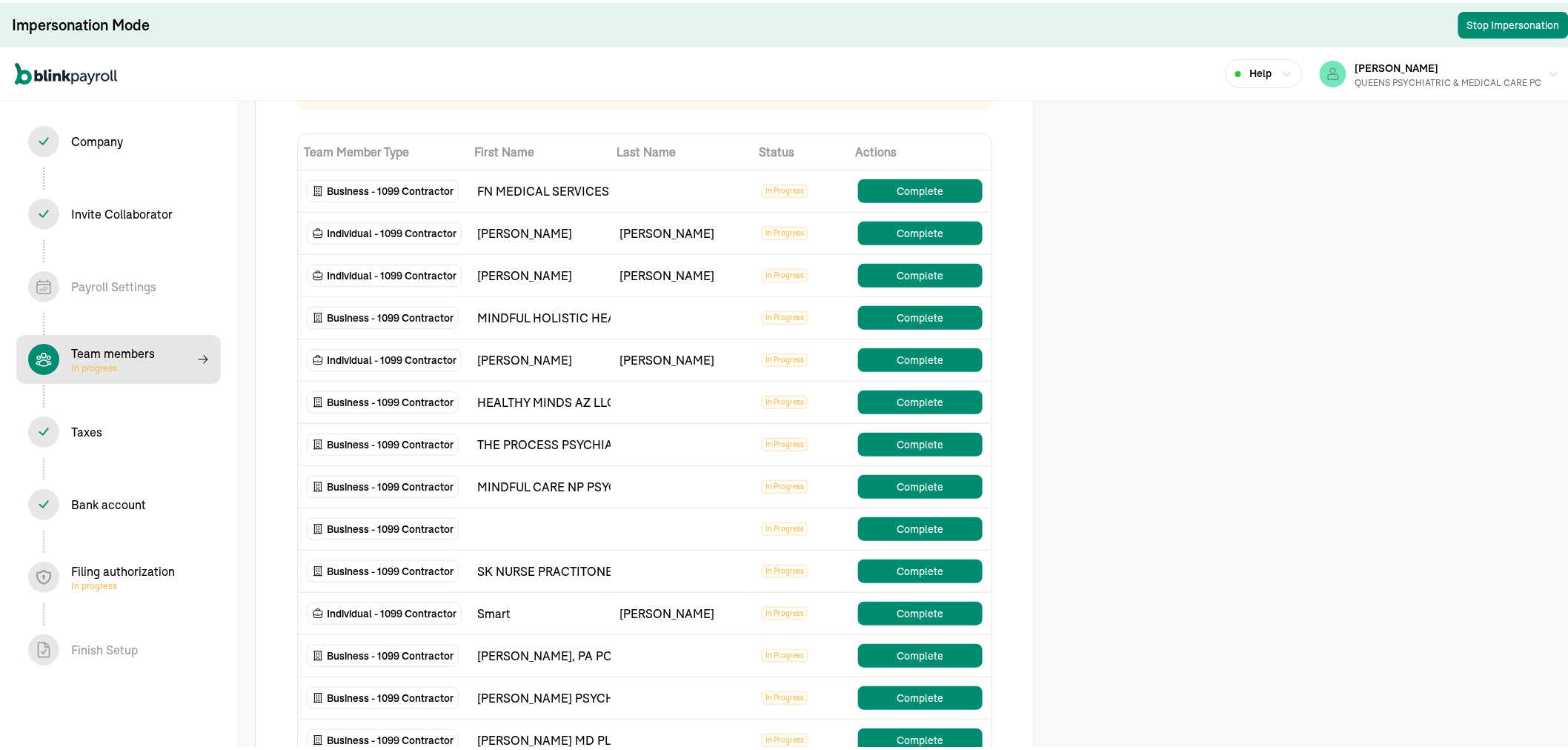
scroll to position [165, 0]
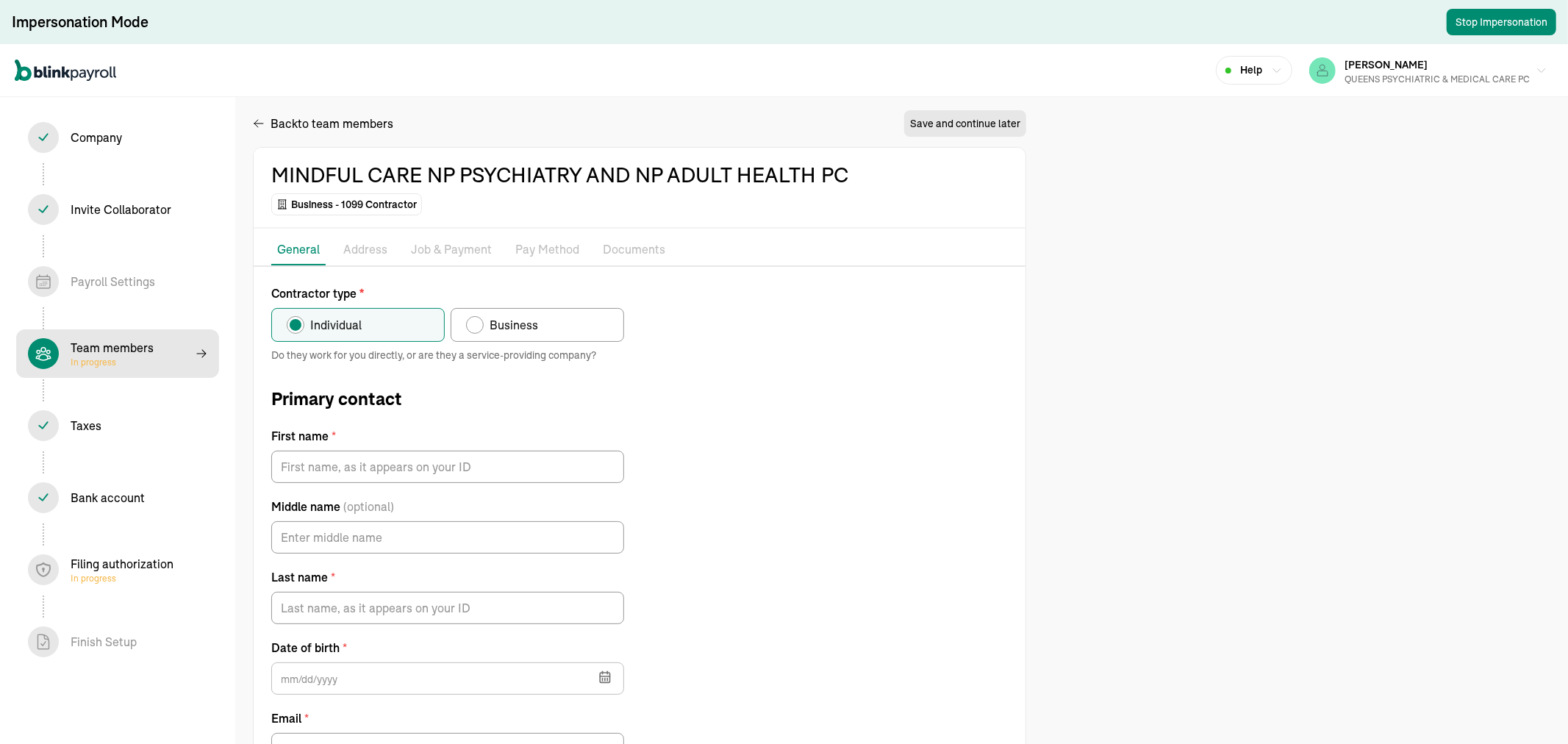
radio input "false"
radio input "true"
type input "[PERSON_NAME]"
type input "[EMAIL_ADDRESS][DOMAIN_NAME]"
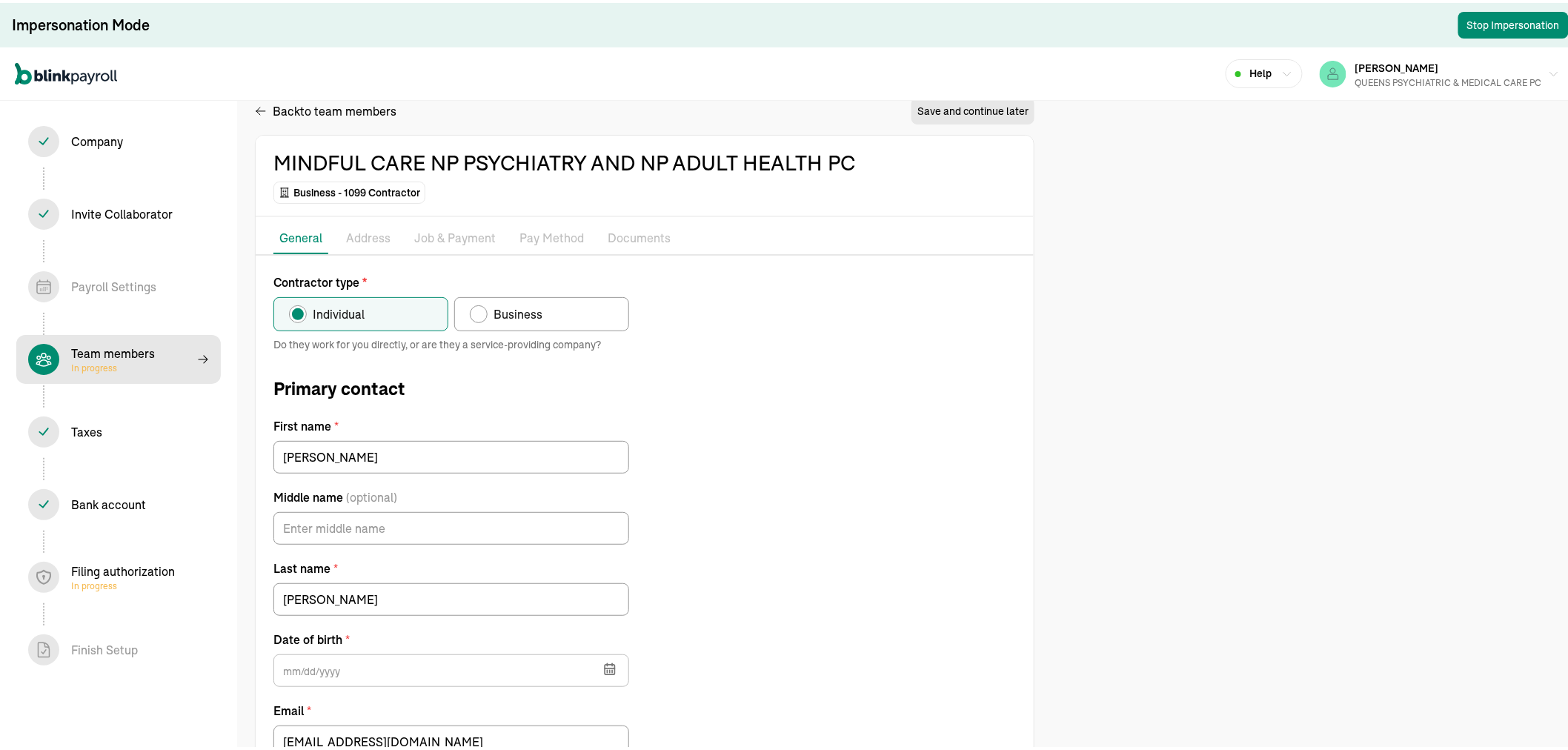
type input "[DATE]"
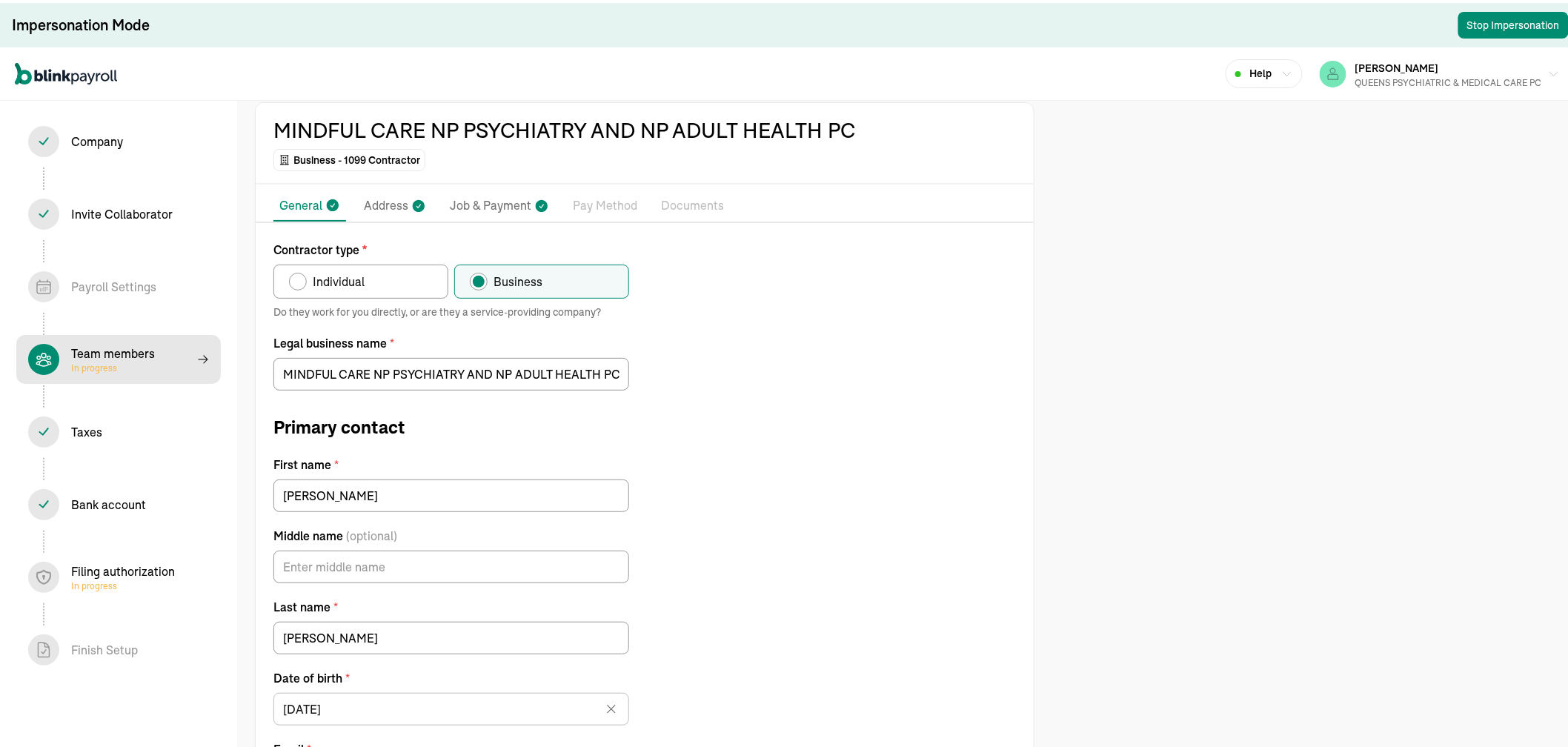
scroll to position [228, 0]
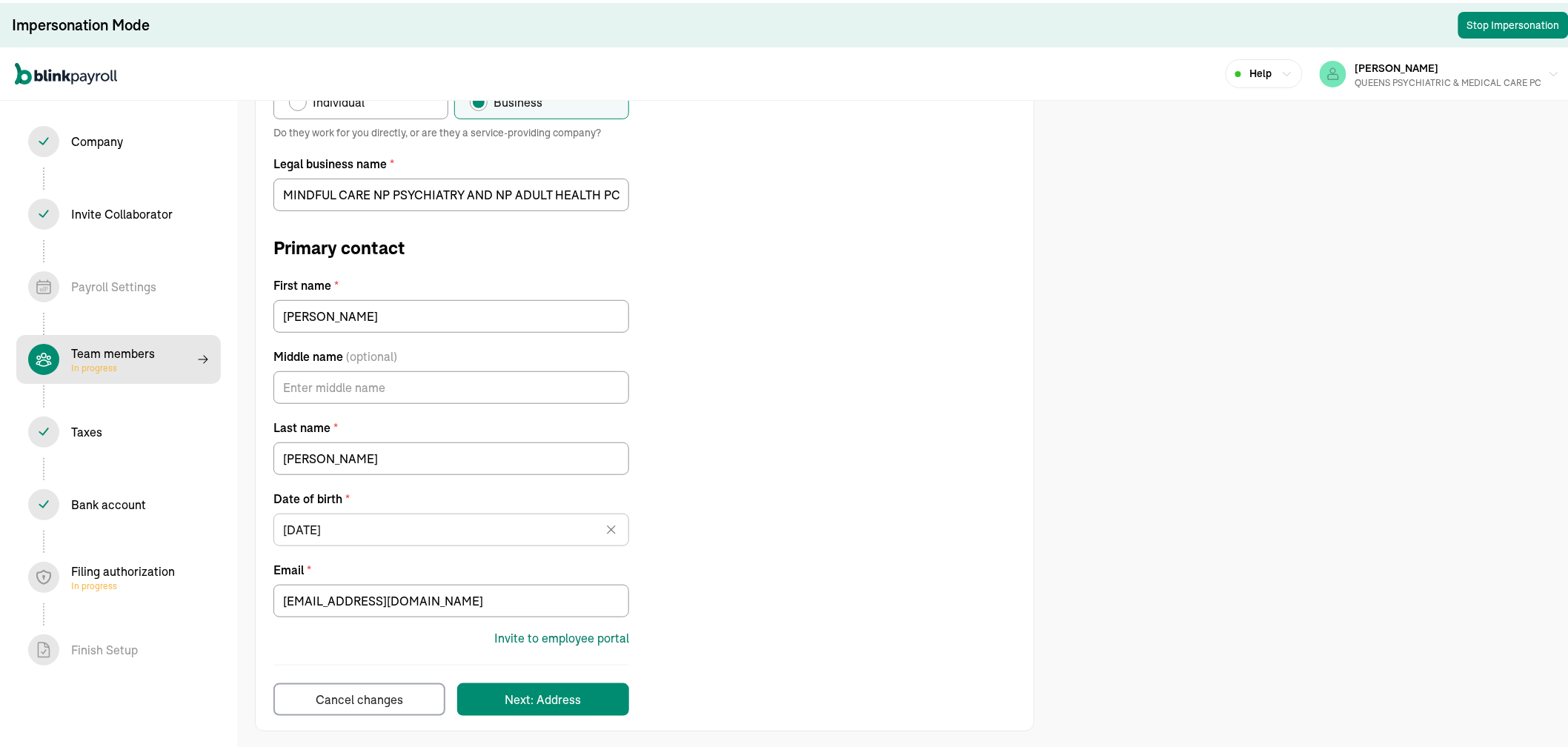
click at [552, 636] on div "Invite to employee portal" at bounding box center [562, 635] width 135 height 18
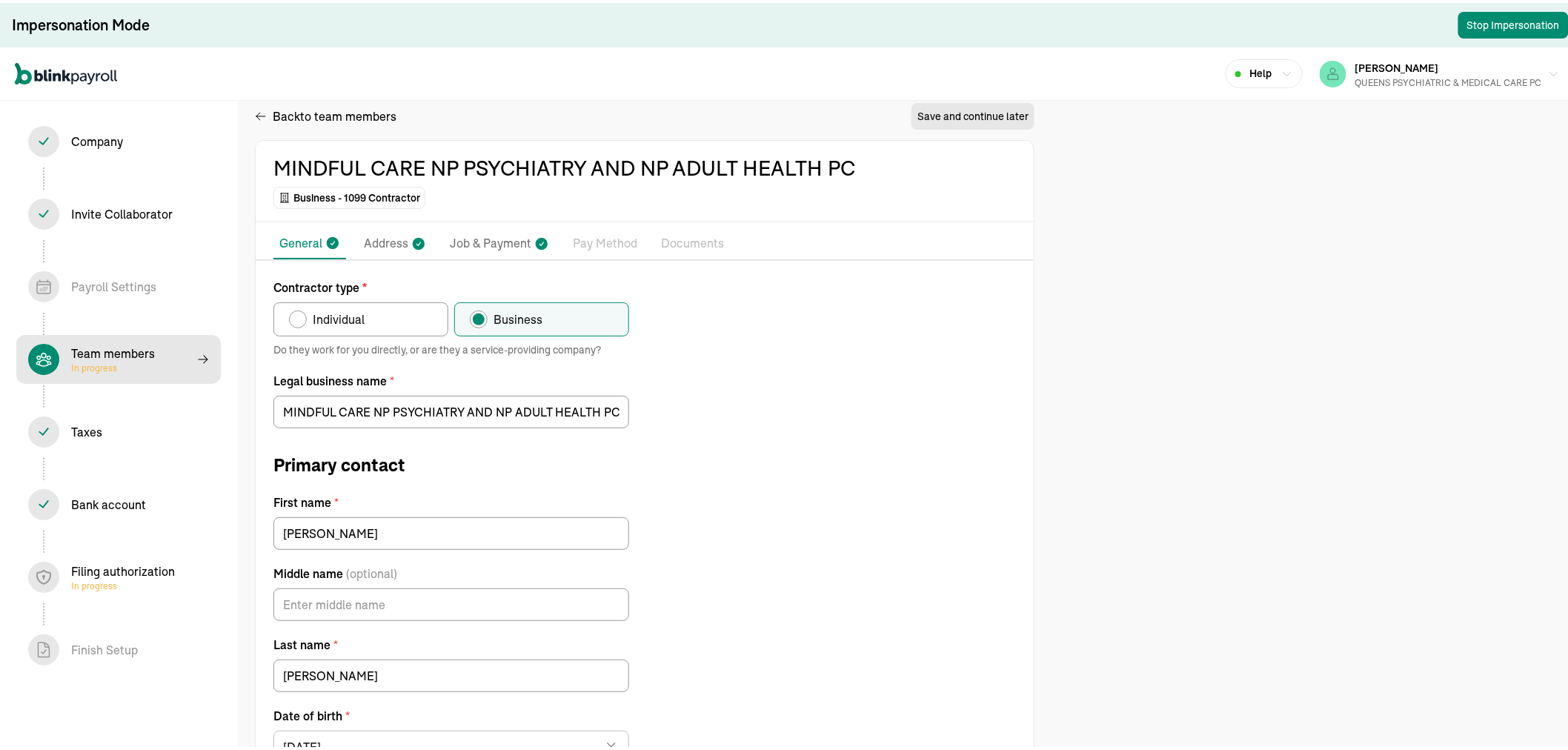
scroll to position [0, 0]
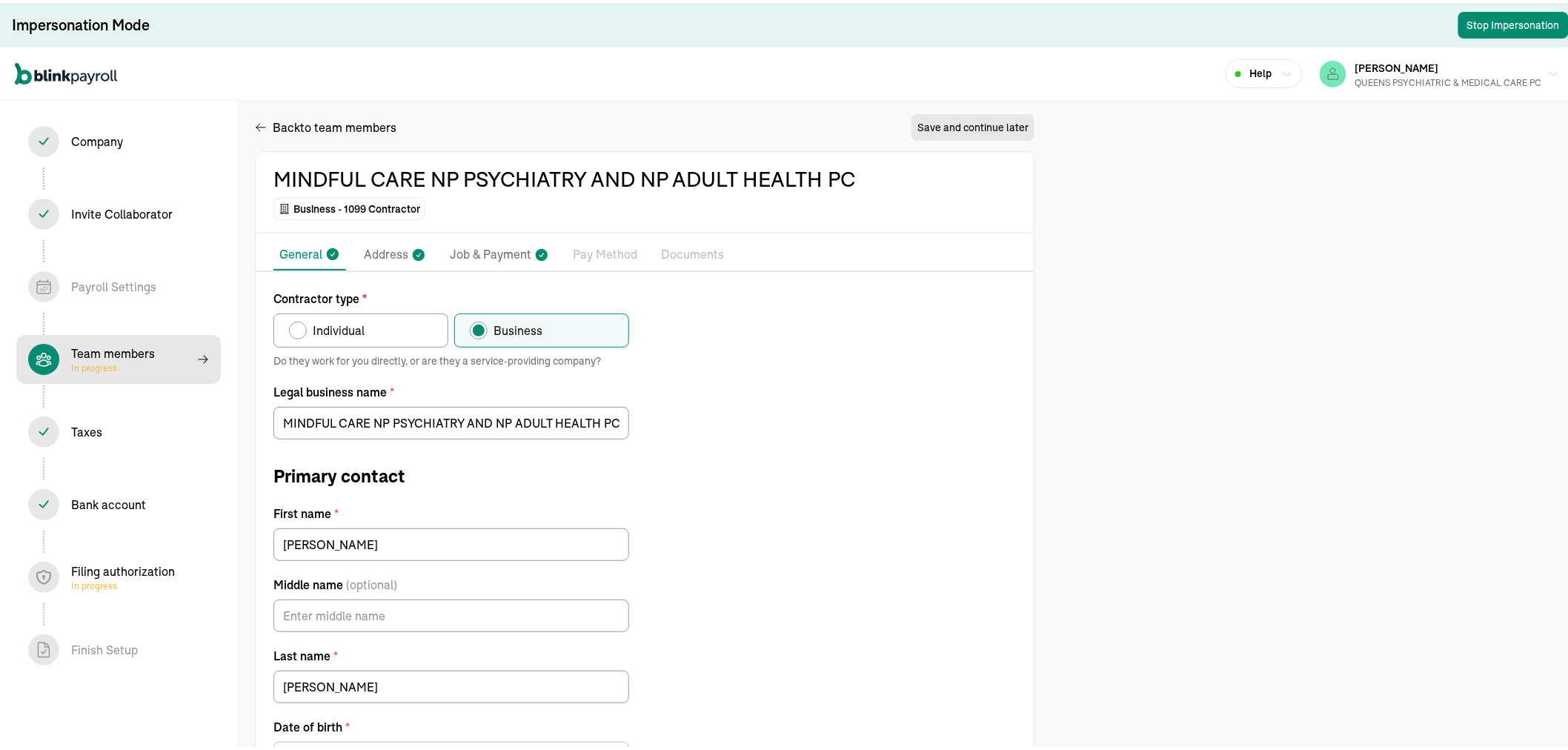
click at [507, 250] on p "Job & Payment" at bounding box center [491, 252] width 82 height 19
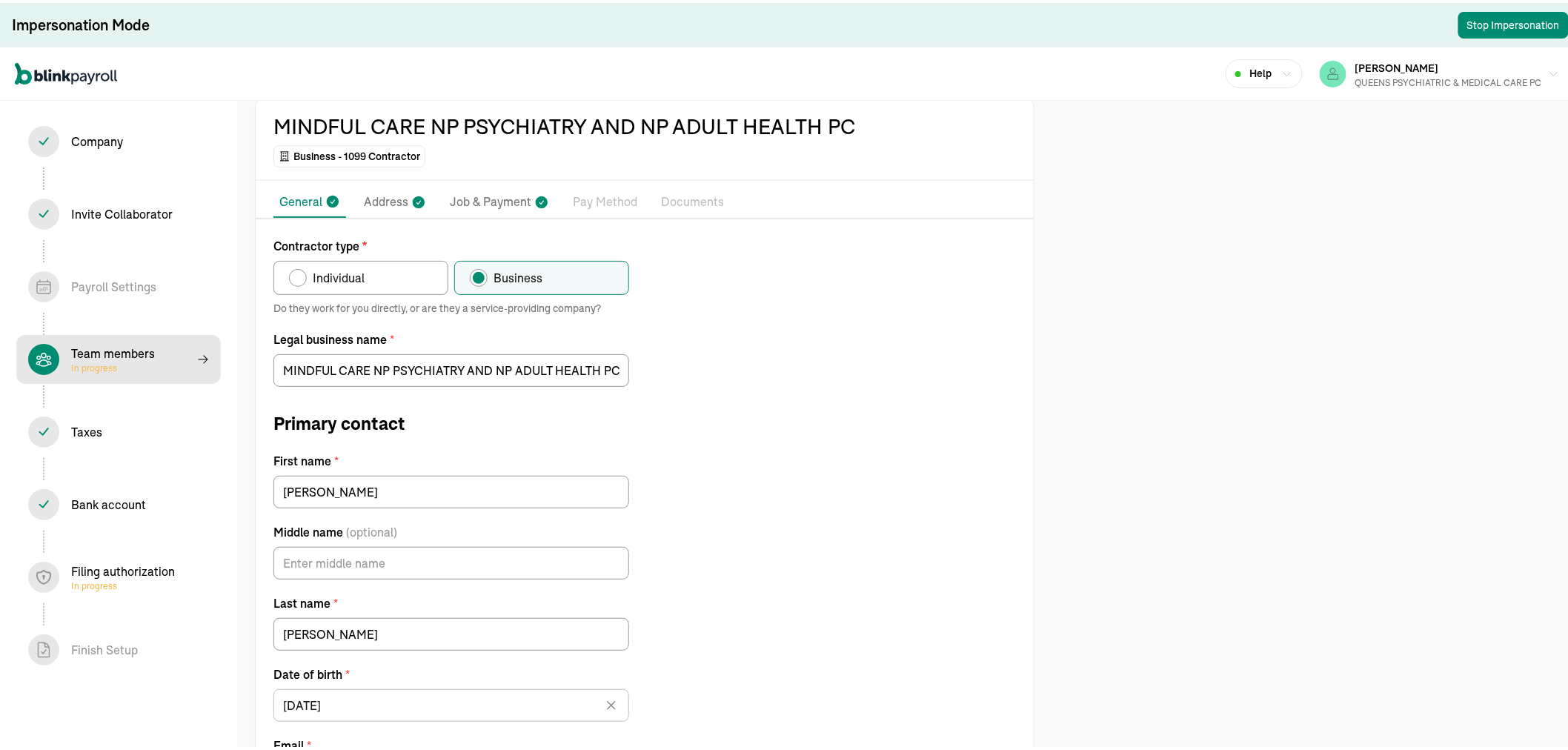
select select "Works from home"
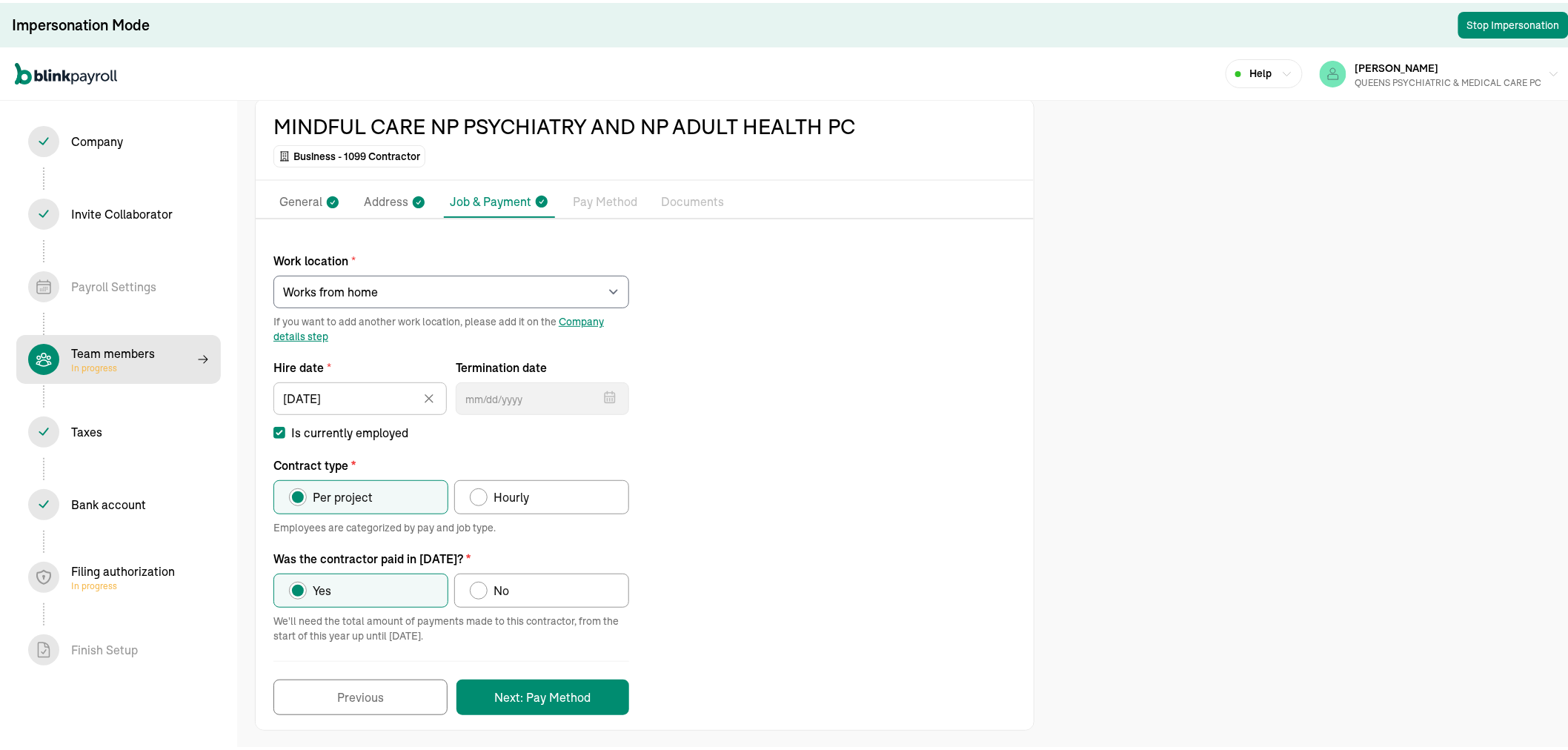
click at [610, 201] on p "Pay Method" at bounding box center [604, 199] width 65 height 19
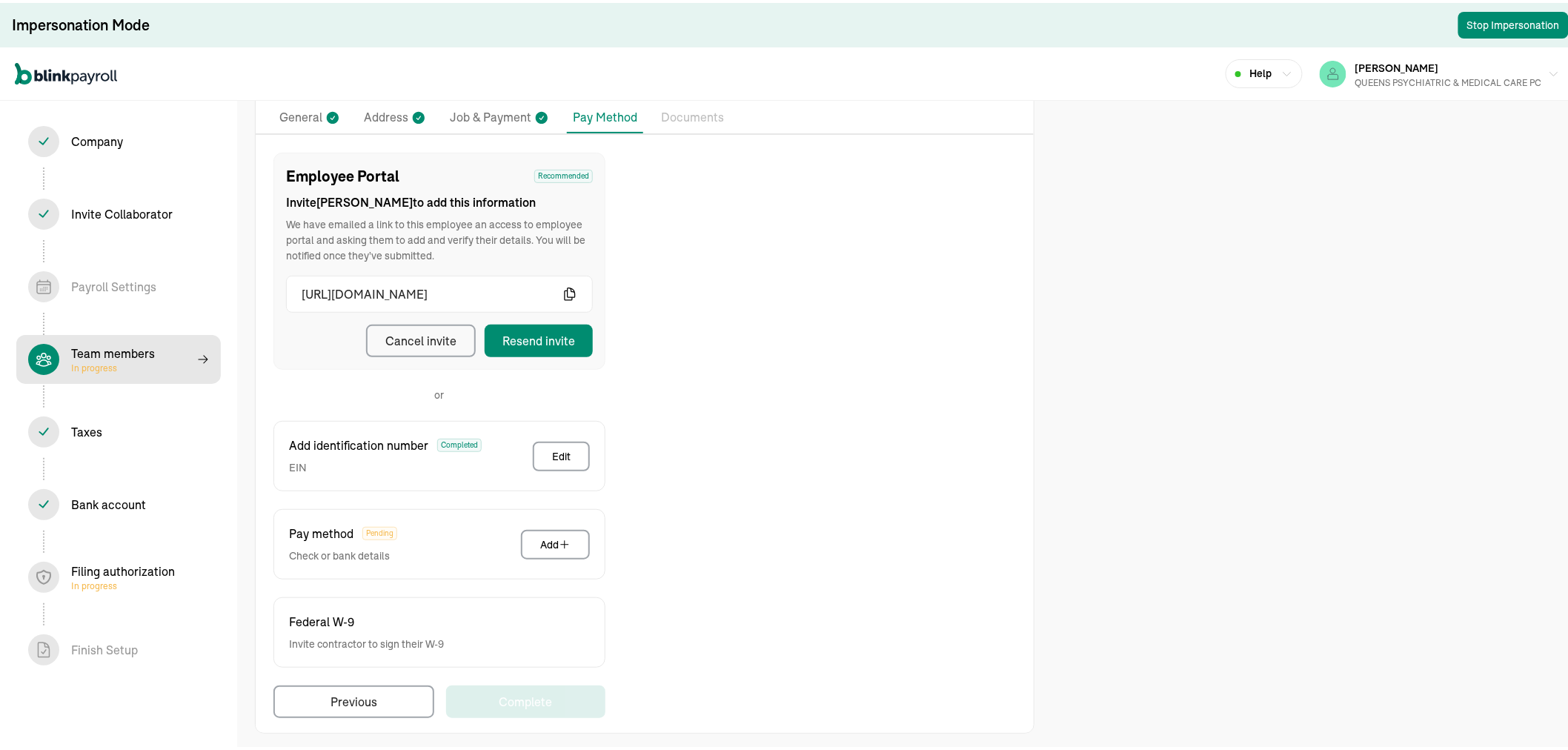
scroll to position [140, 0]
click at [532, 327] on div "Resend invite" at bounding box center [539, 336] width 73 height 18
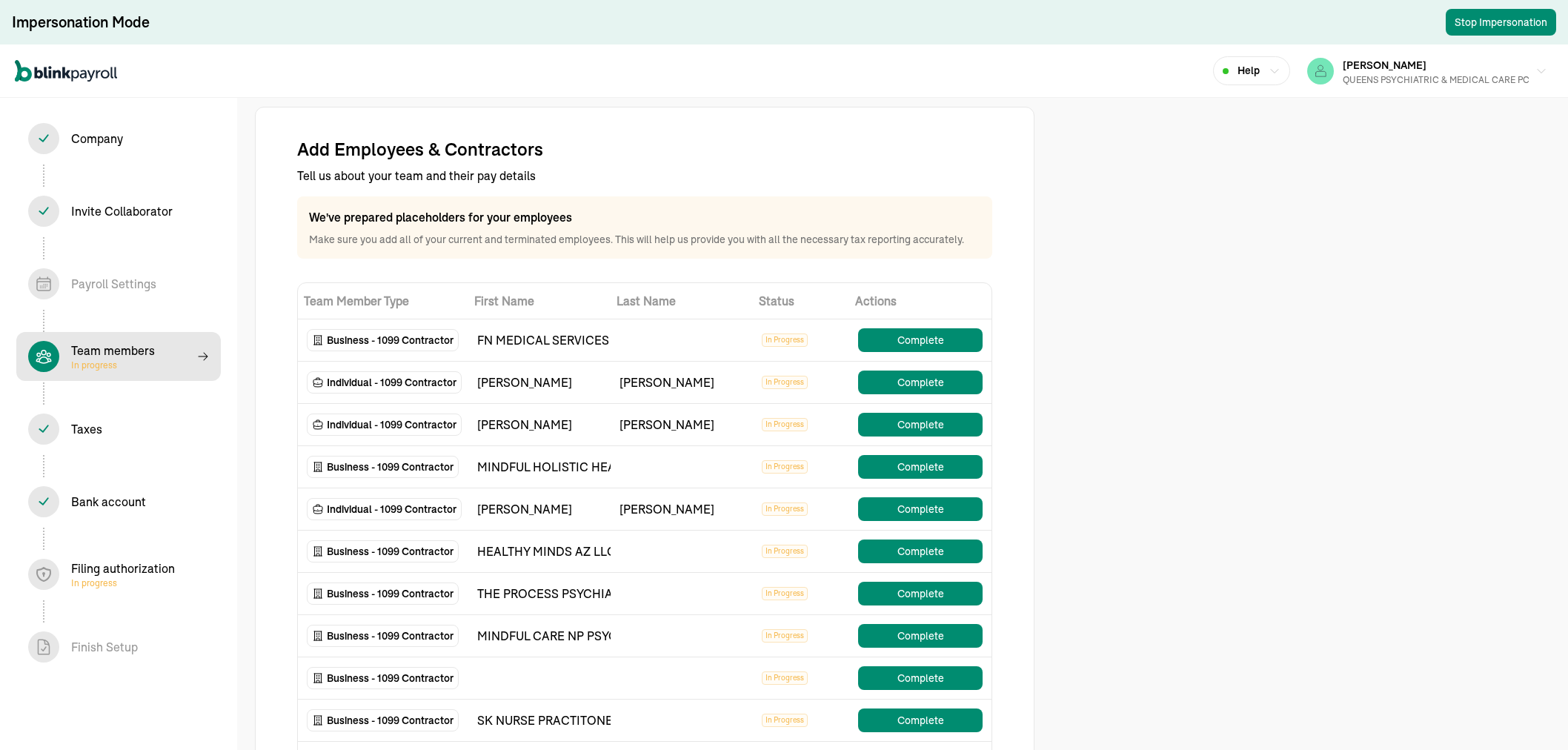
select select "contractor"
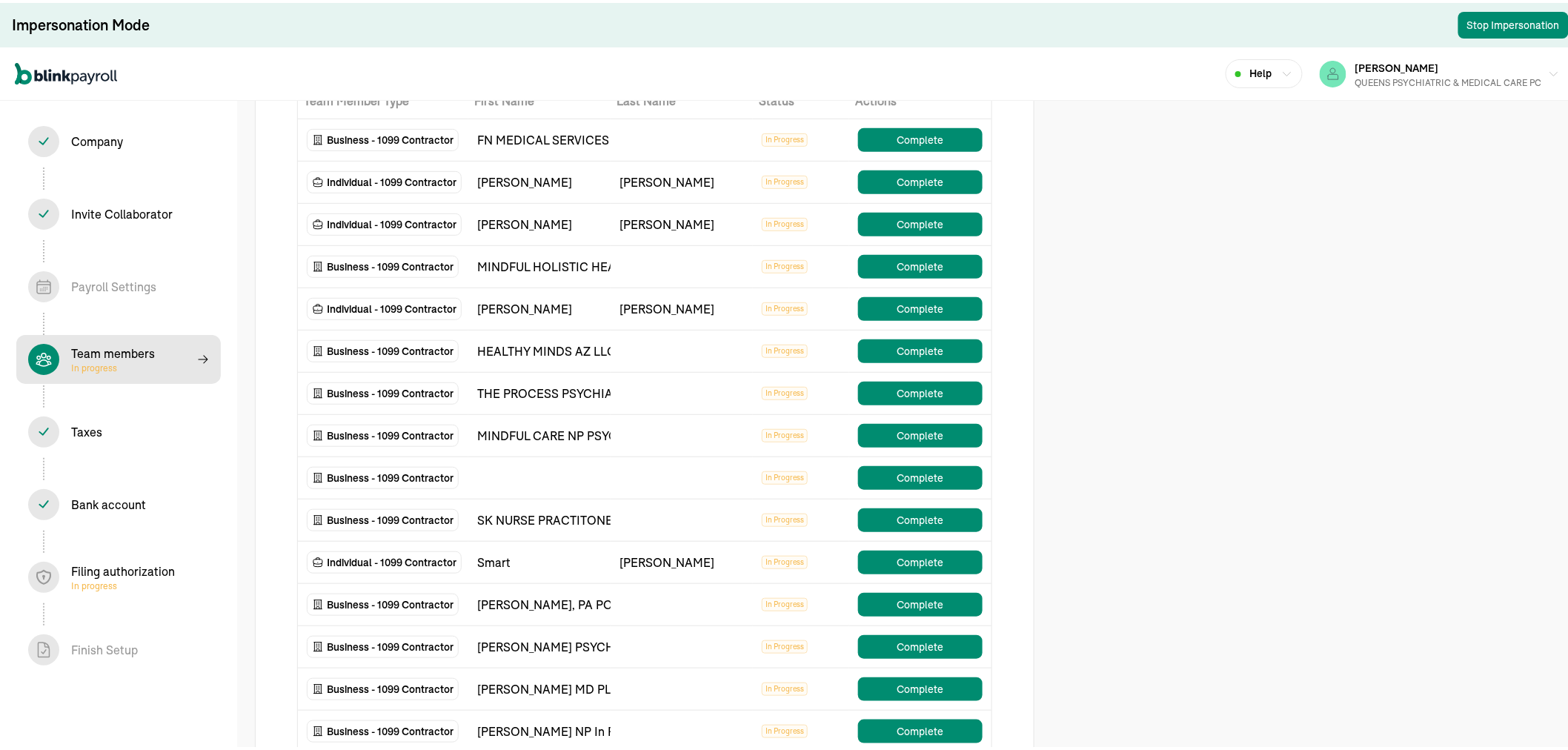
scroll to position [165, 0]
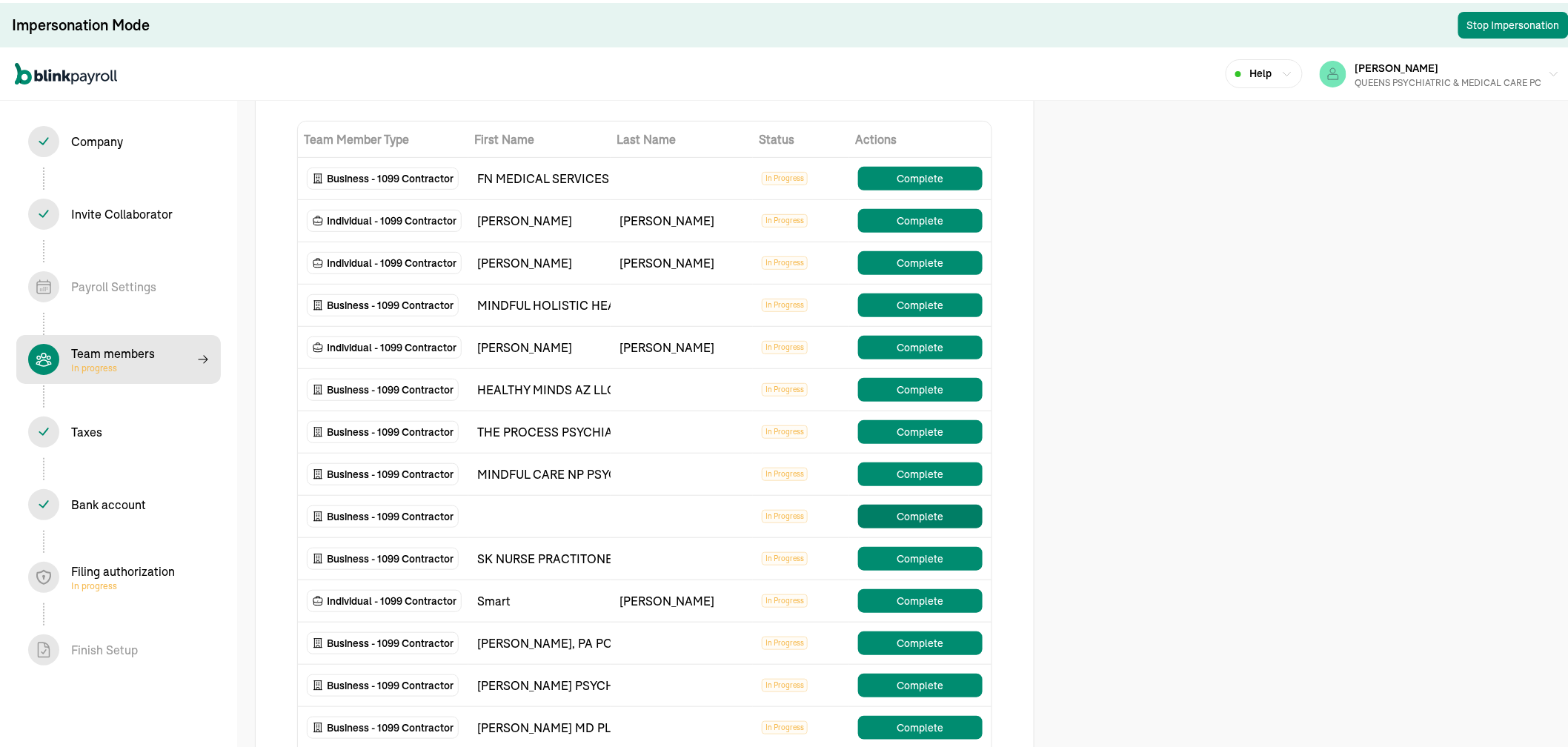
click at [881, 509] on button "Complete" at bounding box center [921, 514] width 125 height 24
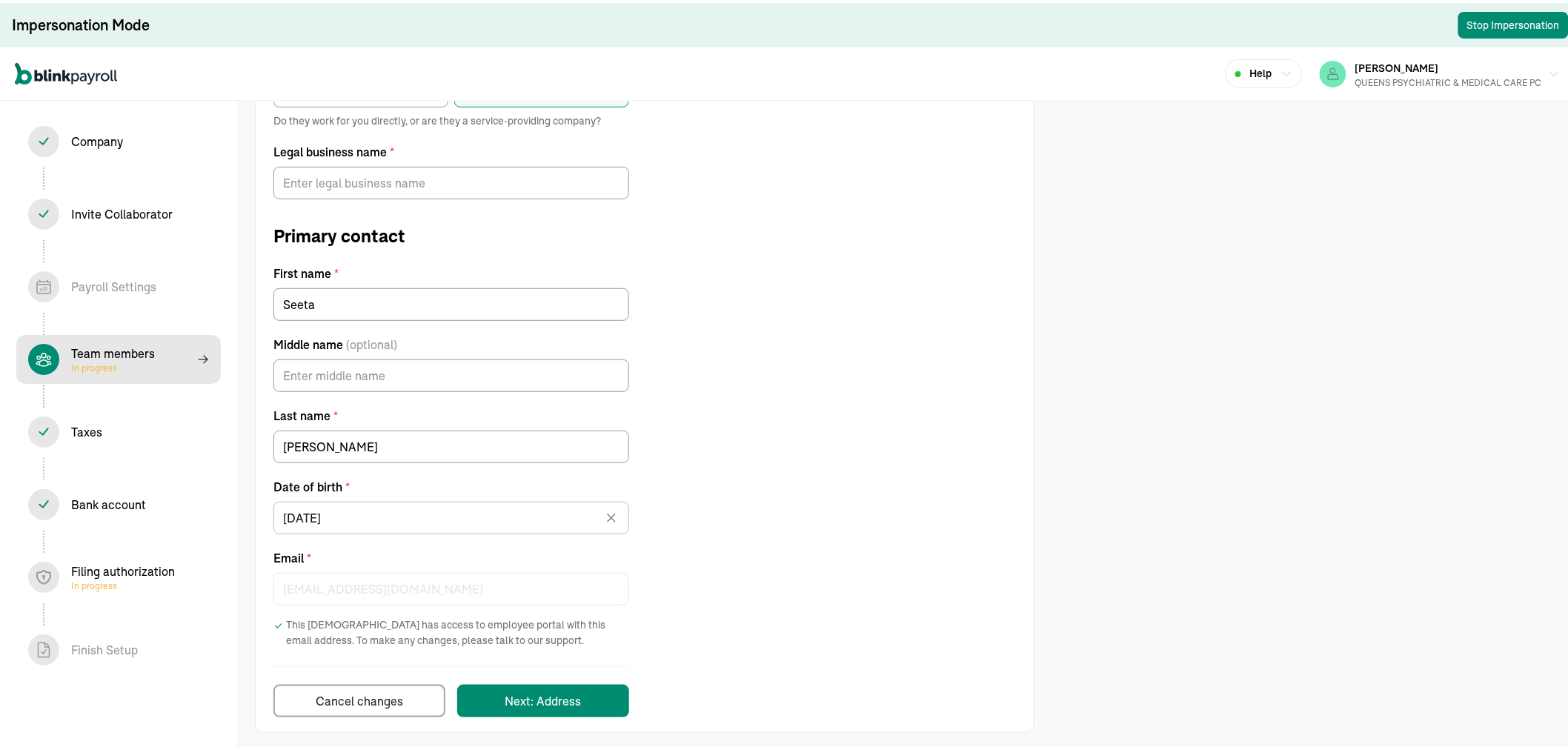
scroll to position [207, 0]
click at [130, 356] on div "Team members In progress" at bounding box center [113, 356] width 84 height 30
select select "contractor"
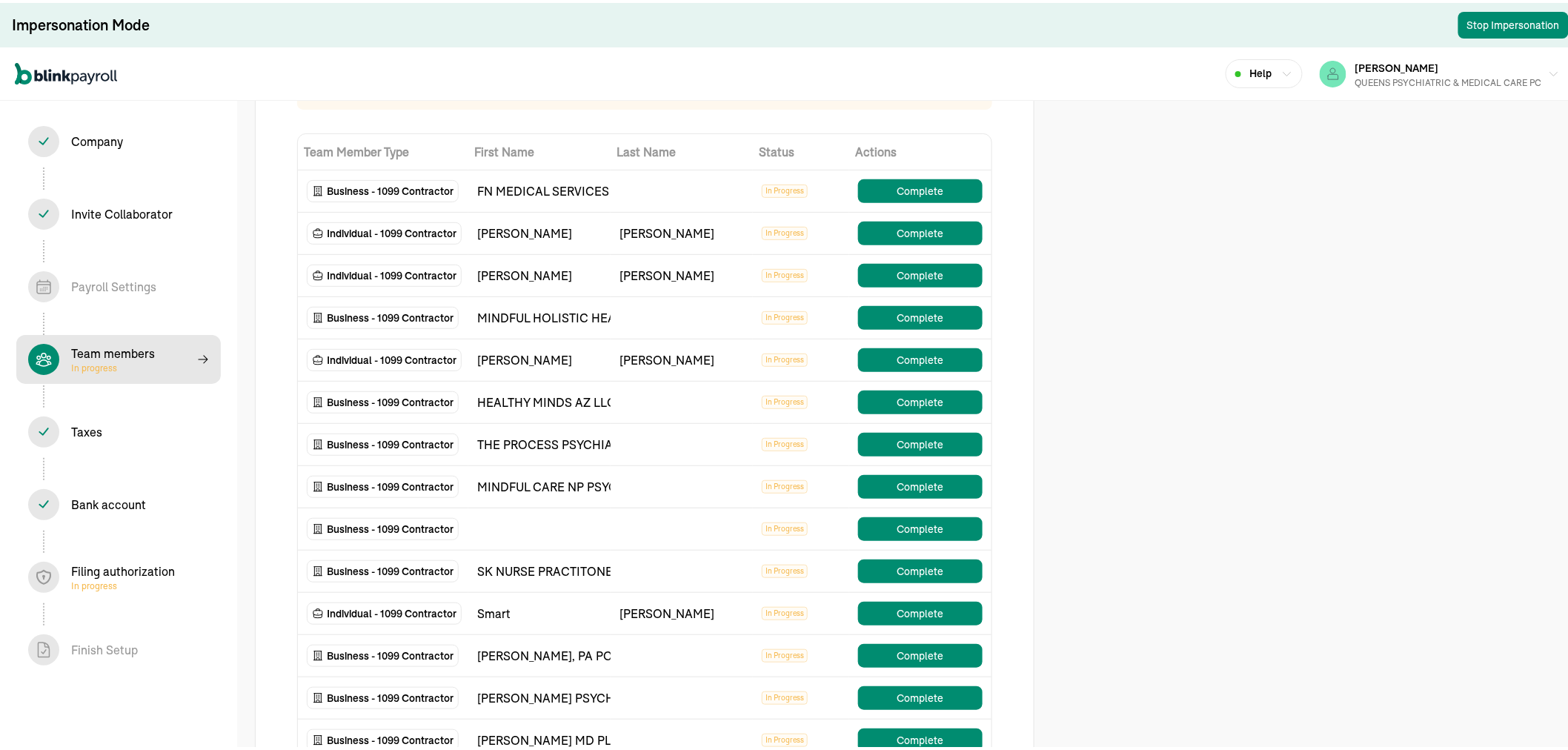
scroll to position [165, 0]
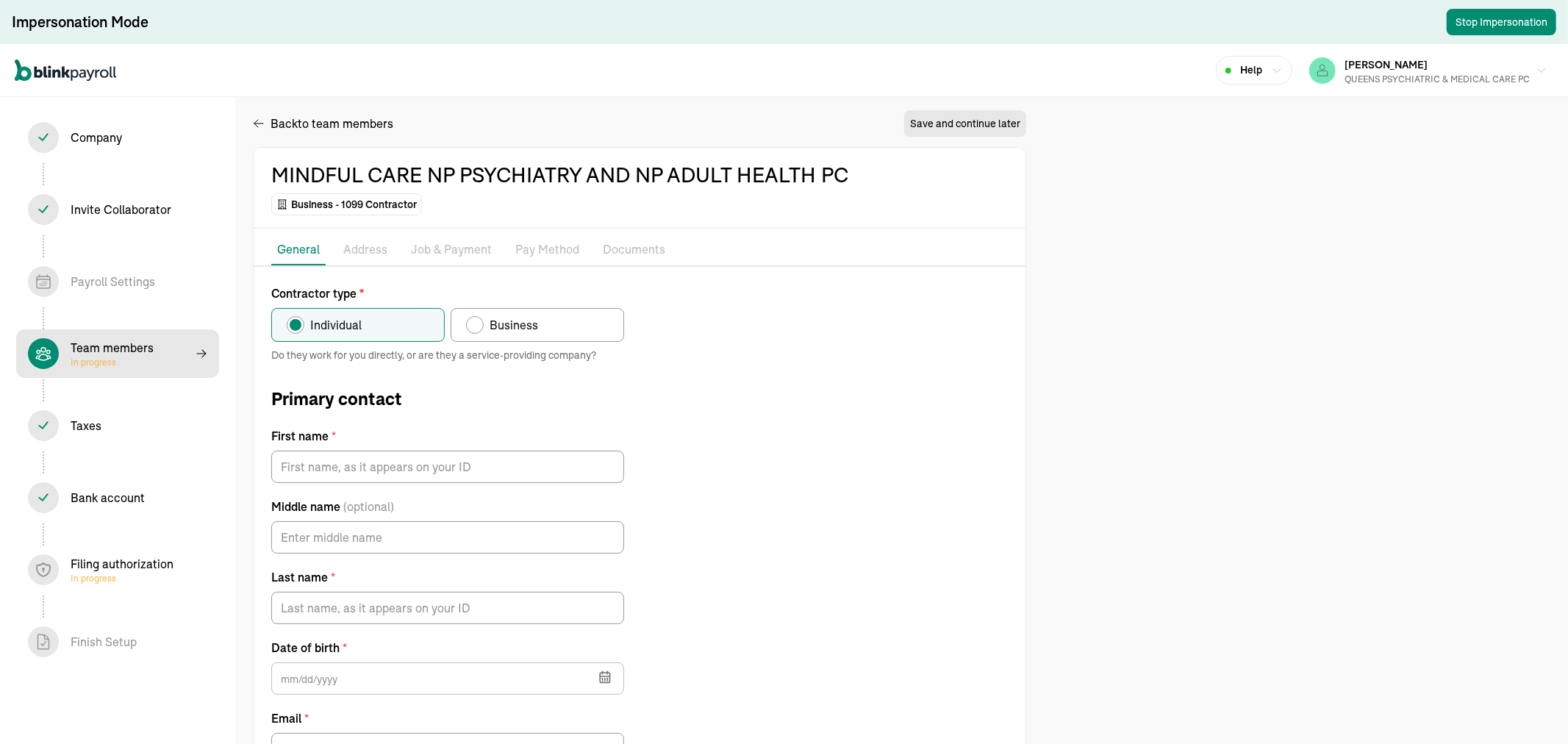
radio input "false"
radio input "true"
type input "[PERSON_NAME]"
type input "[EMAIL_ADDRESS][DOMAIN_NAME]"
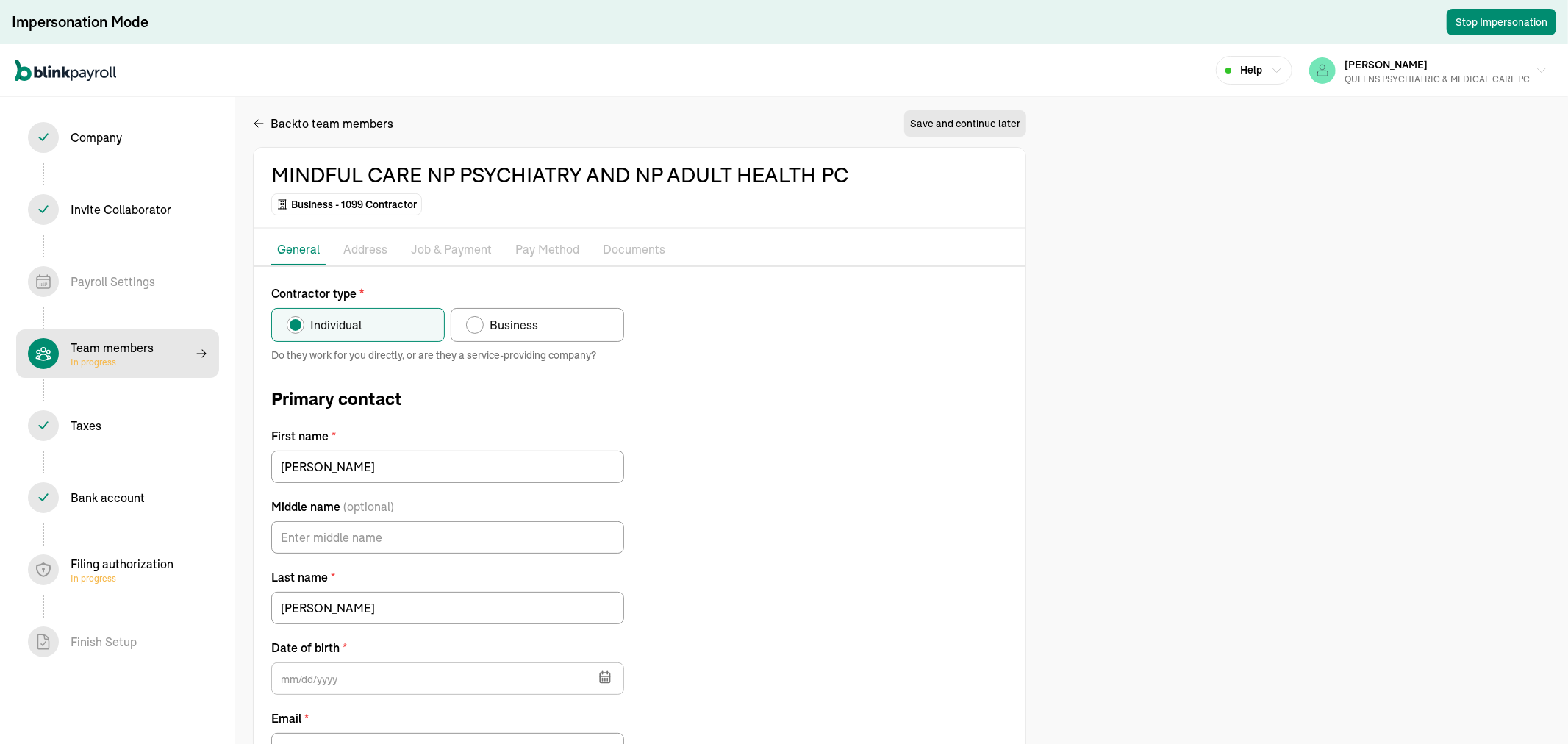
type input "[DATE]"
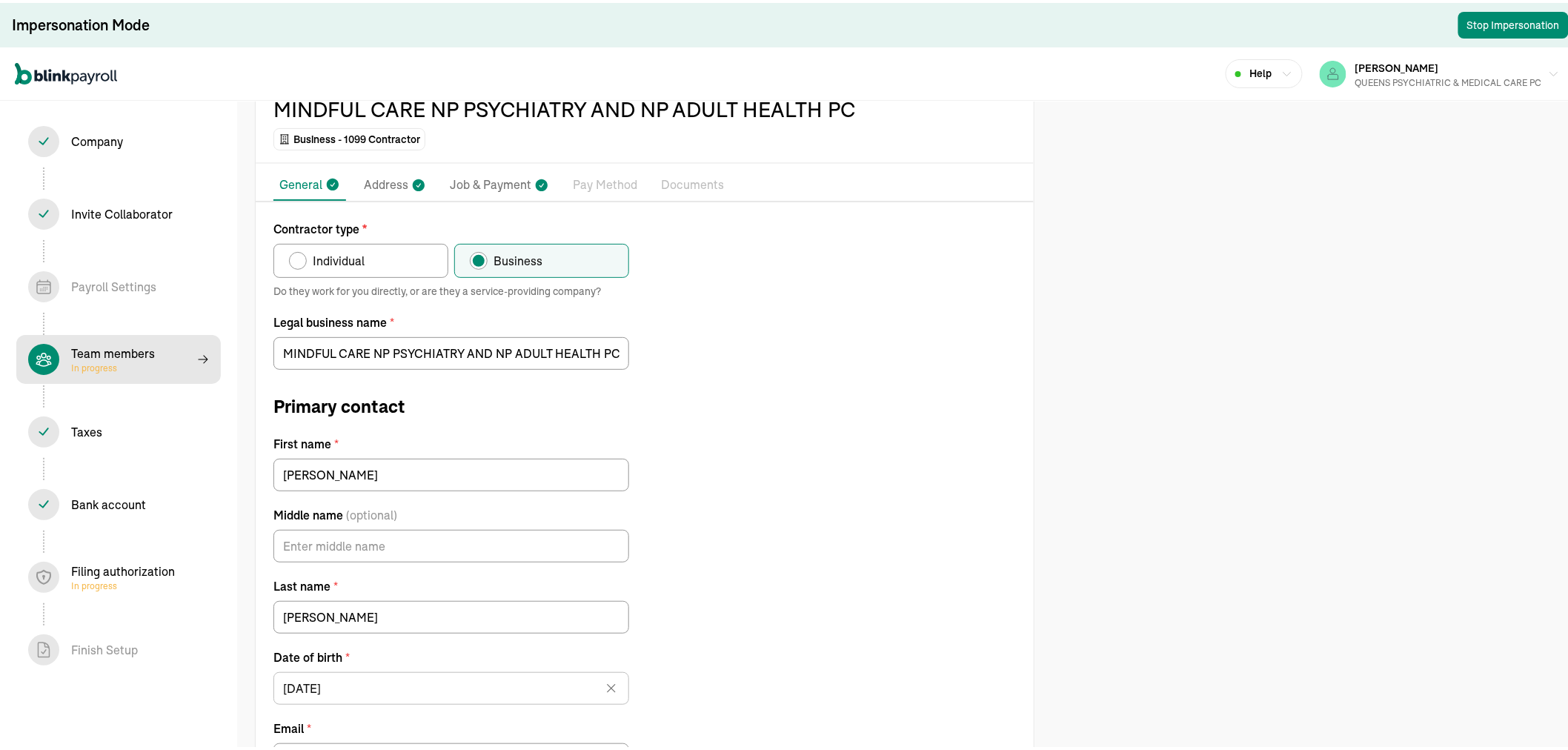
scroll to position [228, 0]
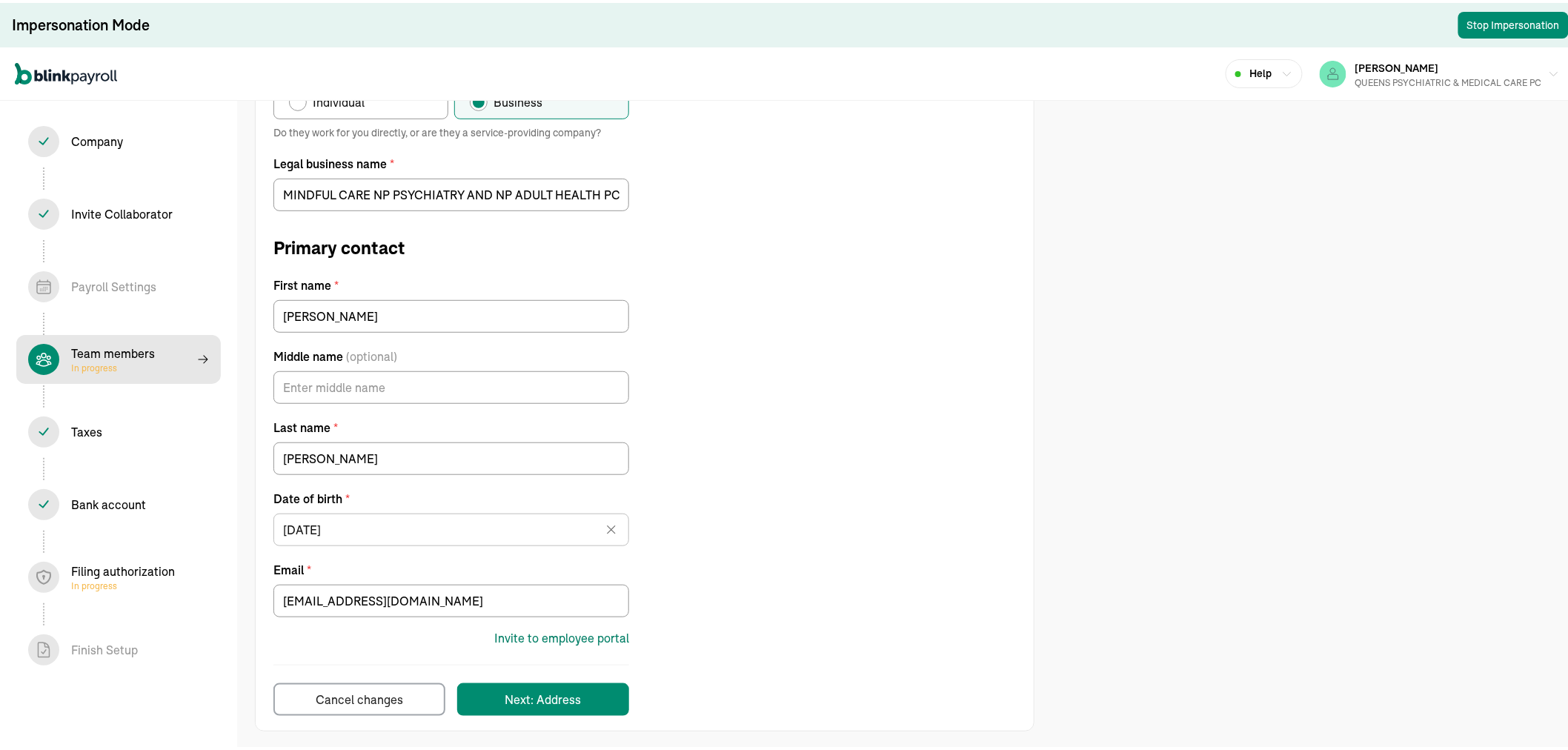
click at [552, 636] on div "Invite to employee portal" at bounding box center [562, 635] width 135 height 18
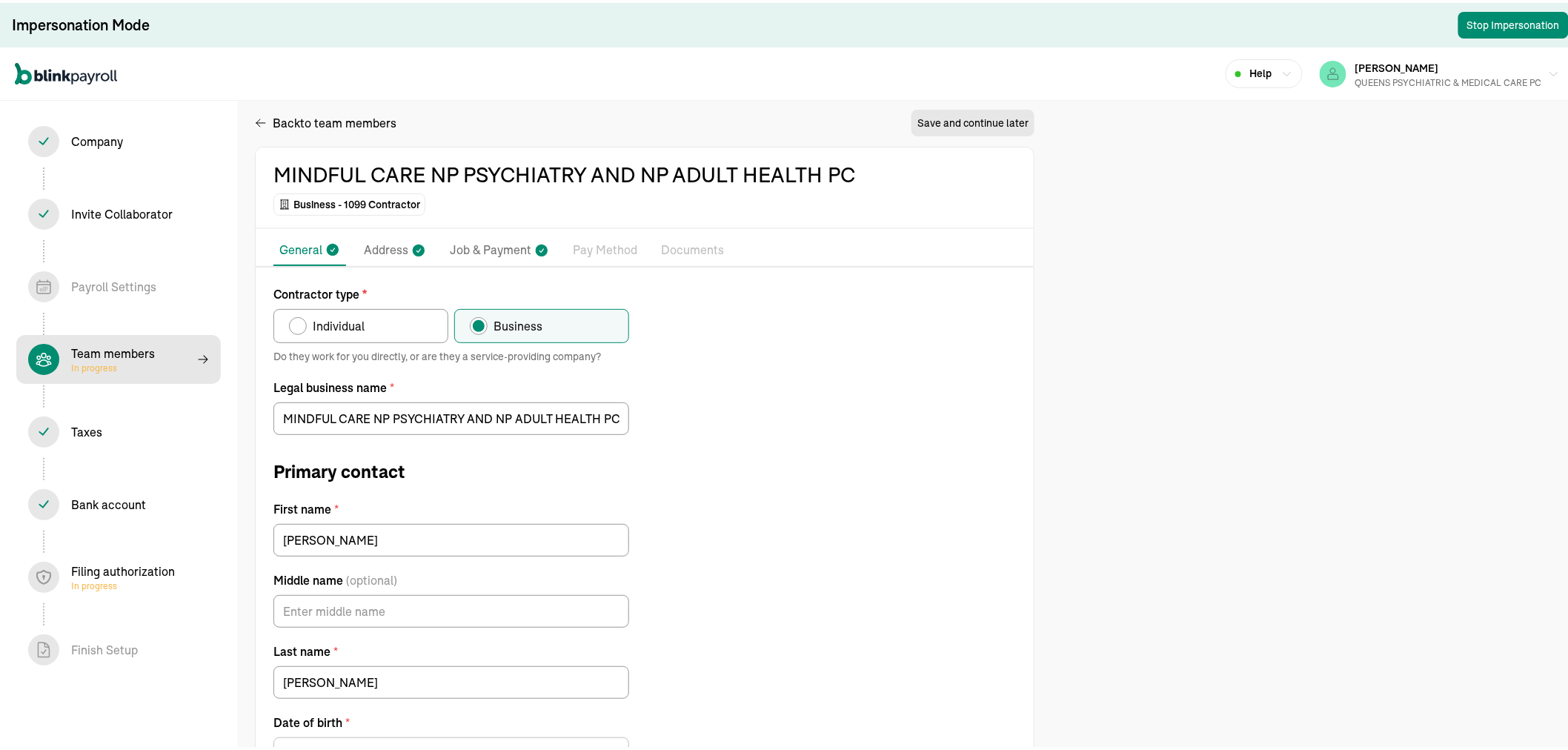
scroll to position [0, 0]
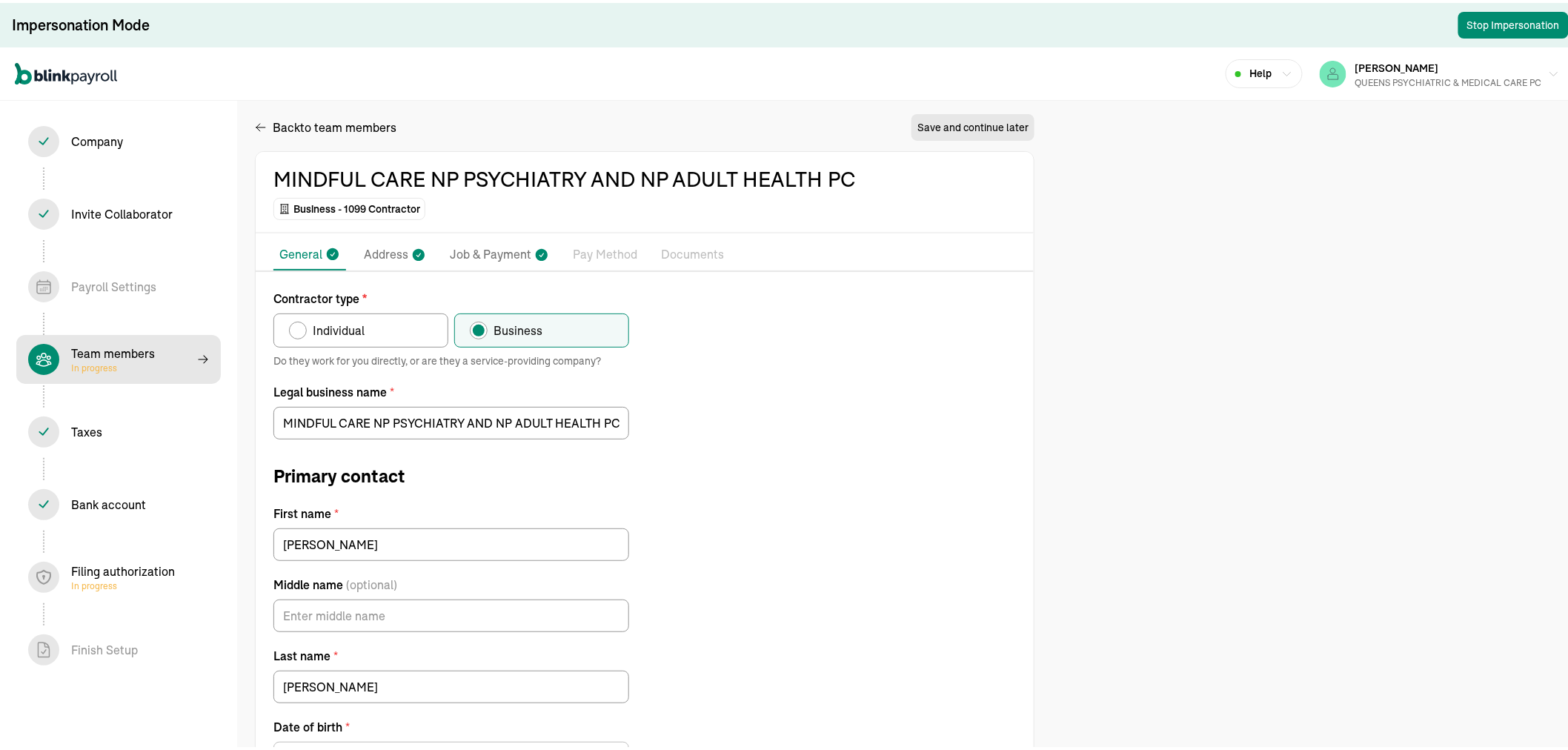
click at [507, 250] on p "Job & Payment" at bounding box center [491, 252] width 82 height 19
select select "Works from home"
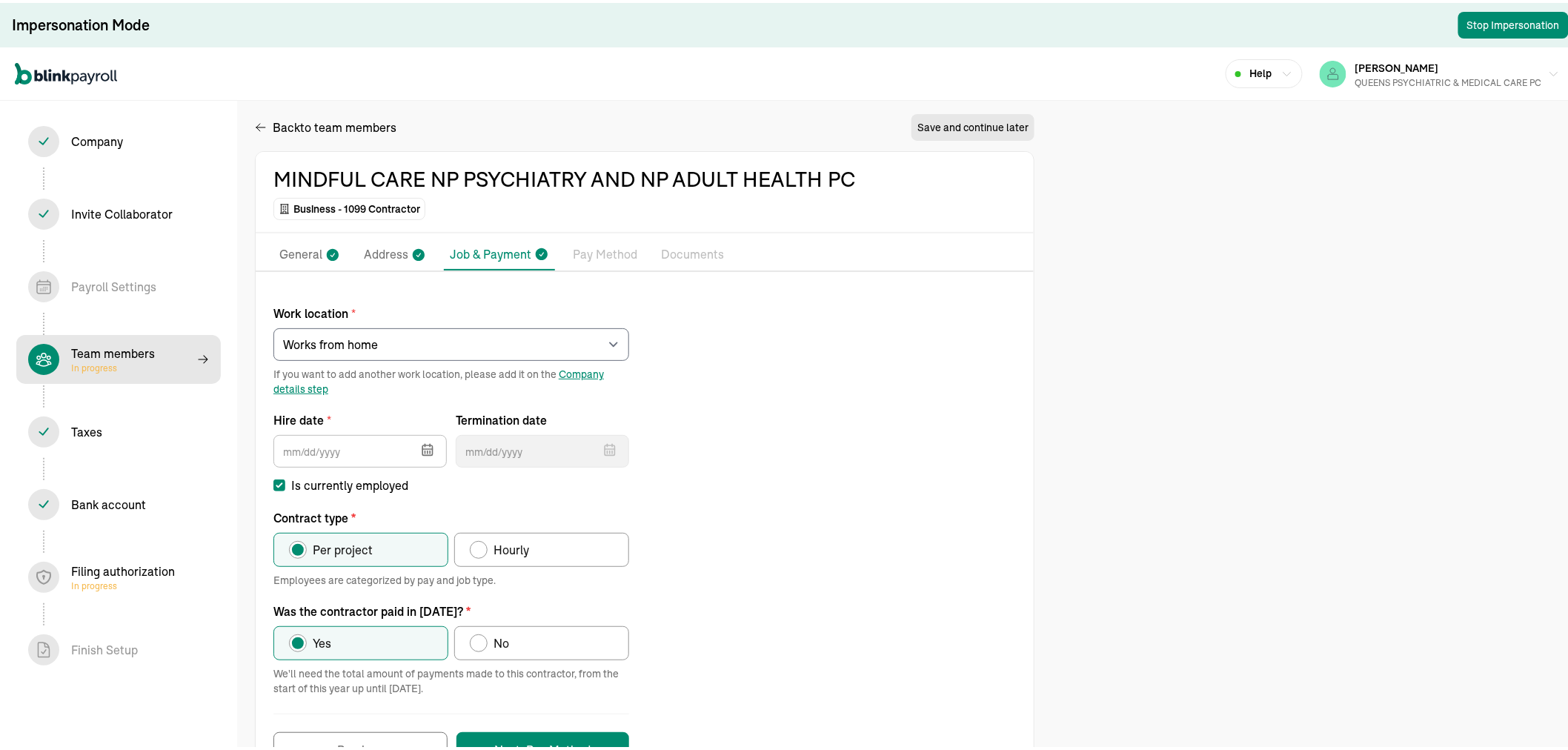
type input "[DATE]"
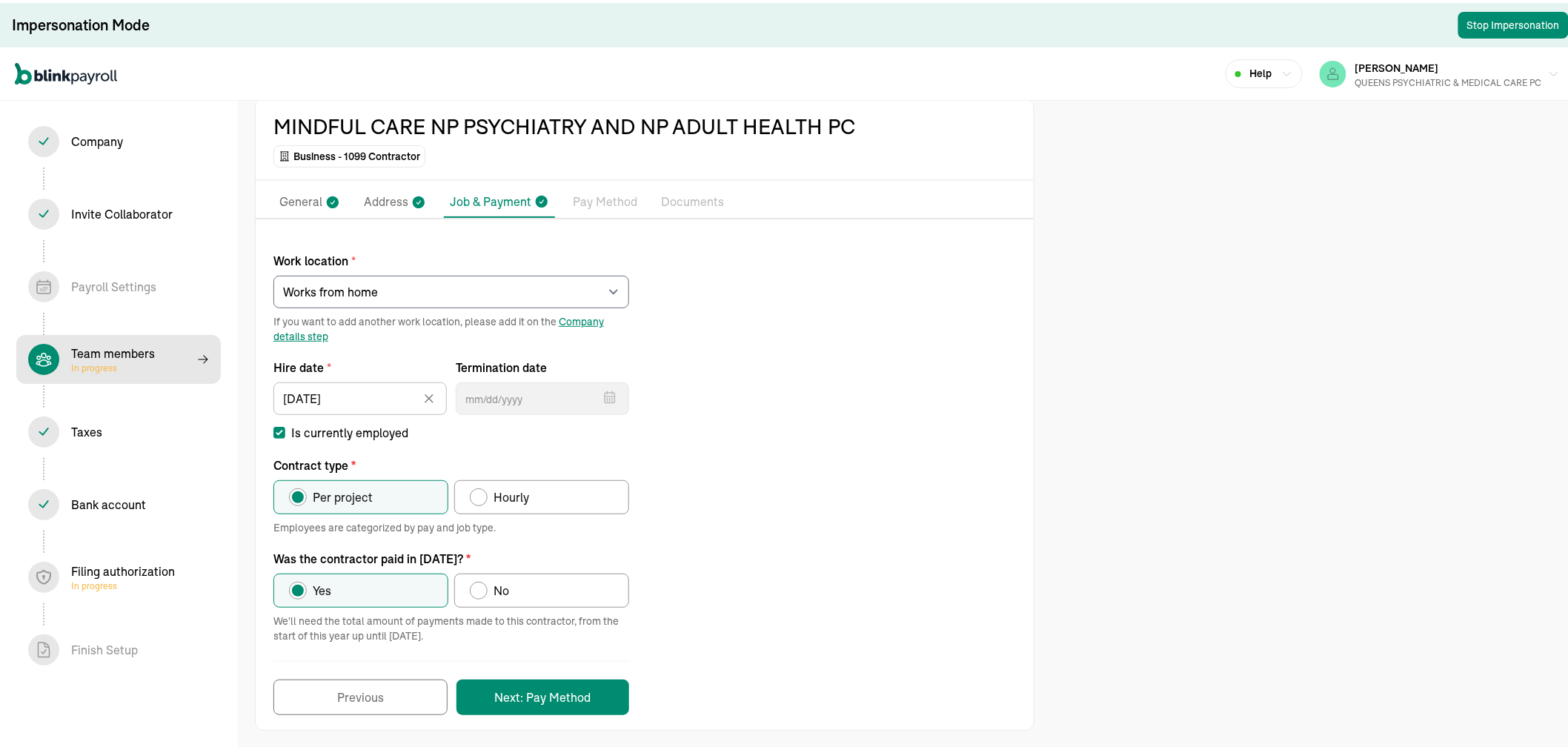
click at [610, 201] on p "Pay Method" at bounding box center [604, 199] width 65 height 19
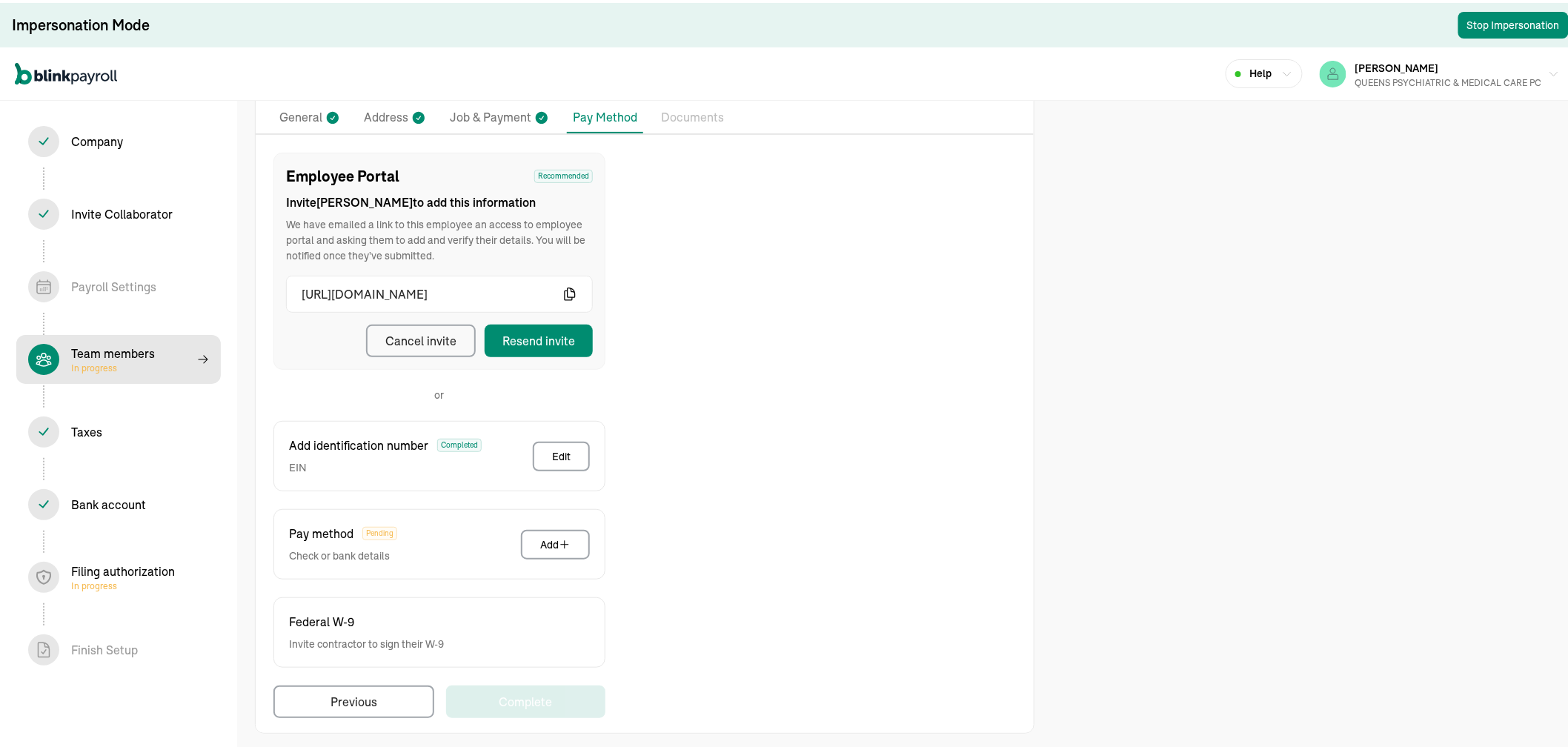
scroll to position [140, 0]
click at [532, 327] on div "Resend invite" at bounding box center [539, 336] width 73 height 18
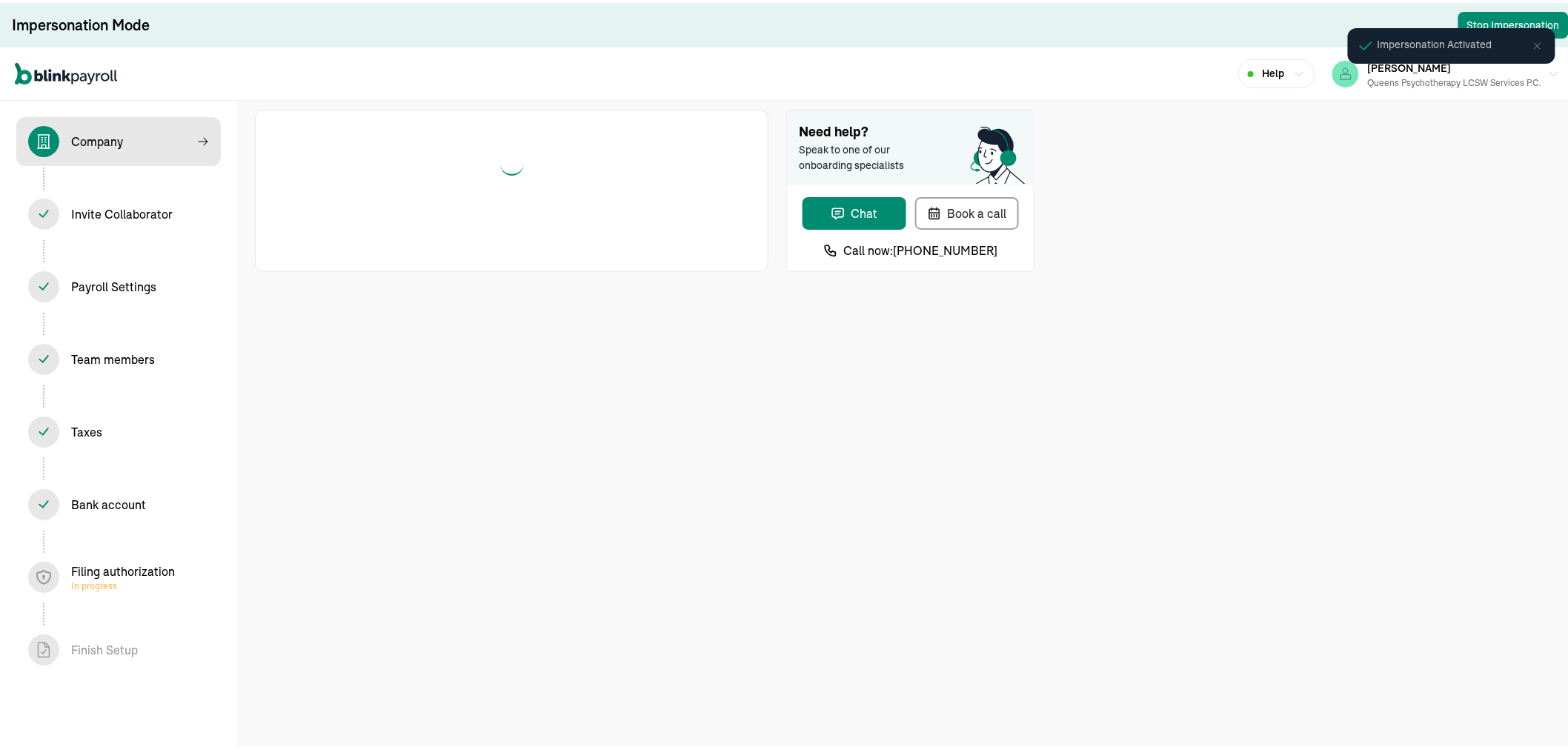
select select "Limited Liability Company (LLC)"
select select "Health Care"
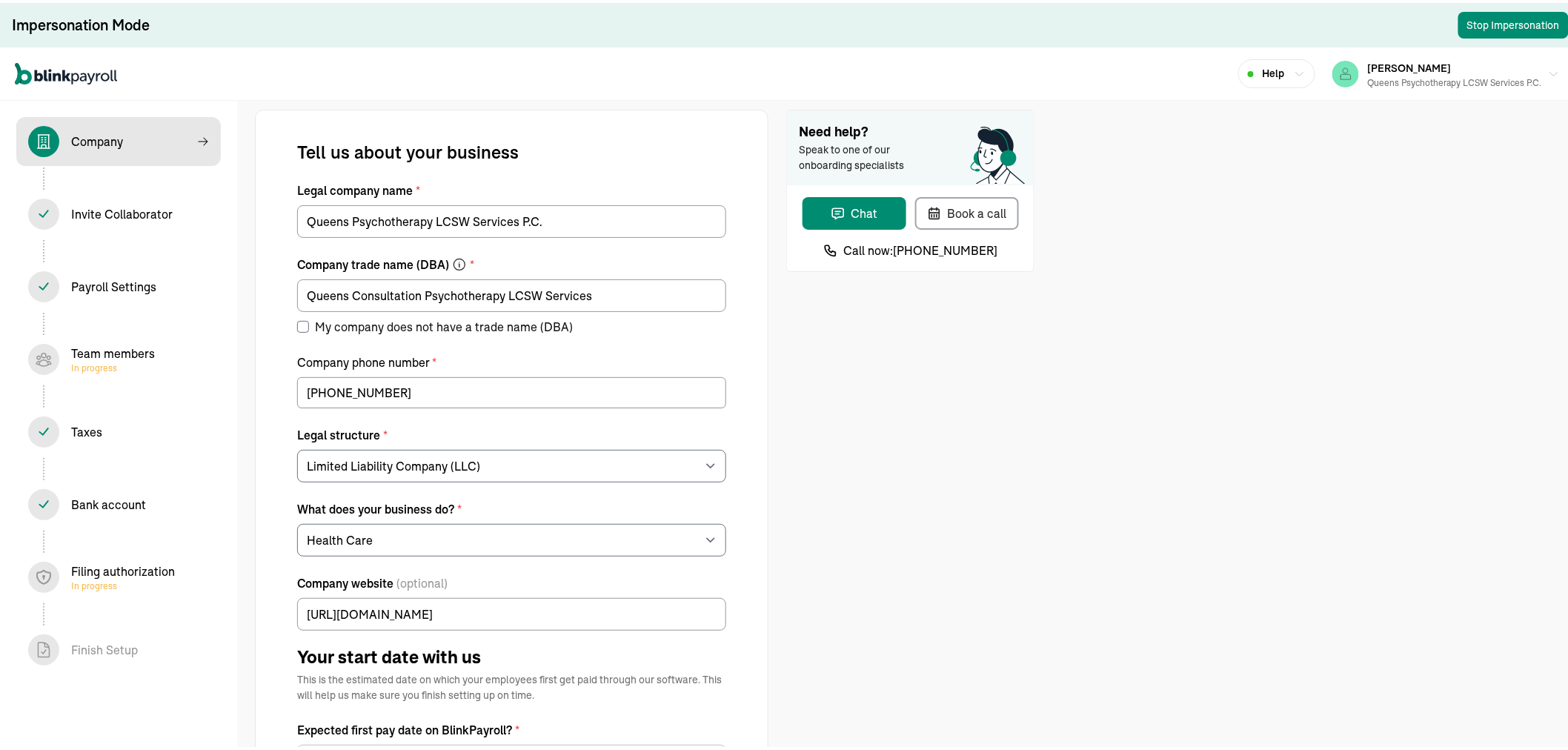
click at [111, 350] on div "Team members In progress" at bounding box center [113, 356] width 84 height 30
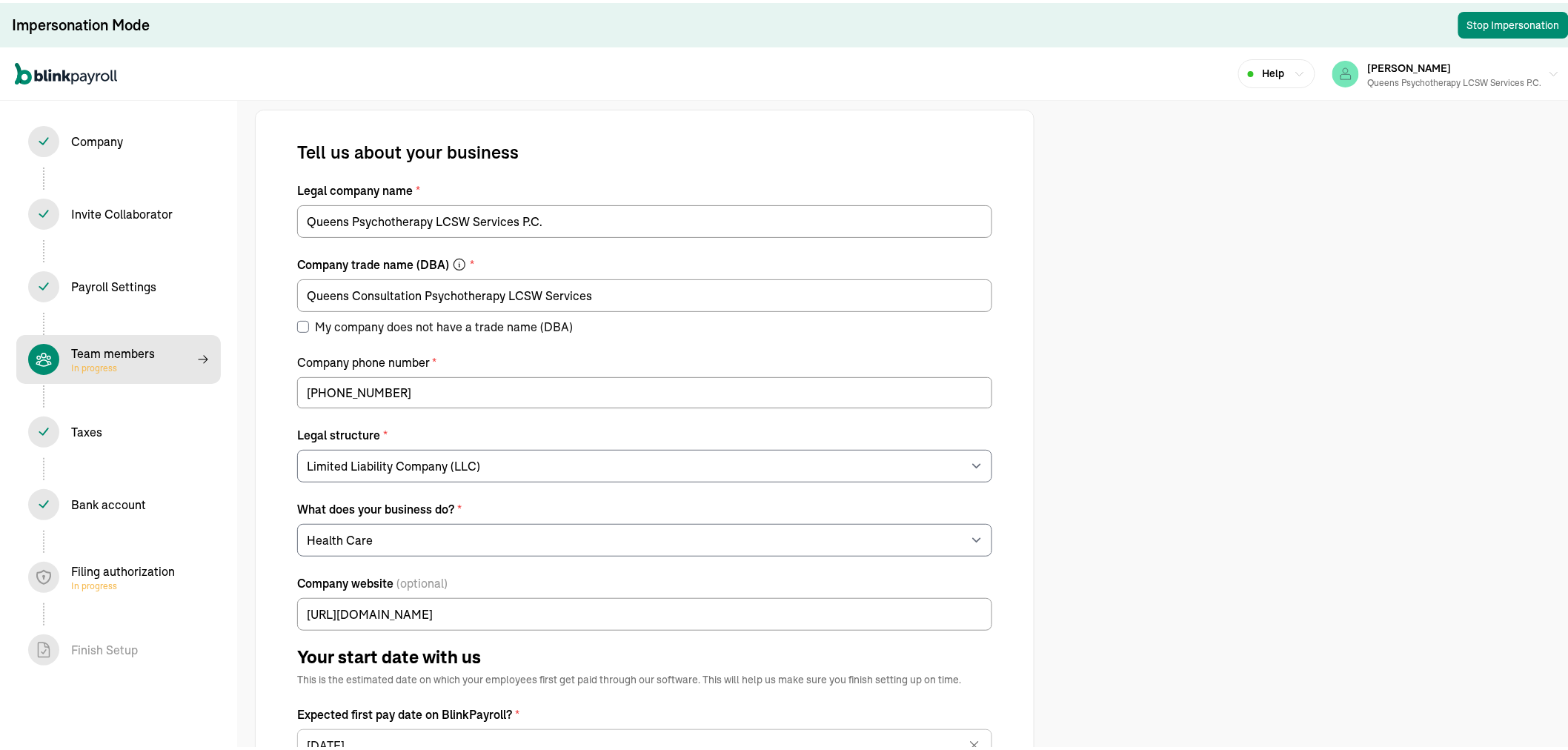
select select "contractor"
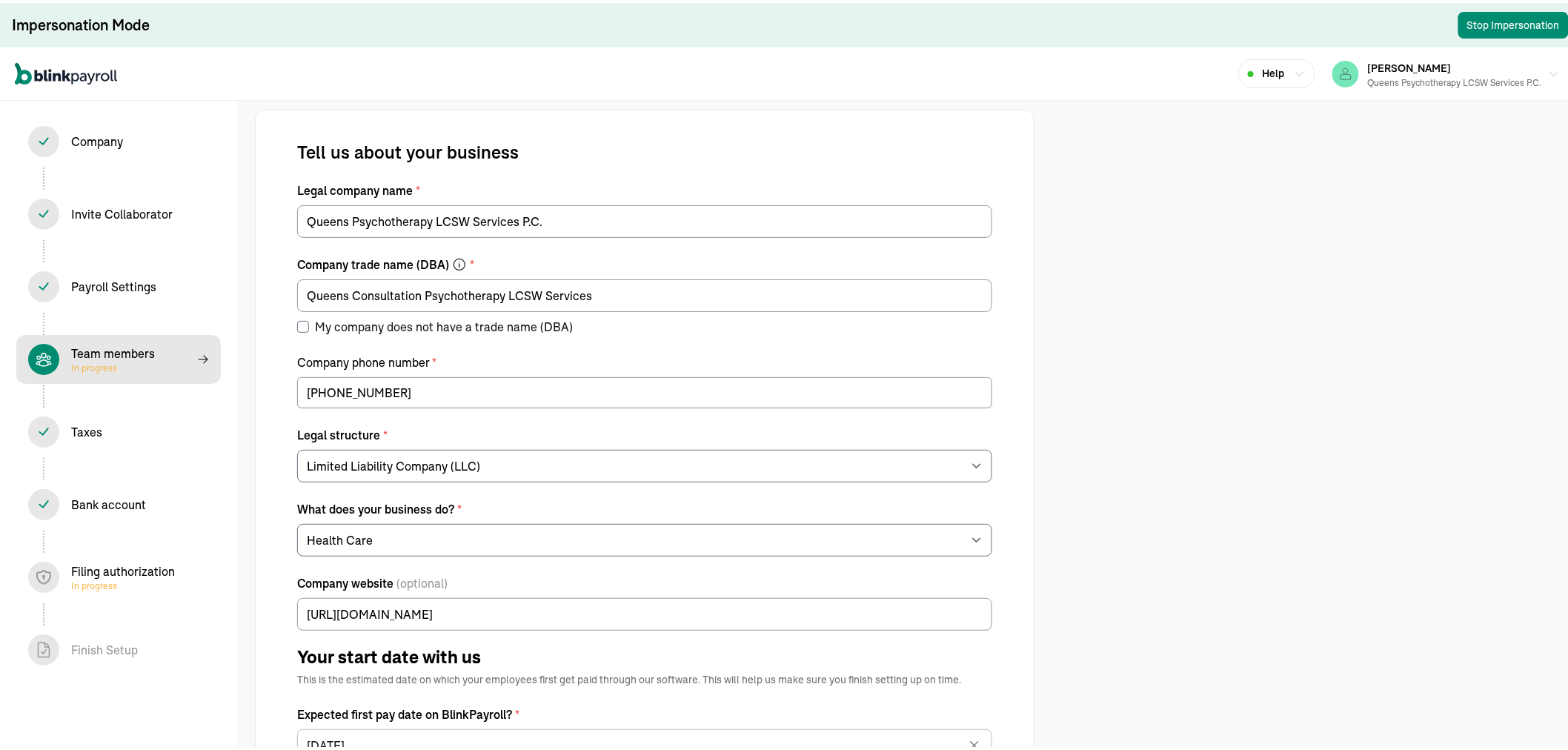
select select "contractor"
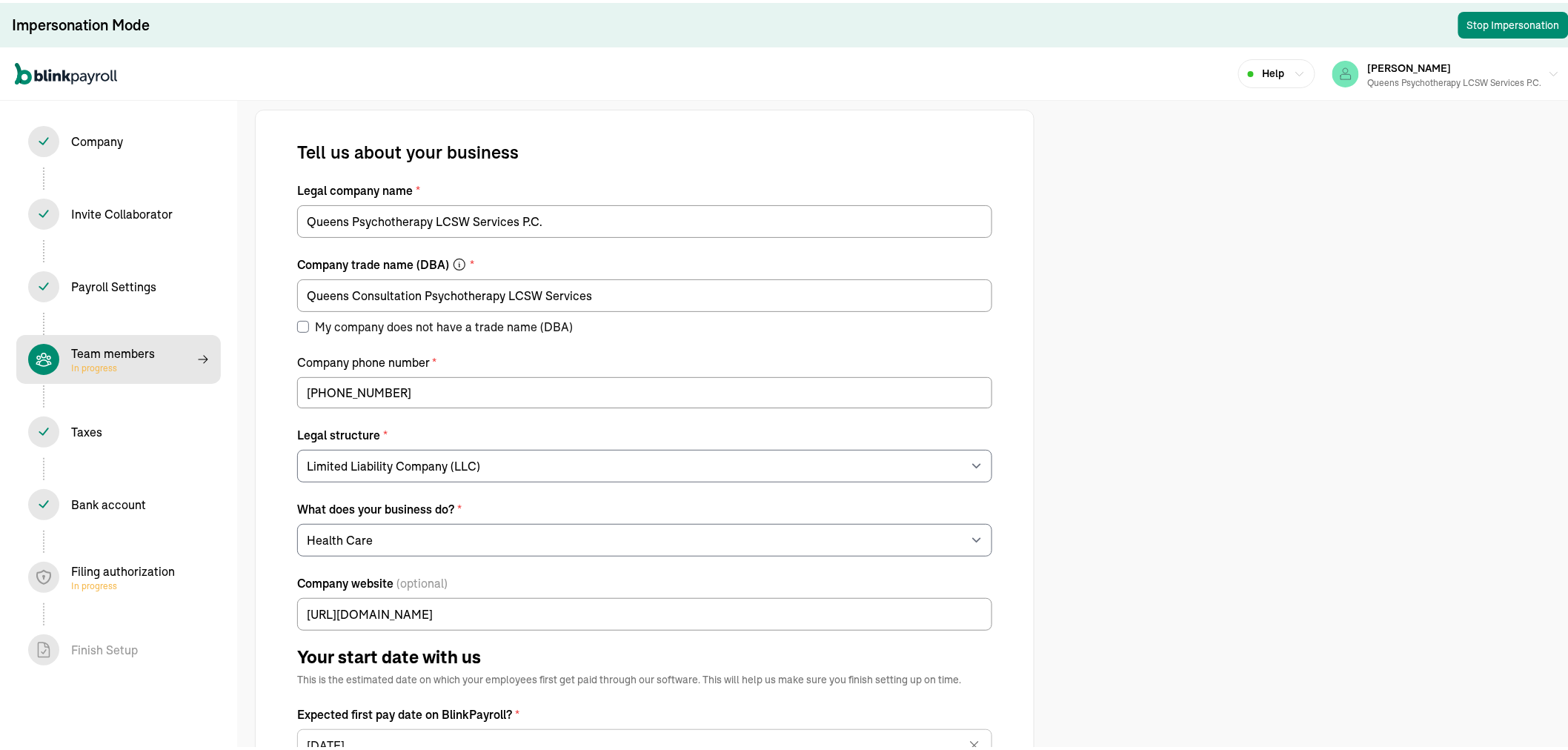
select select "contractor"
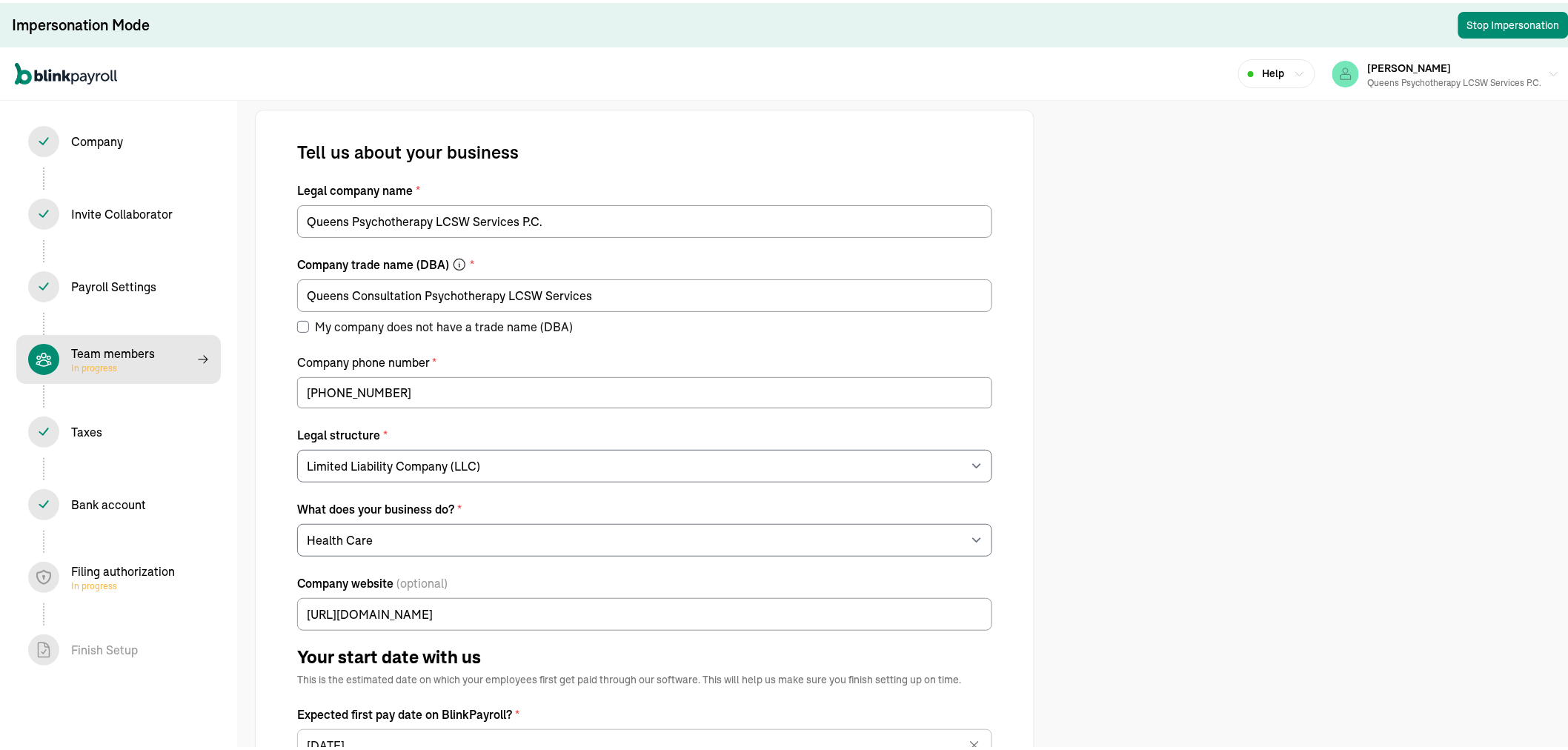
select select "contractor"
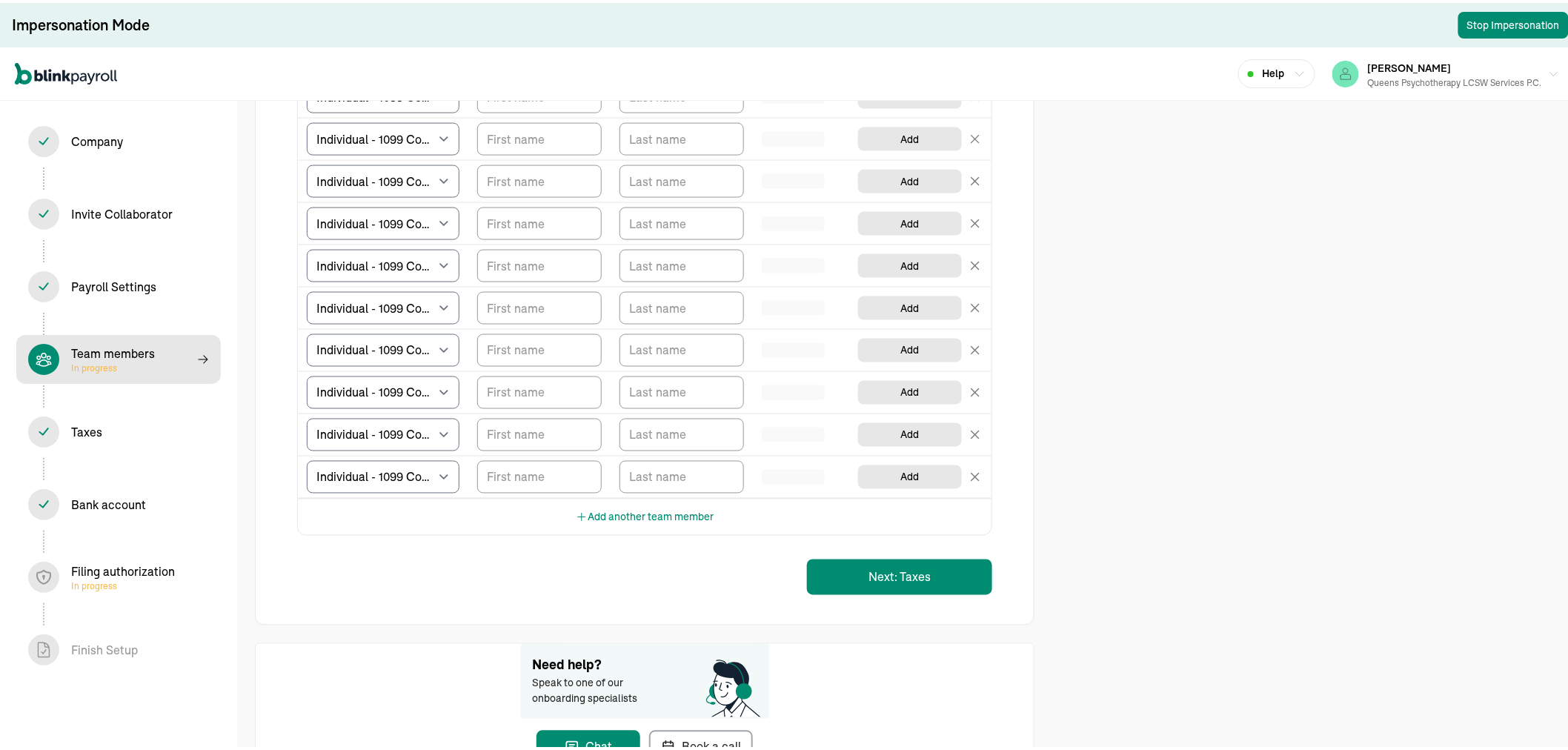
scroll to position [3037, 0]
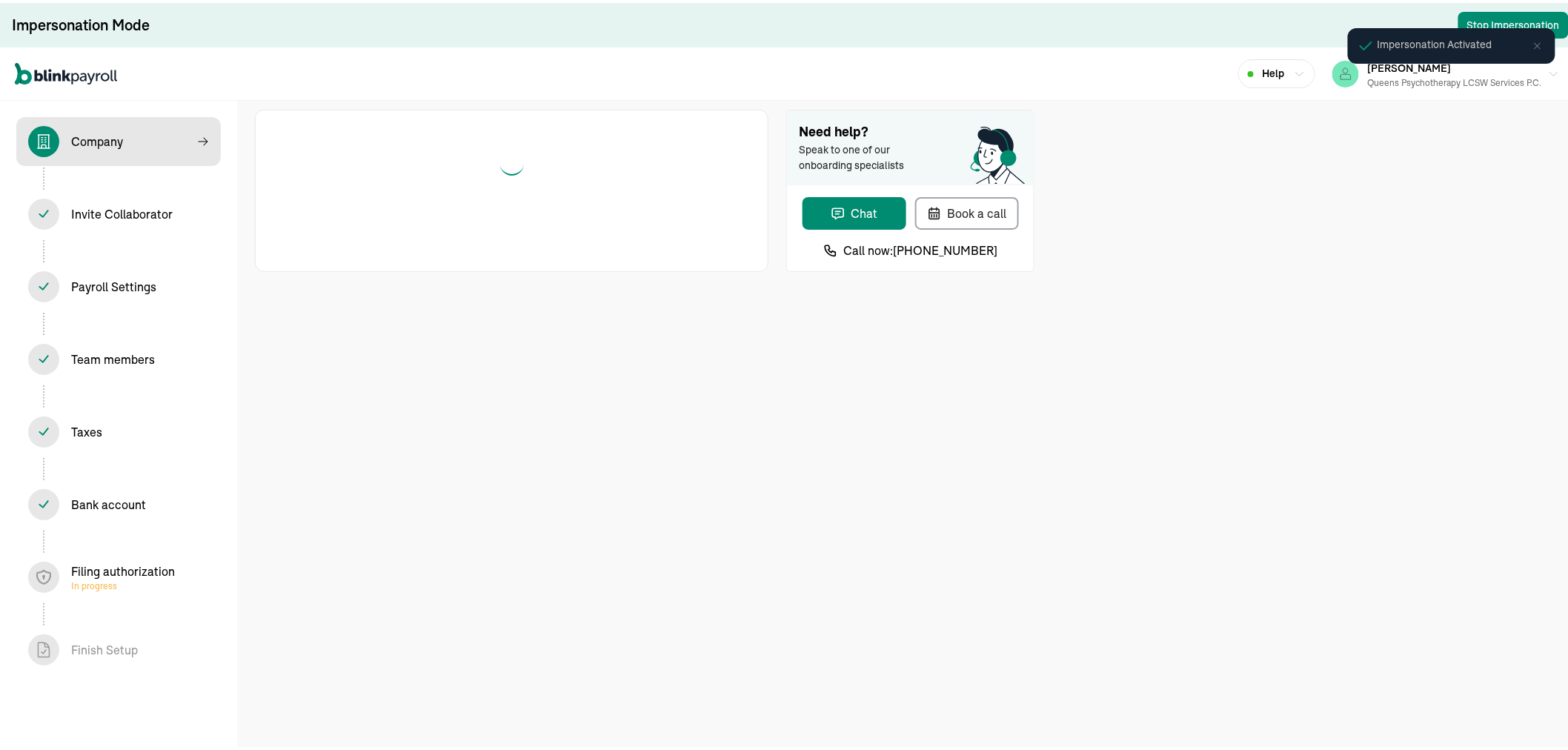
select select "Limited Liability Company (LLC)"
select select "Health Care"
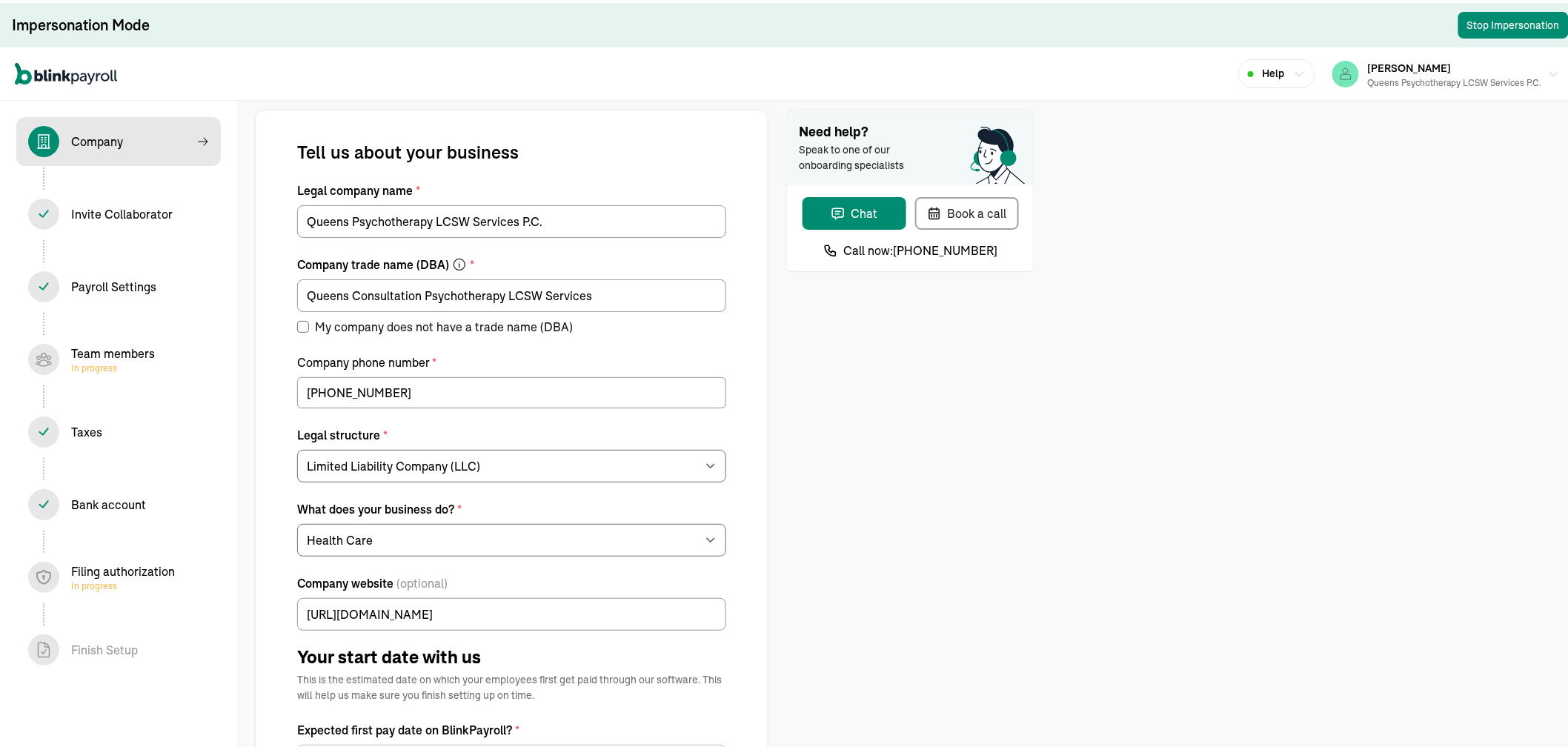
click at [111, 350] on div "Team members In progress" at bounding box center [113, 356] width 84 height 30
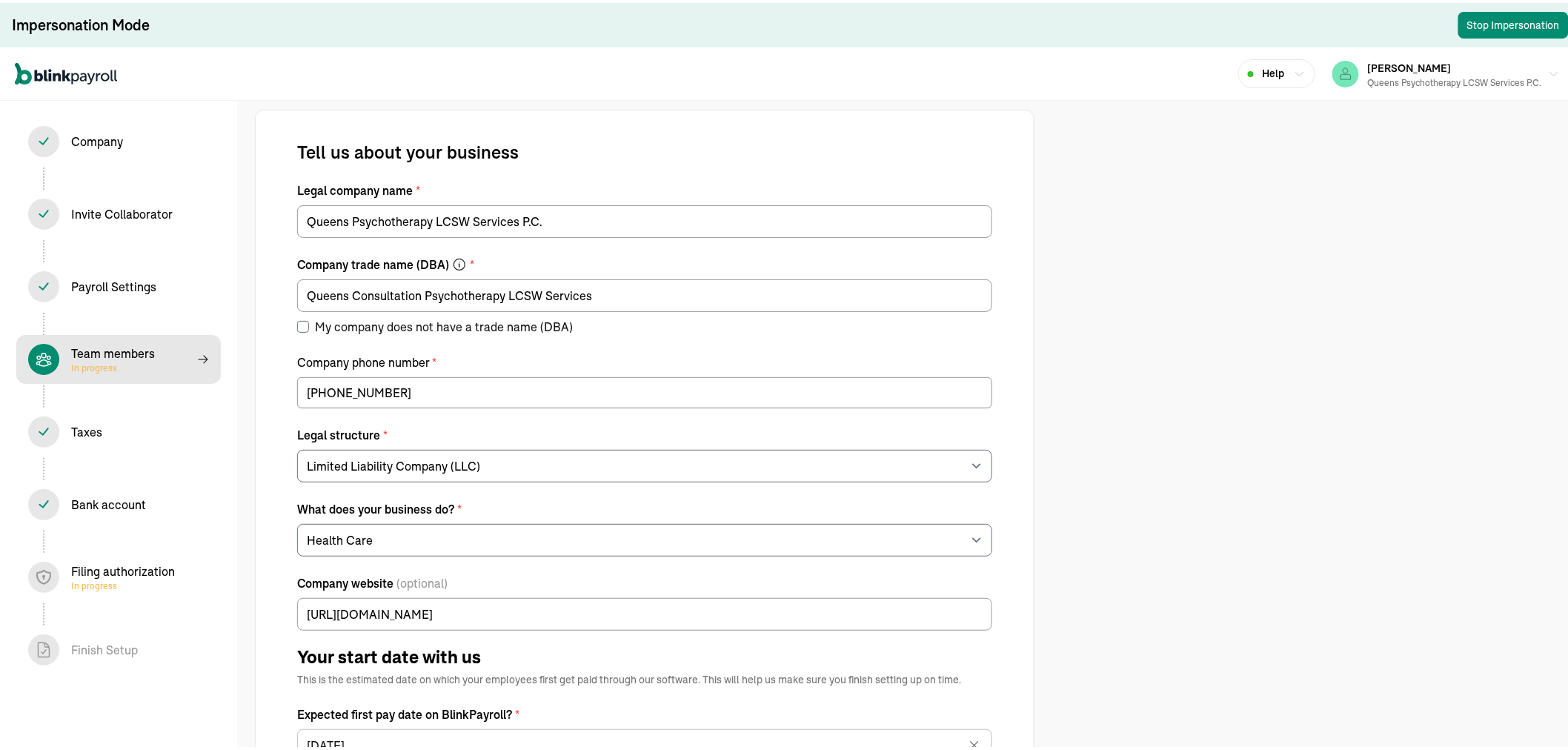
select select "contractor"
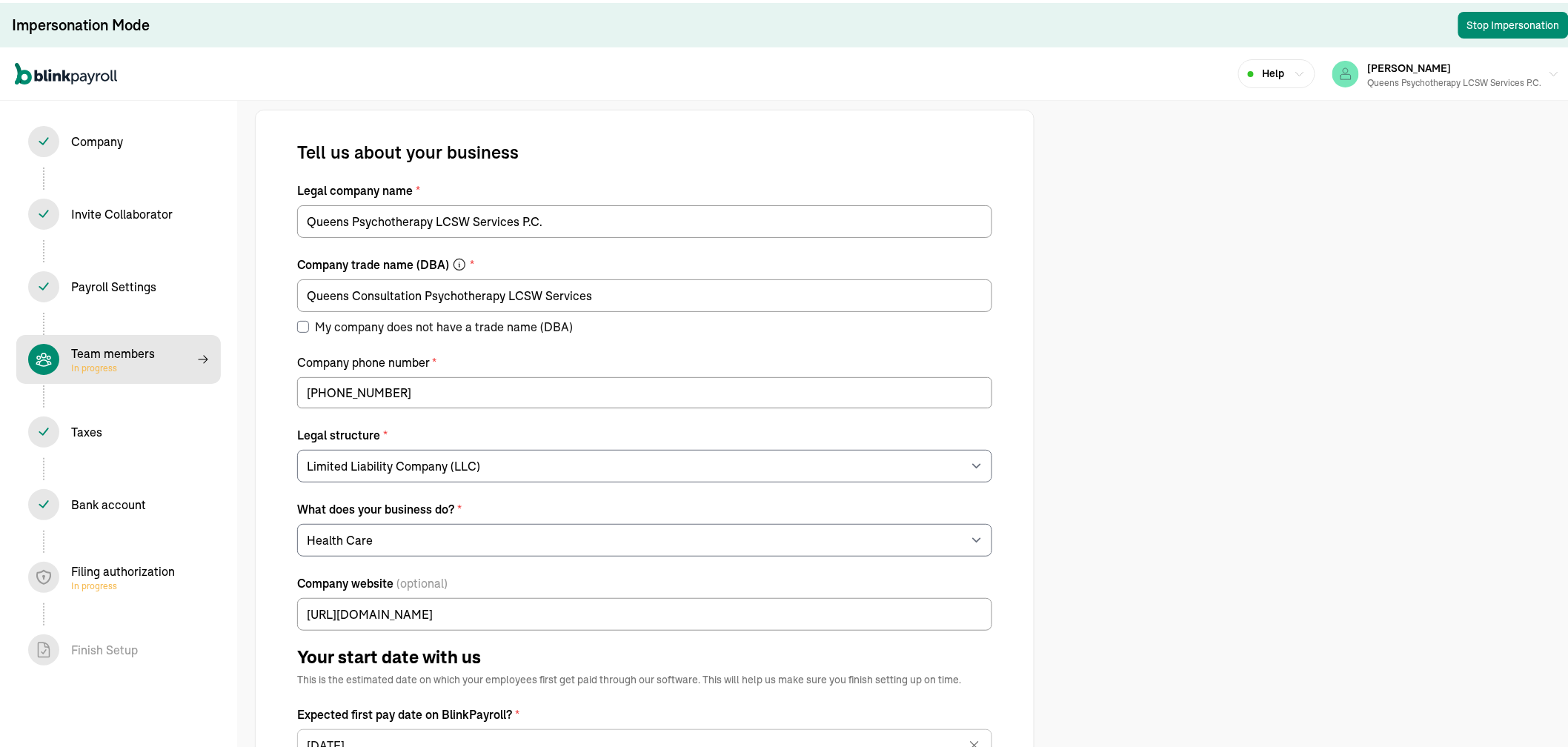
select select "contractor"
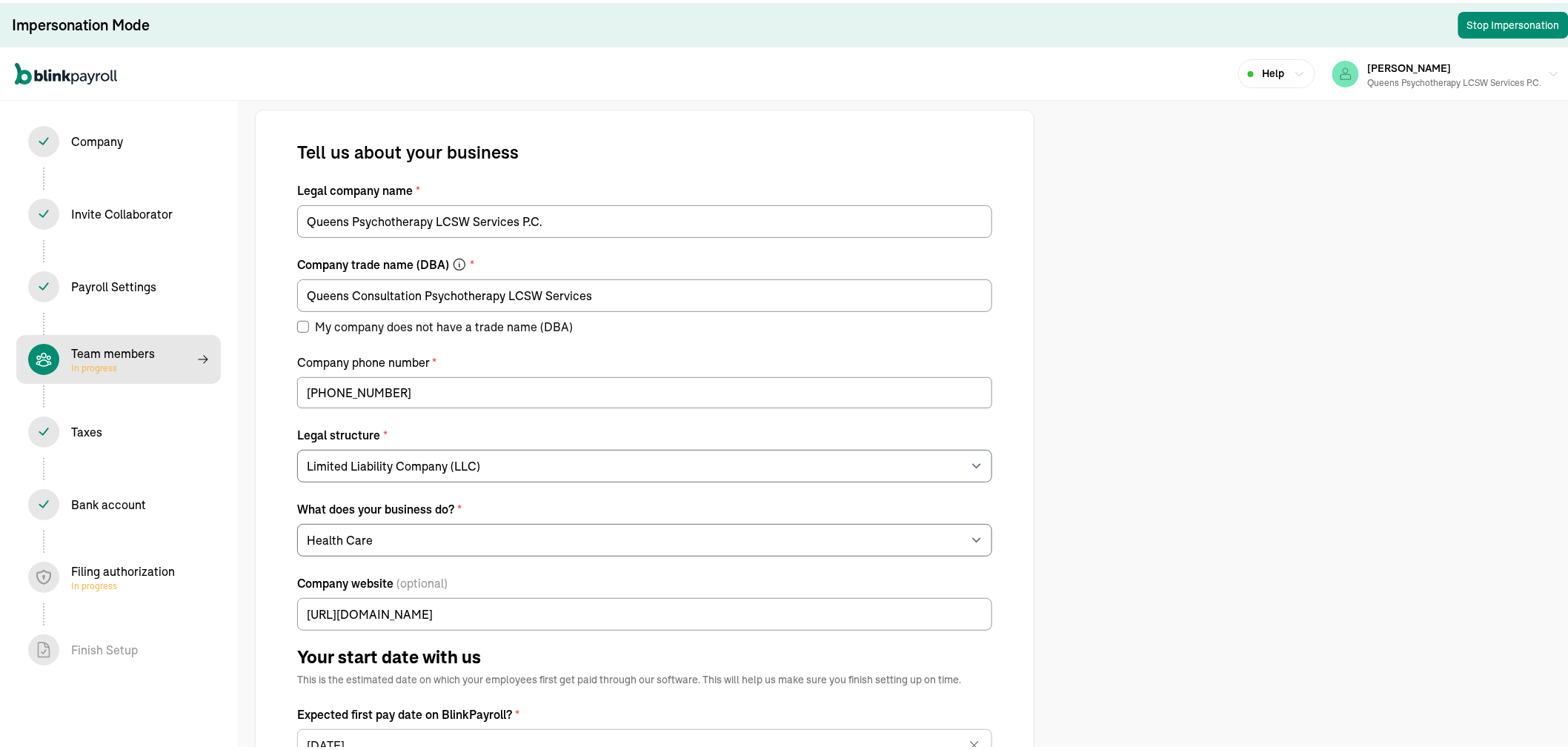
select select "contractor"
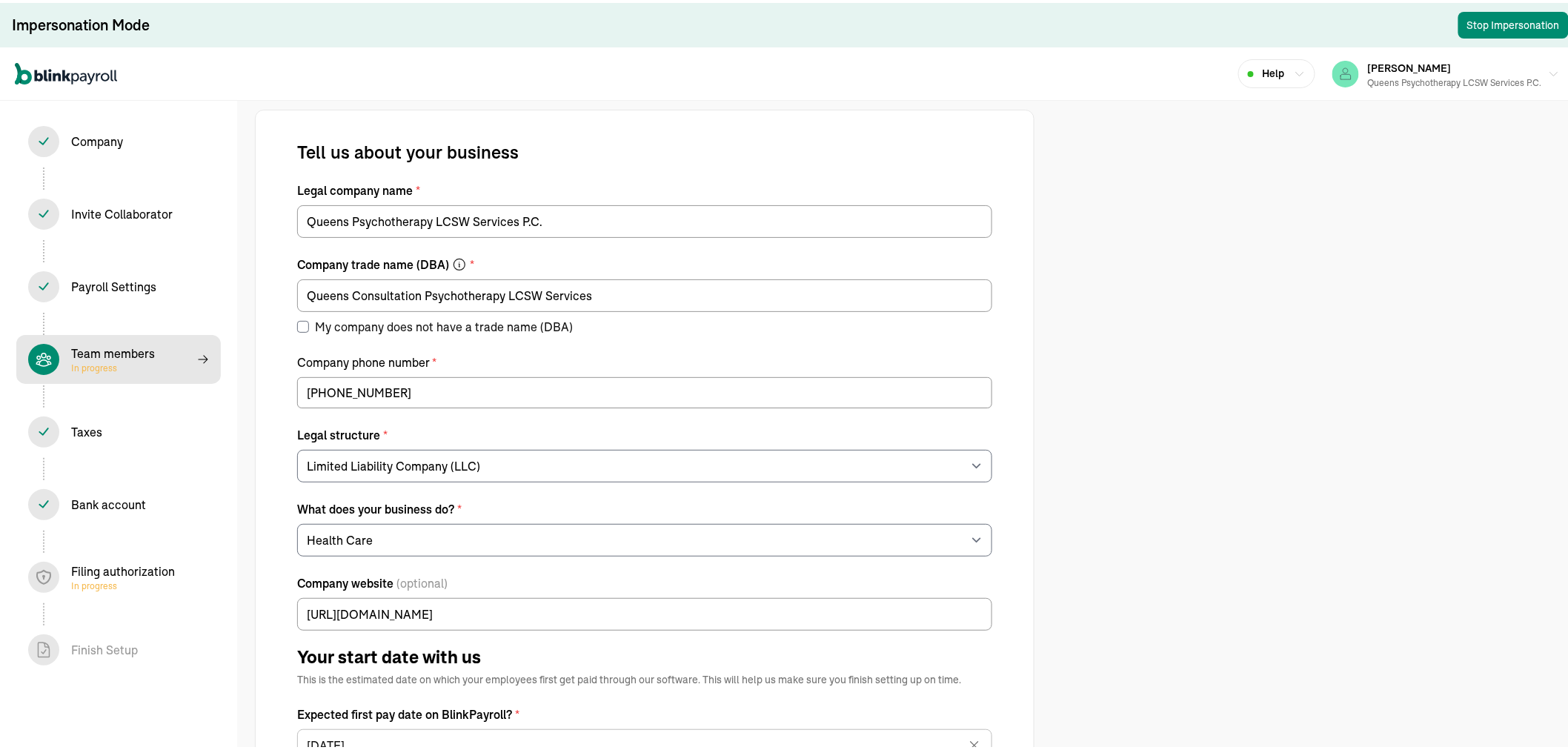
select select "contractor"
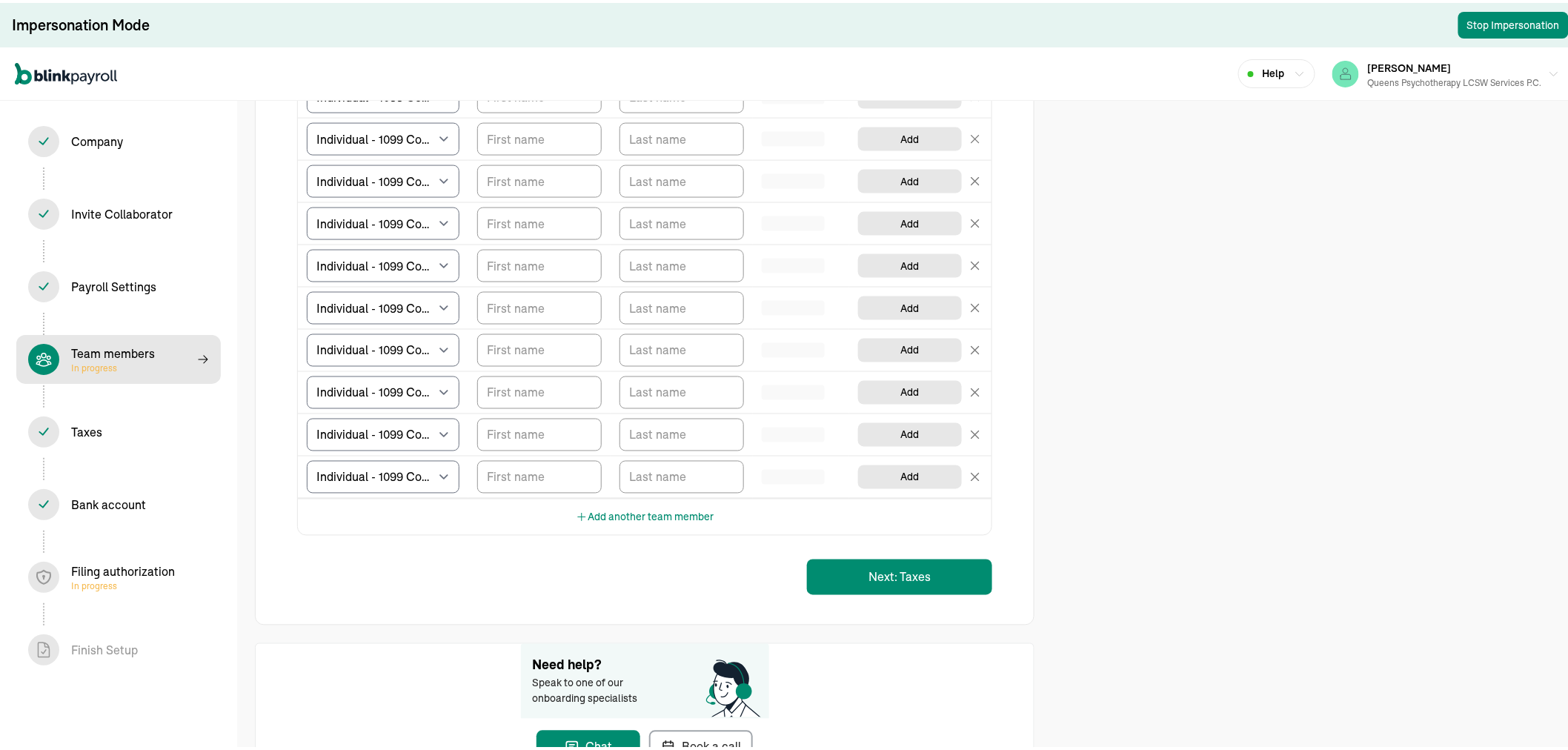
scroll to position [3037, 0]
